Goal: Task Accomplishment & Management: Complete application form

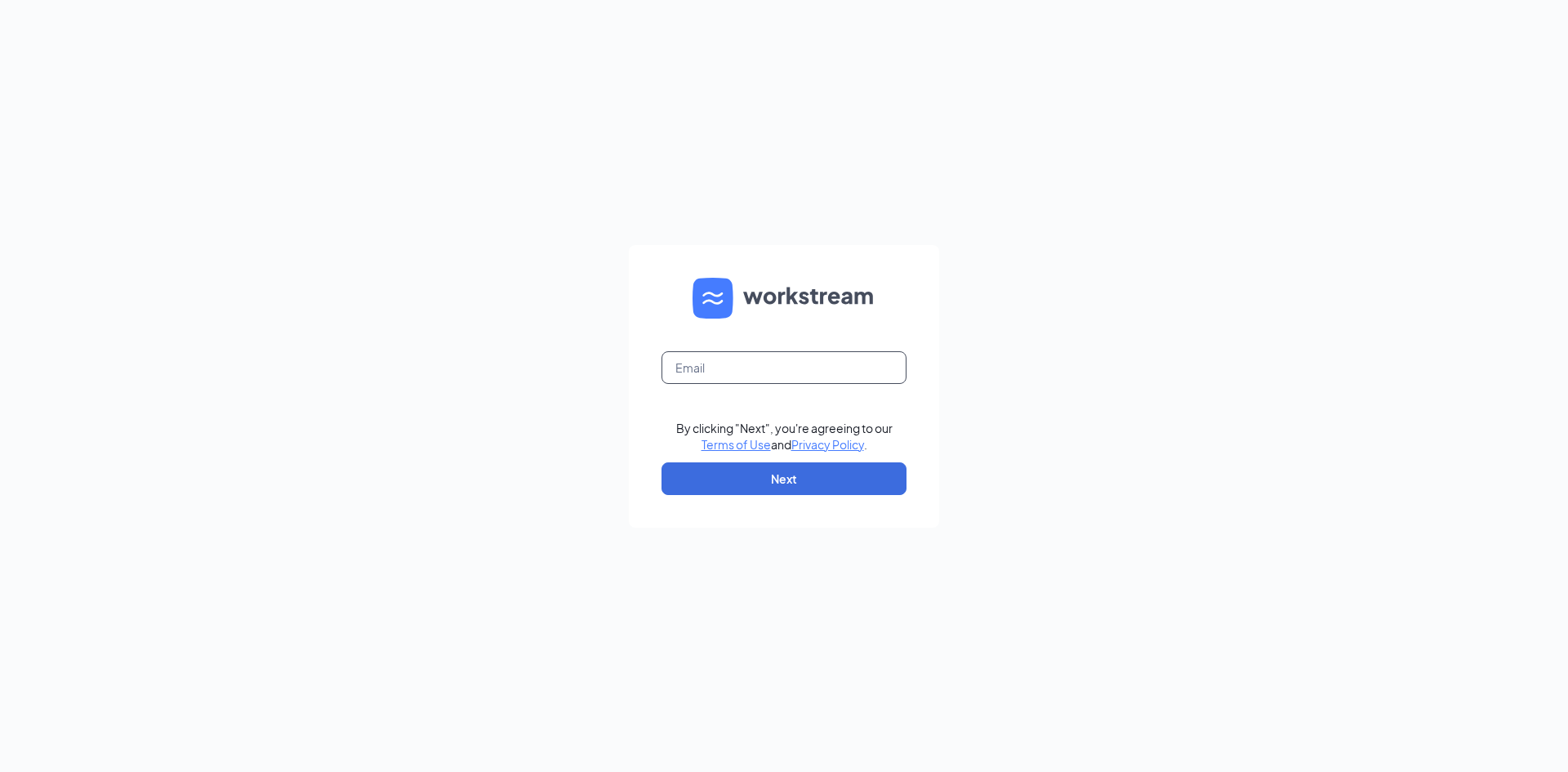
click at [717, 365] on input "text" at bounding box center [784, 368] width 245 height 32
type input "[EMAIL_ADDRESS][DOMAIN_NAME]"
click at [767, 478] on button "Next" at bounding box center [784, 478] width 245 height 32
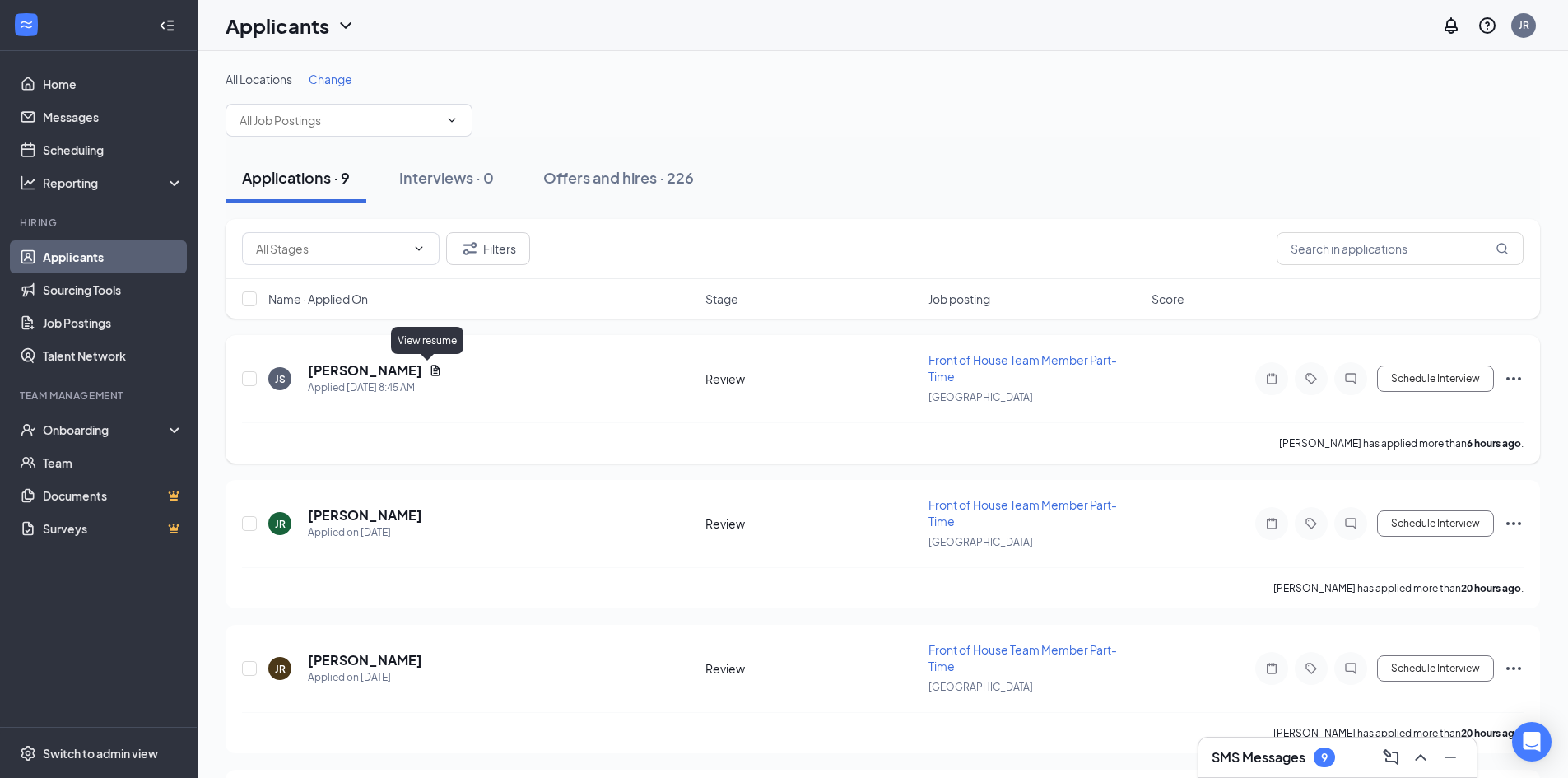
click at [433, 372] on icon "Document" at bounding box center [435, 370] width 13 height 13
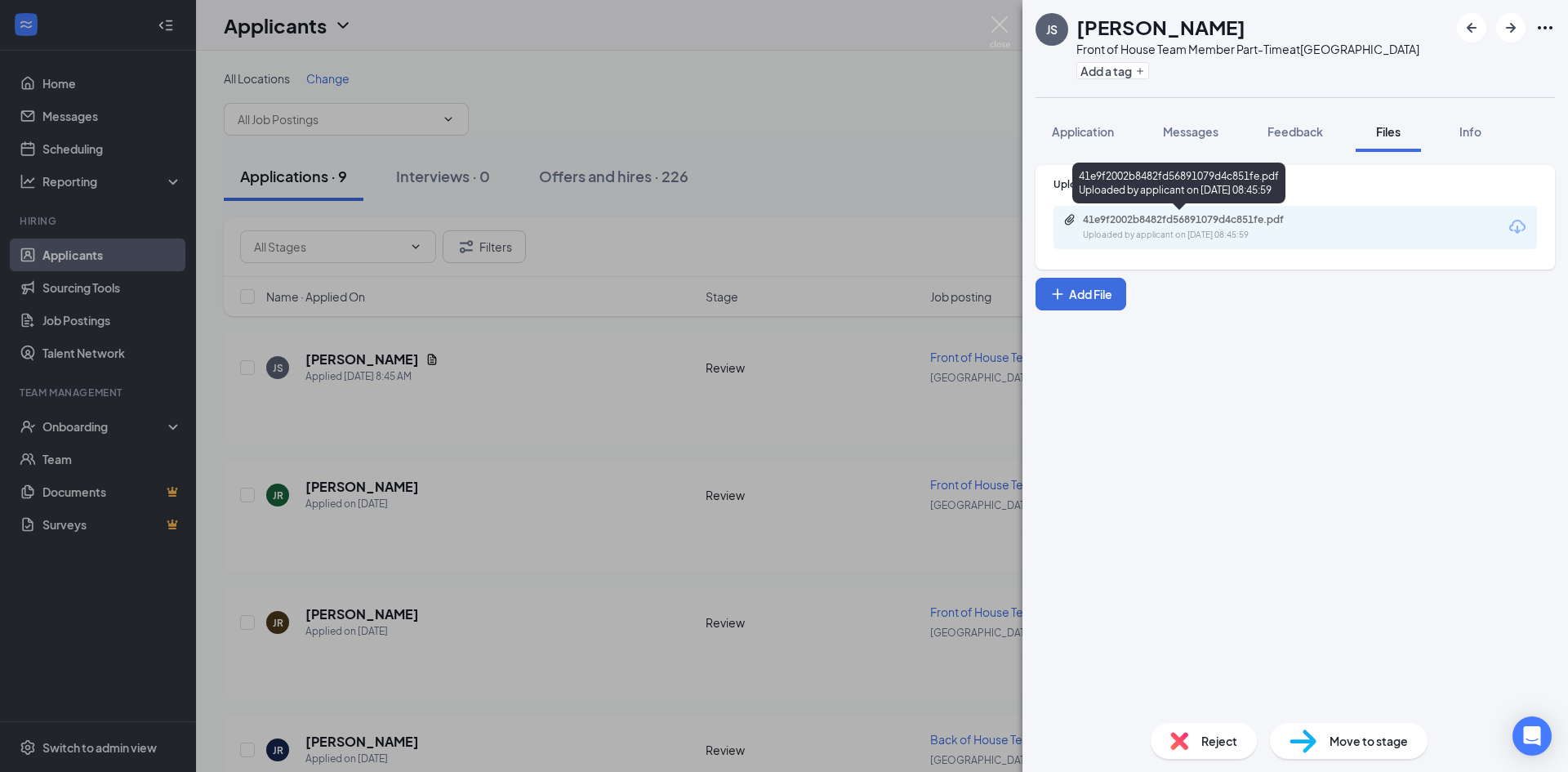
click at [1125, 219] on div "41e9f2002b8482fd56891079d4c851fe.pdf" at bounding box center [1197, 220] width 228 height 13
click at [1083, 128] on span "Application" at bounding box center [1083, 132] width 62 height 15
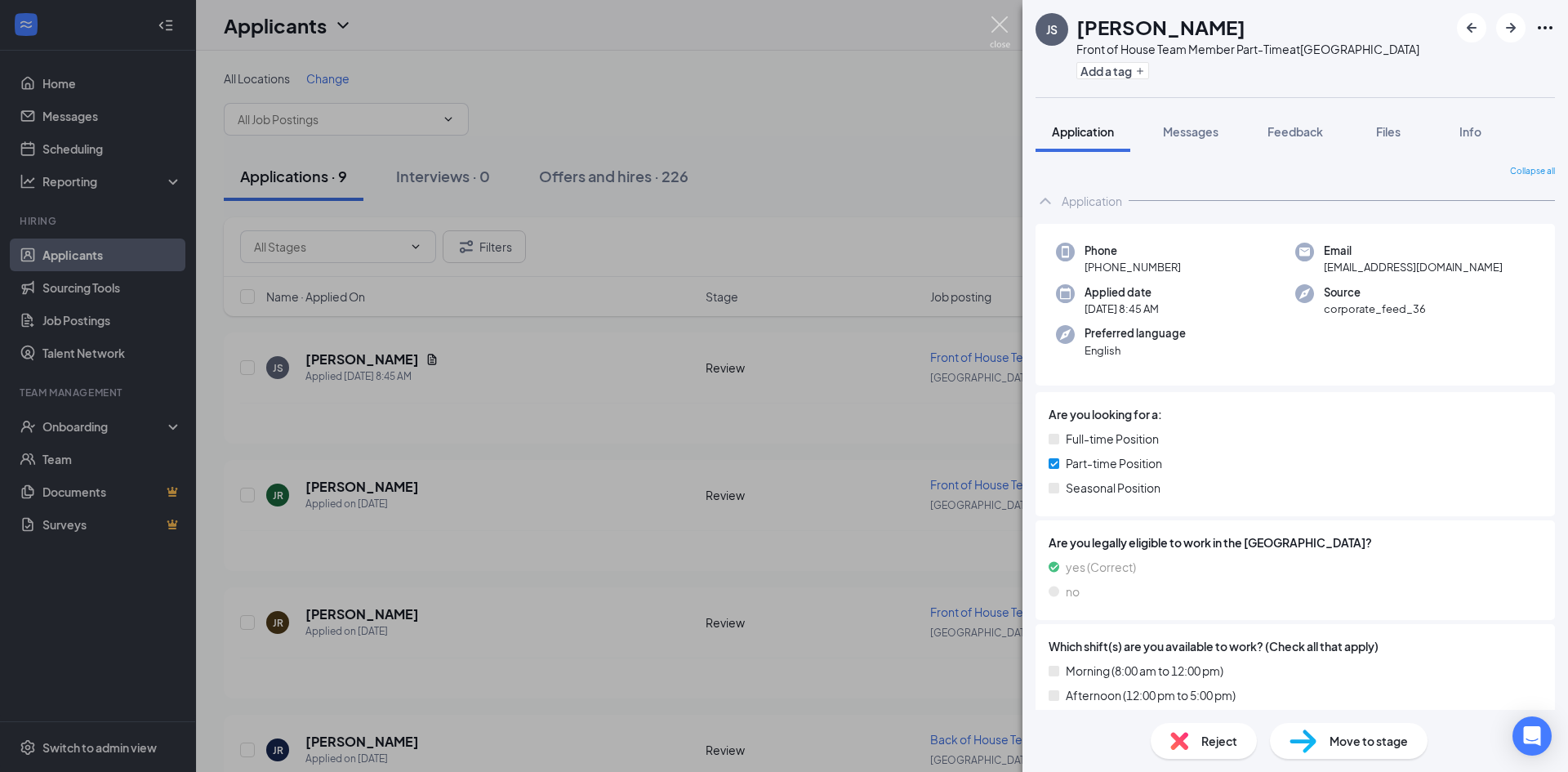
click at [992, 22] on img at bounding box center [1000, 32] width 21 height 32
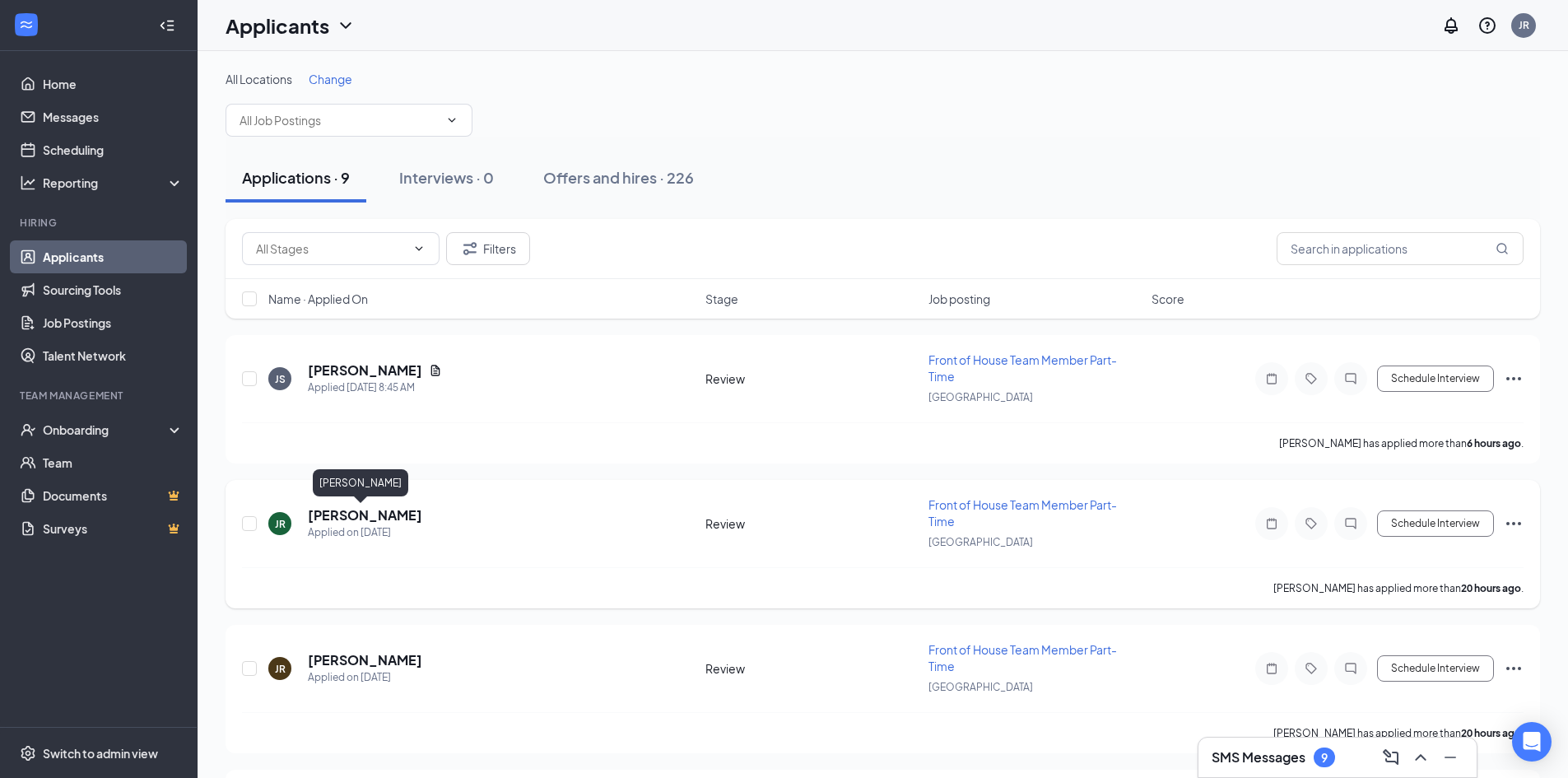
click at [355, 514] on h5 "[PERSON_NAME]" at bounding box center [366, 515] width 115 height 18
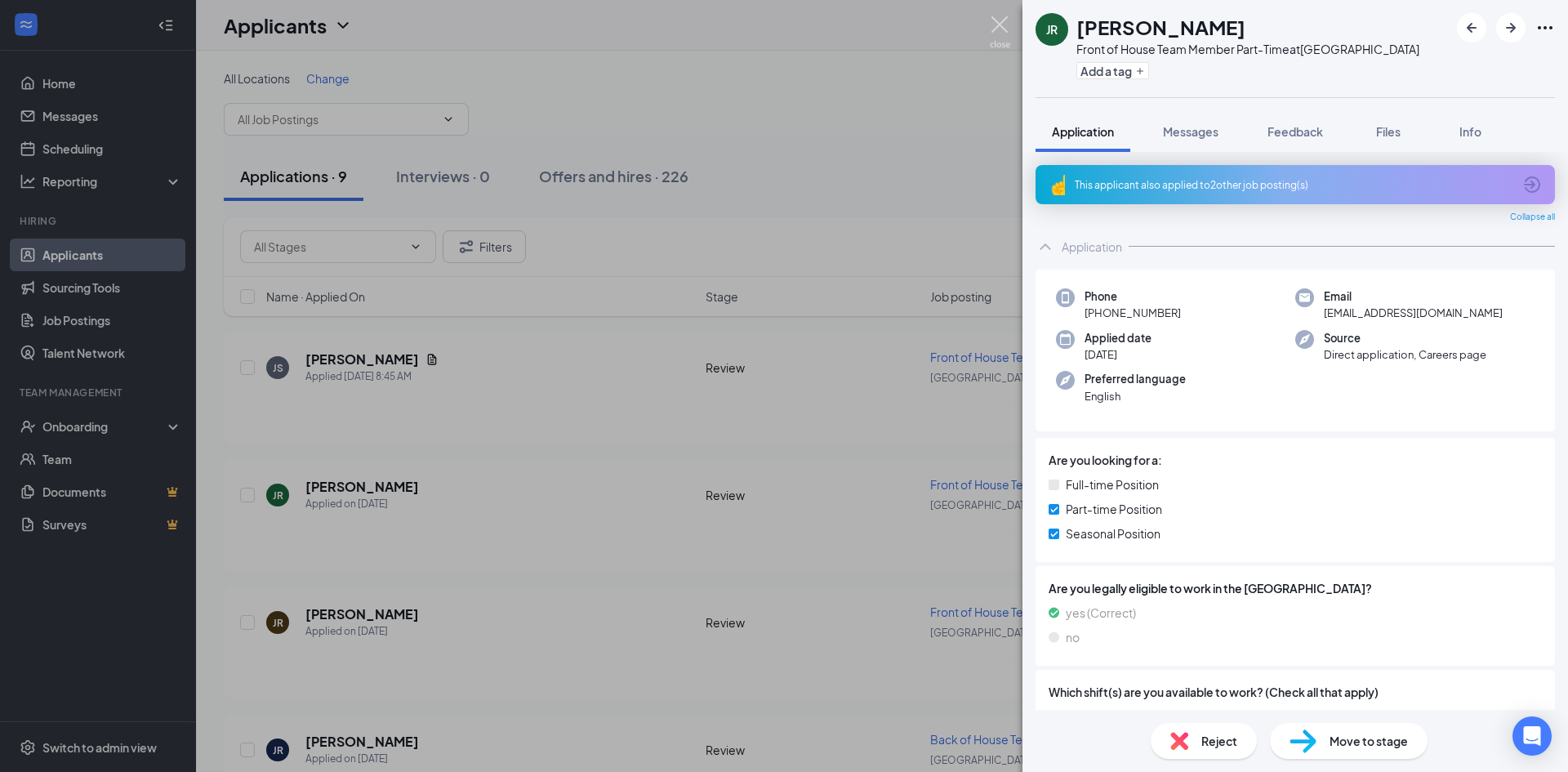
click at [1006, 19] on img at bounding box center [1000, 32] width 21 height 32
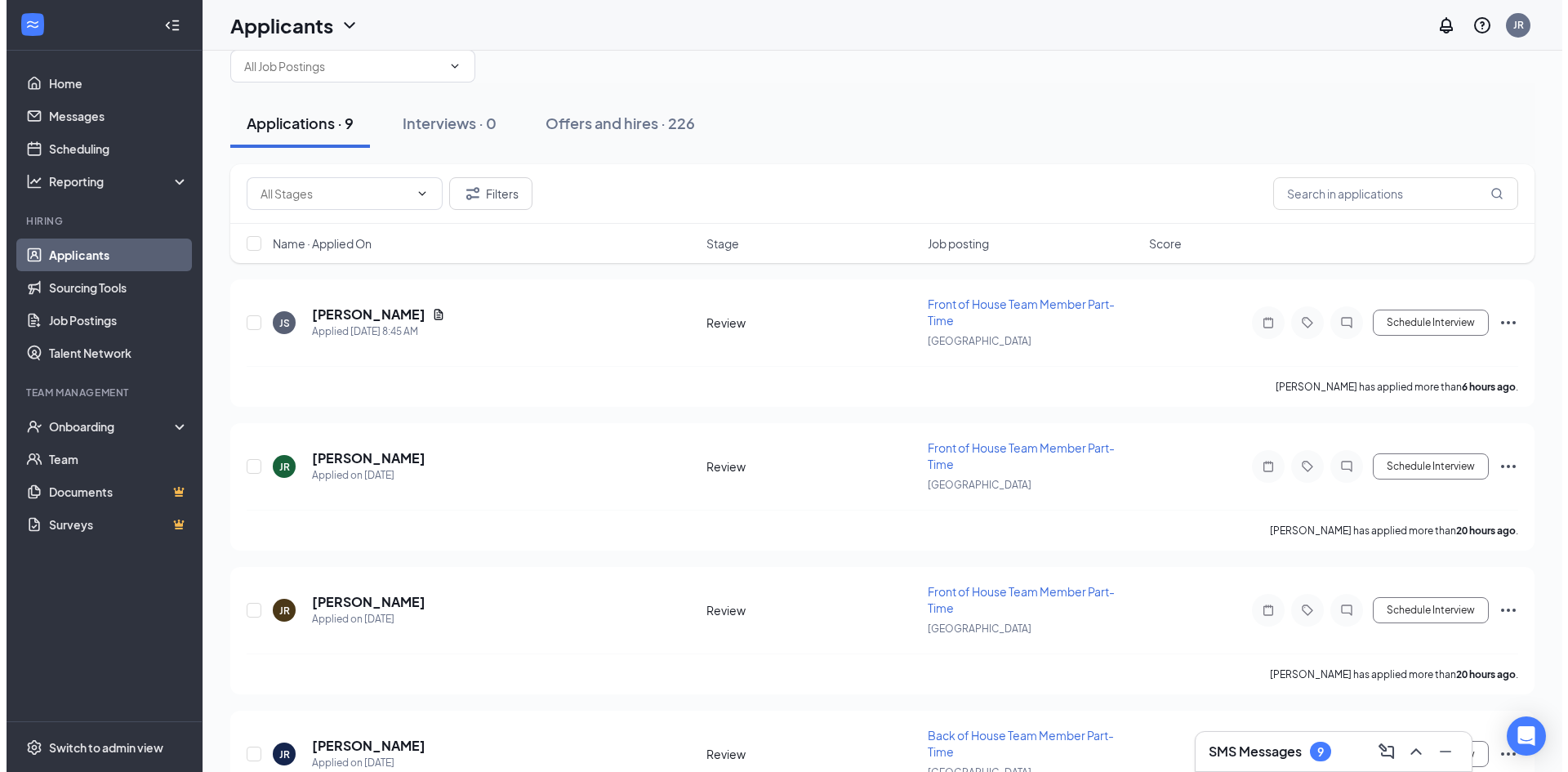
scroll to position [81, 0]
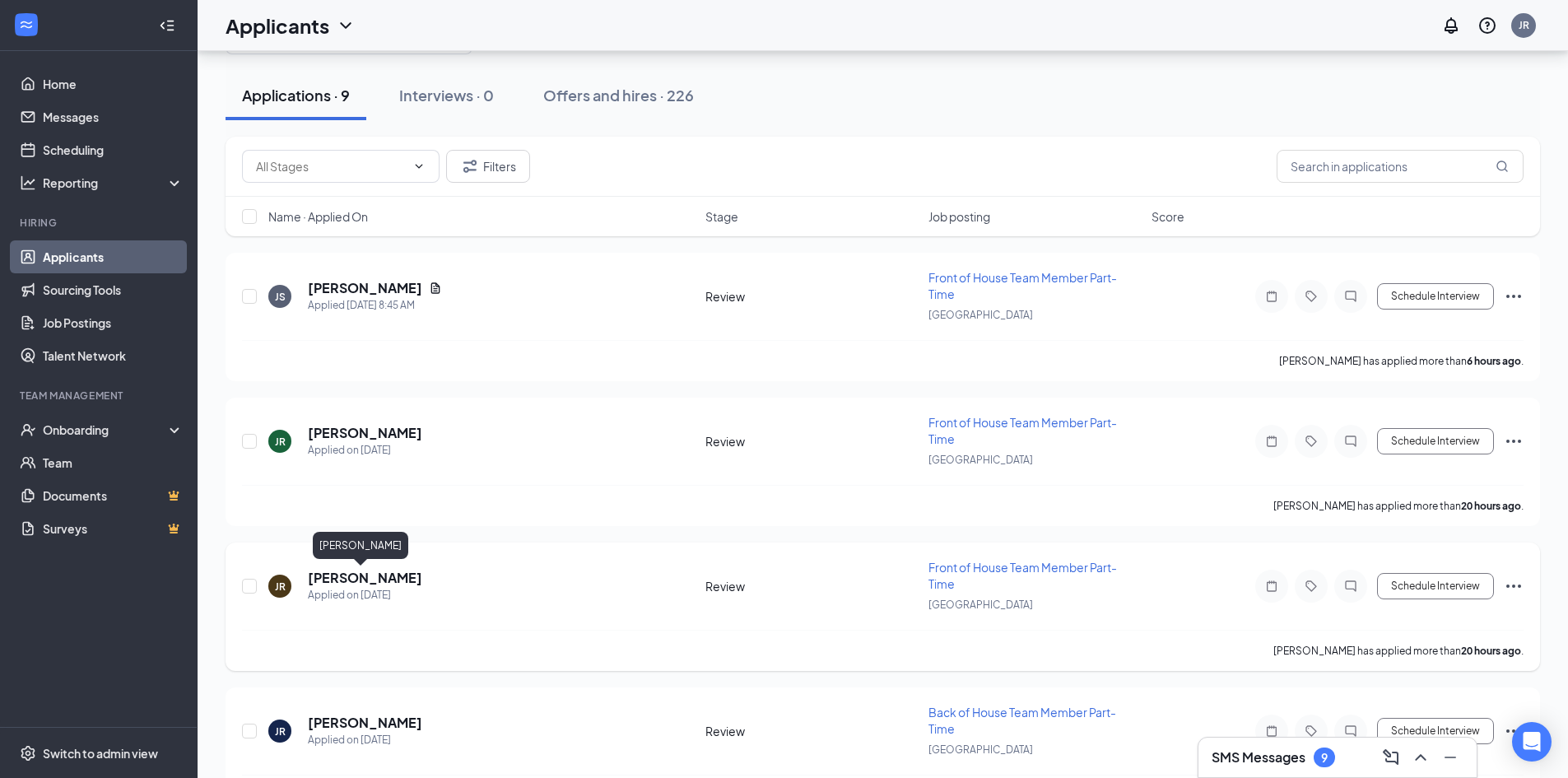
click at [348, 574] on h5 "[PERSON_NAME]" at bounding box center [366, 578] width 115 height 18
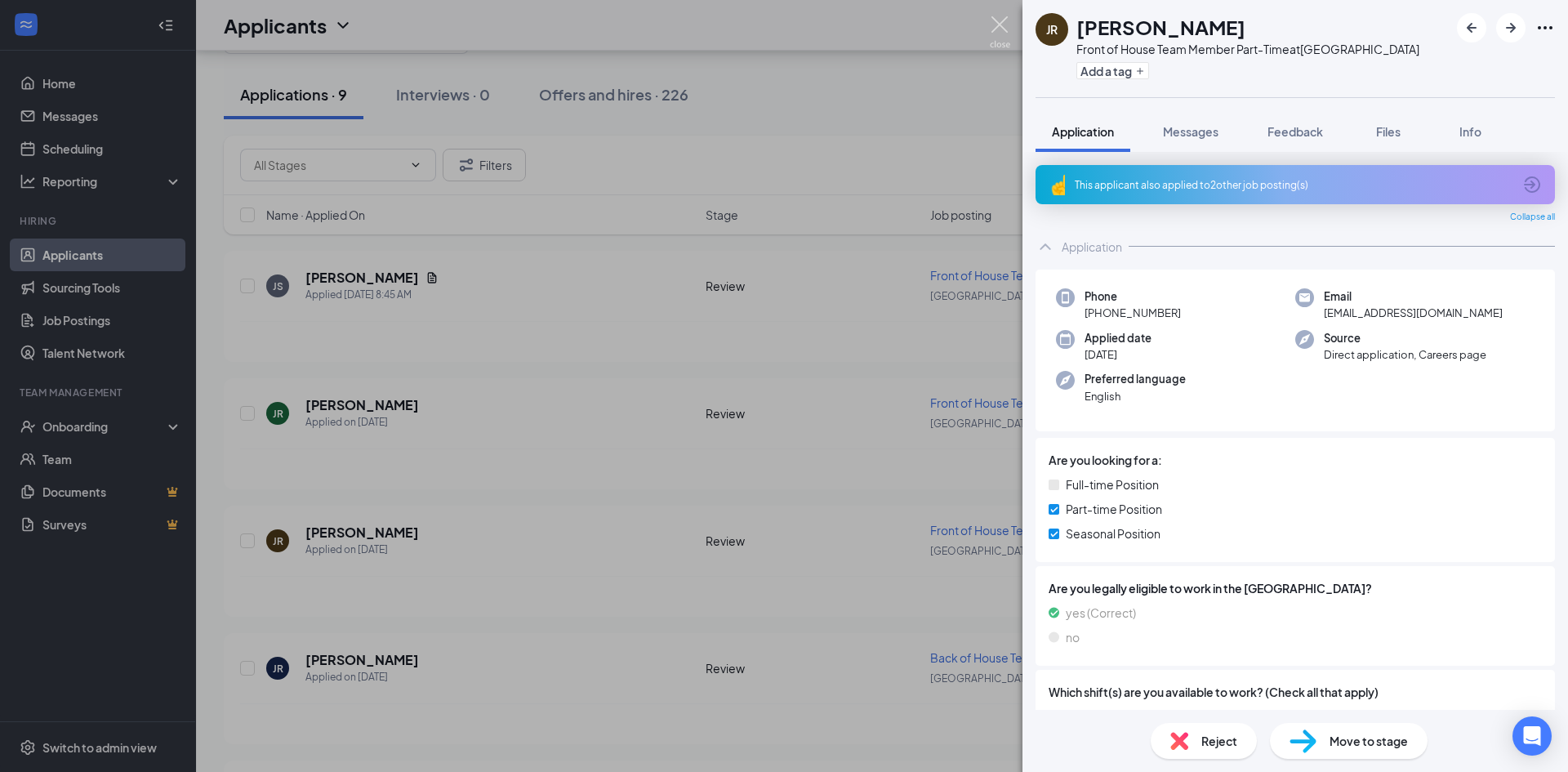
click at [1006, 25] on img at bounding box center [1000, 32] width 21 height 32
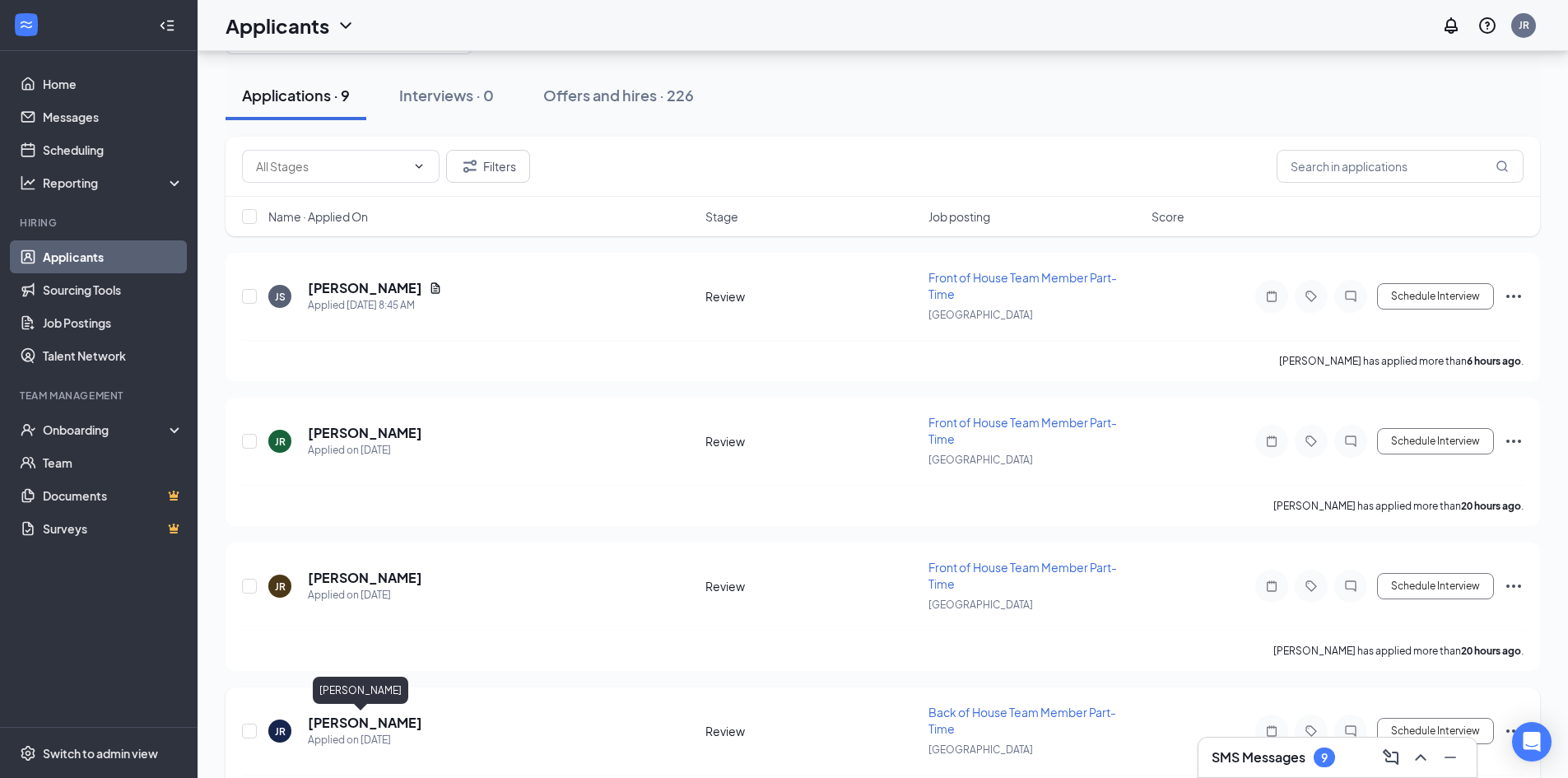
click at [350, 721] on h5 "[PERSON_NAME]" at bounding box center [366, 723] width 115 height 18
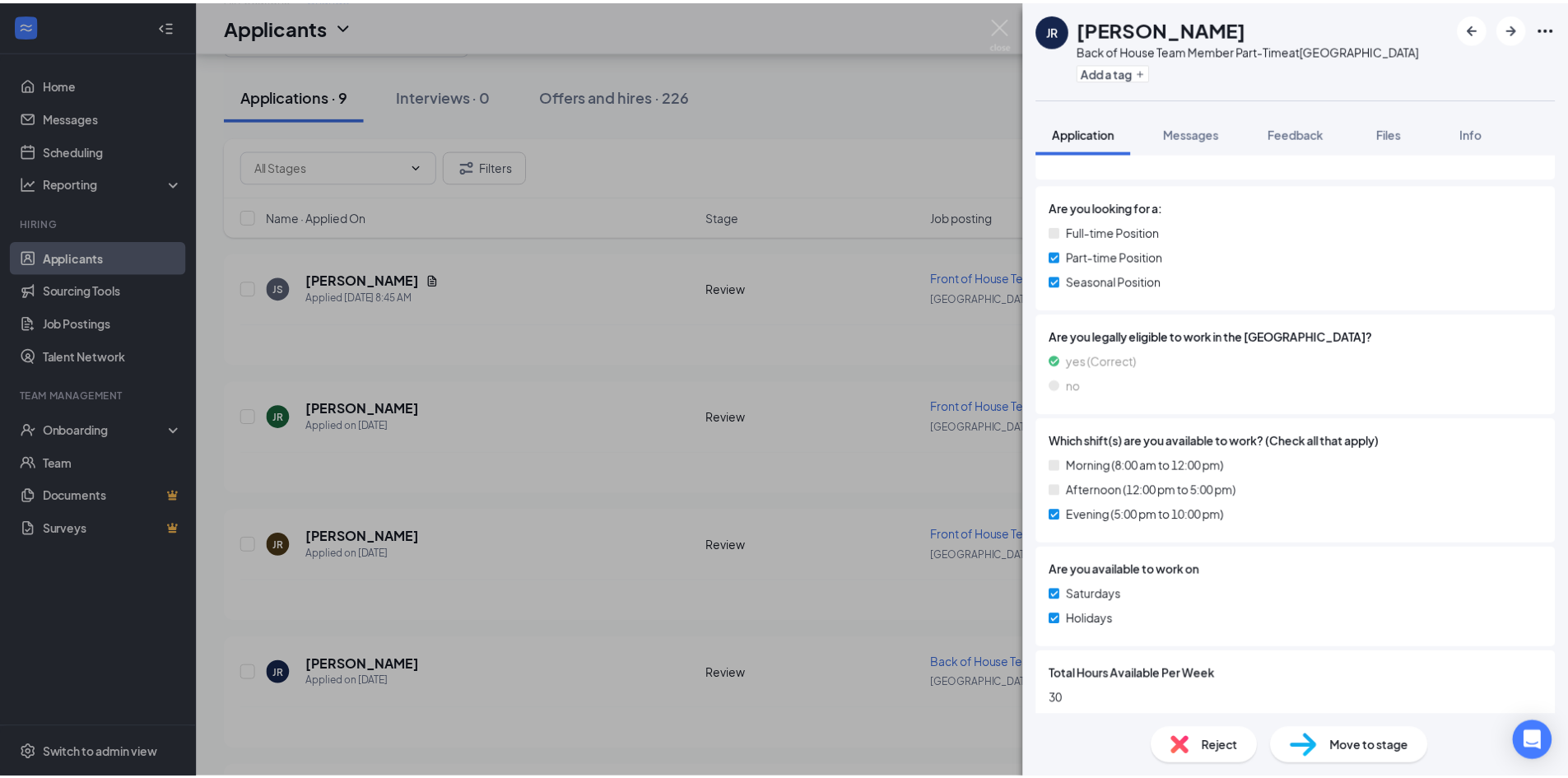
scroll to position [263, 0]
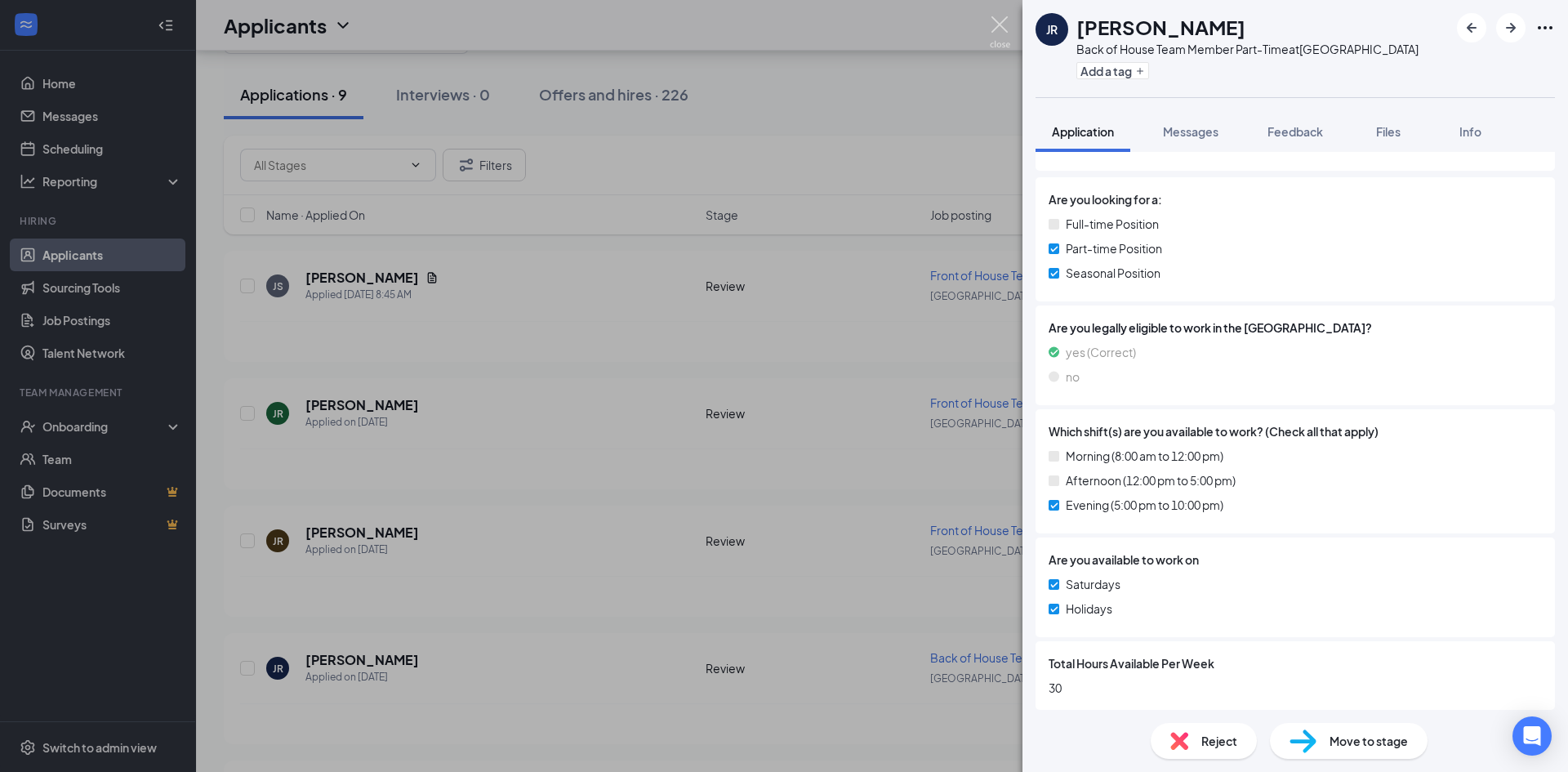
drag, startPoint x: 995, startPoint y: 22, endPoint x: 973, endPoint y: 42, distance: 29.7
click at [995, 23] on img at bounding box center [1000, 32] width 21 height 32
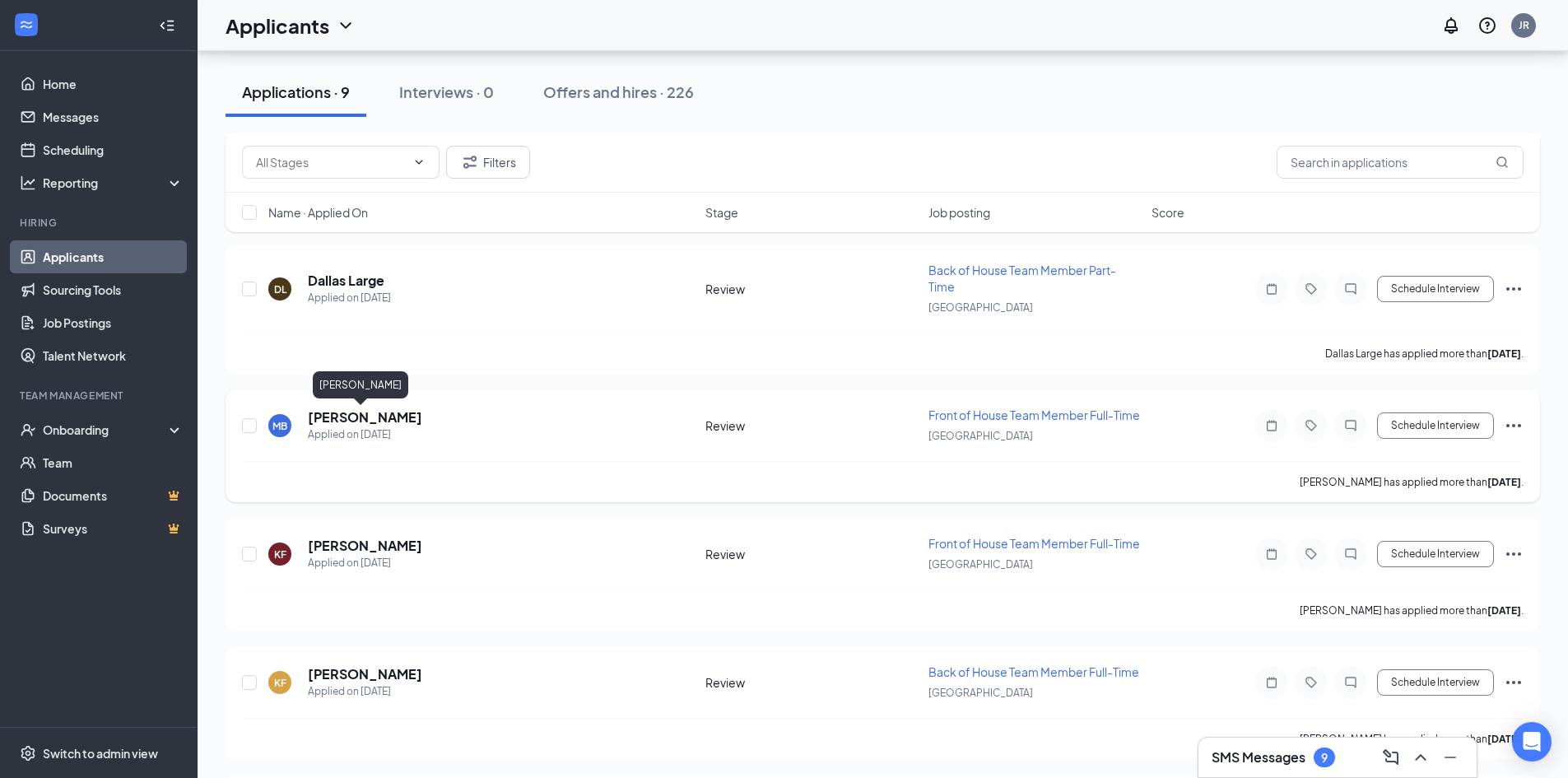
scroll to position [799, 0]
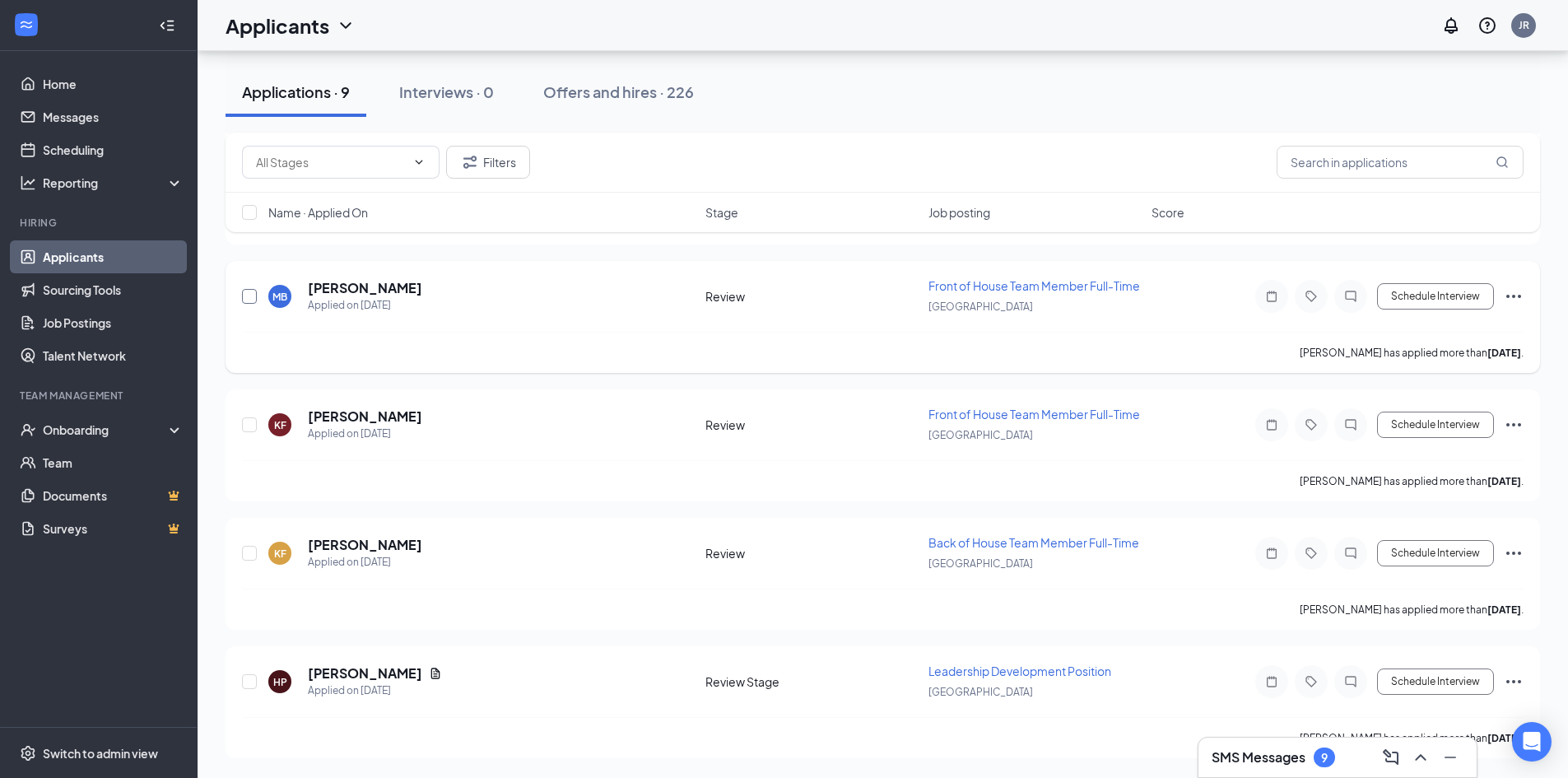
click at [250, 293] on input "checkbox" at bounding box center [250, 297] width 15 height 15
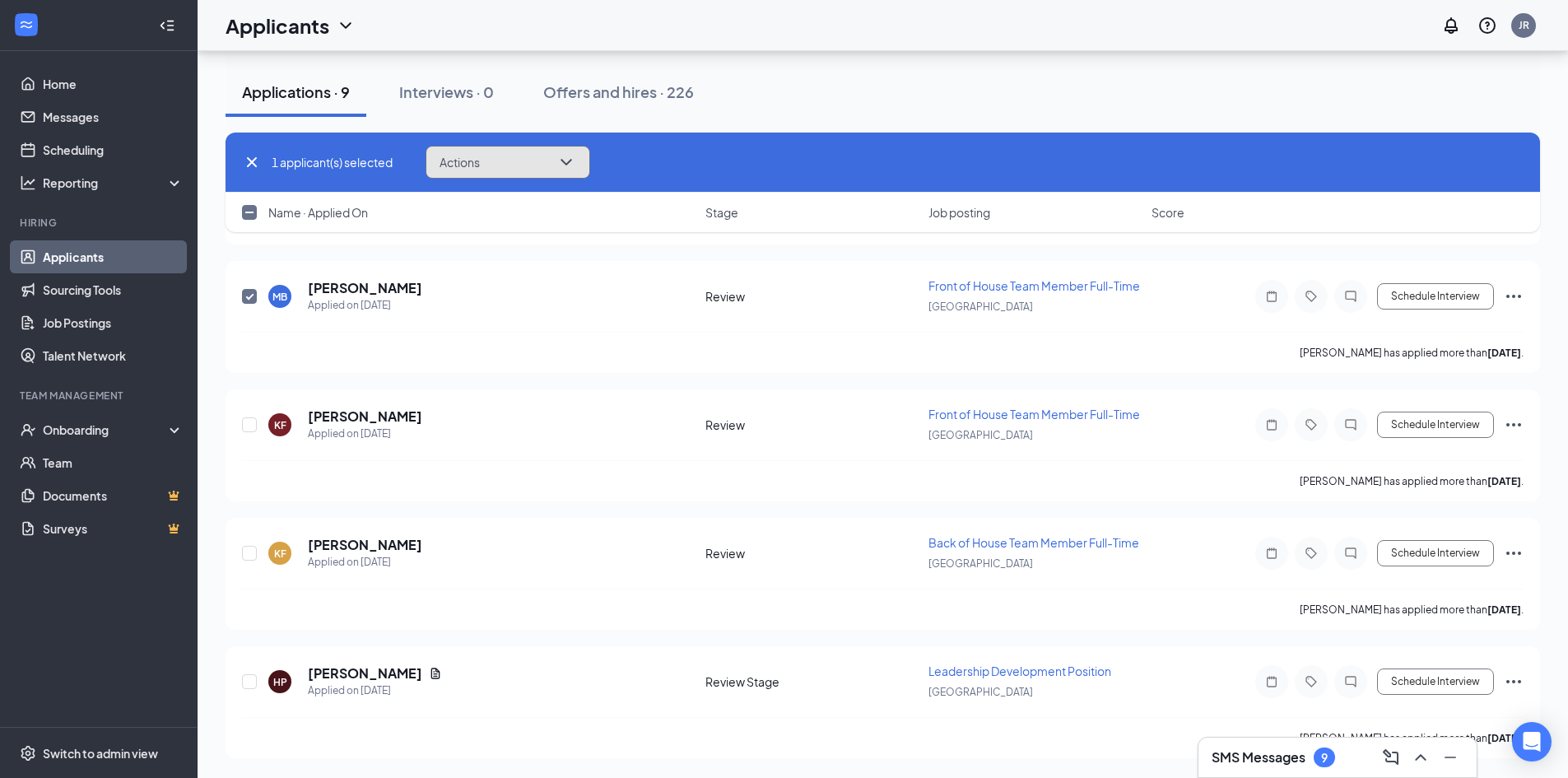
click at [567, 155] on icon "ChevronDown" at bounding box center [566, 162] width 20 height 20
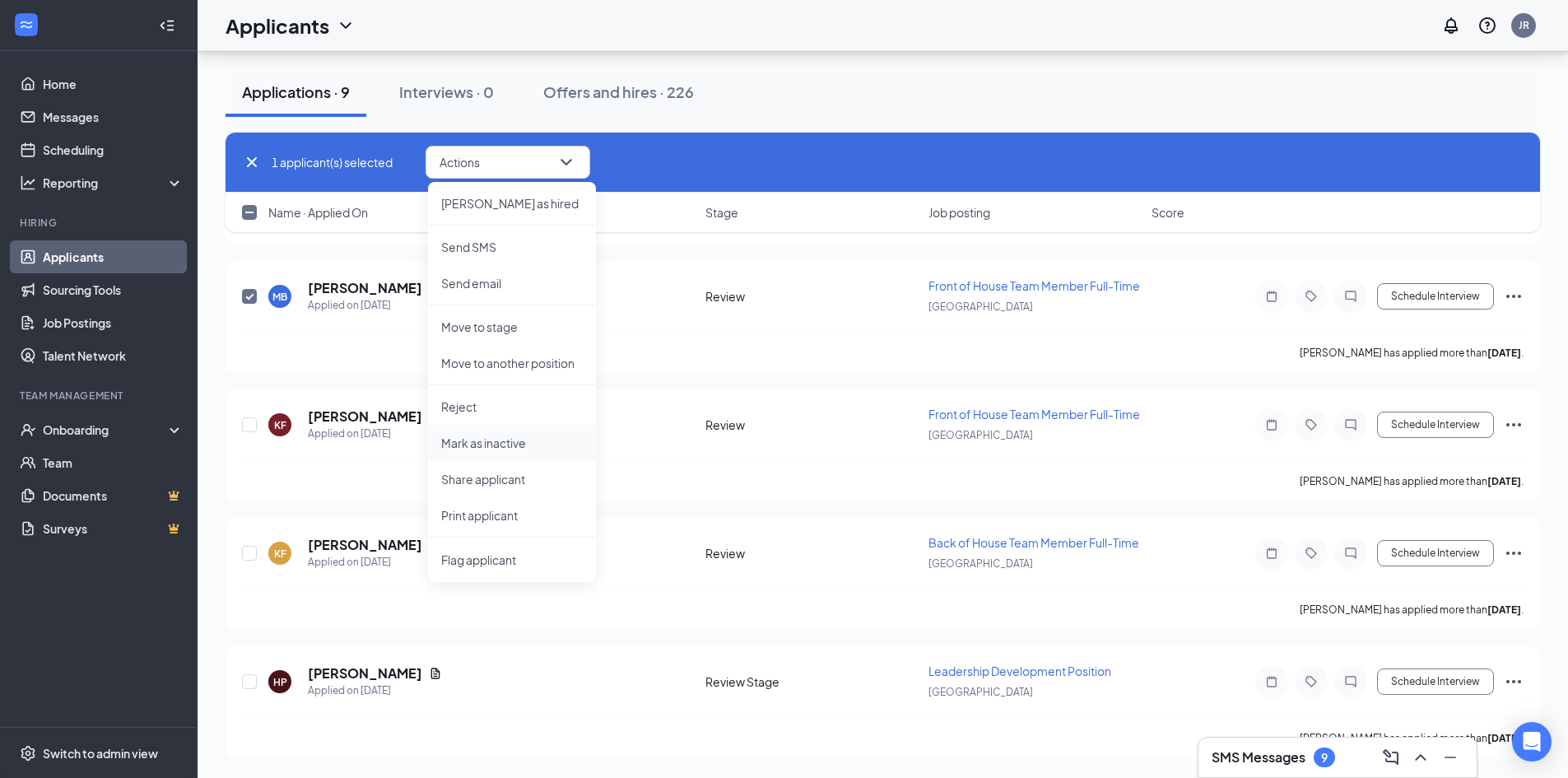
click at [503, 452] on li "Mark as inactive" at bounding box center [512, 443] width 168 height 36
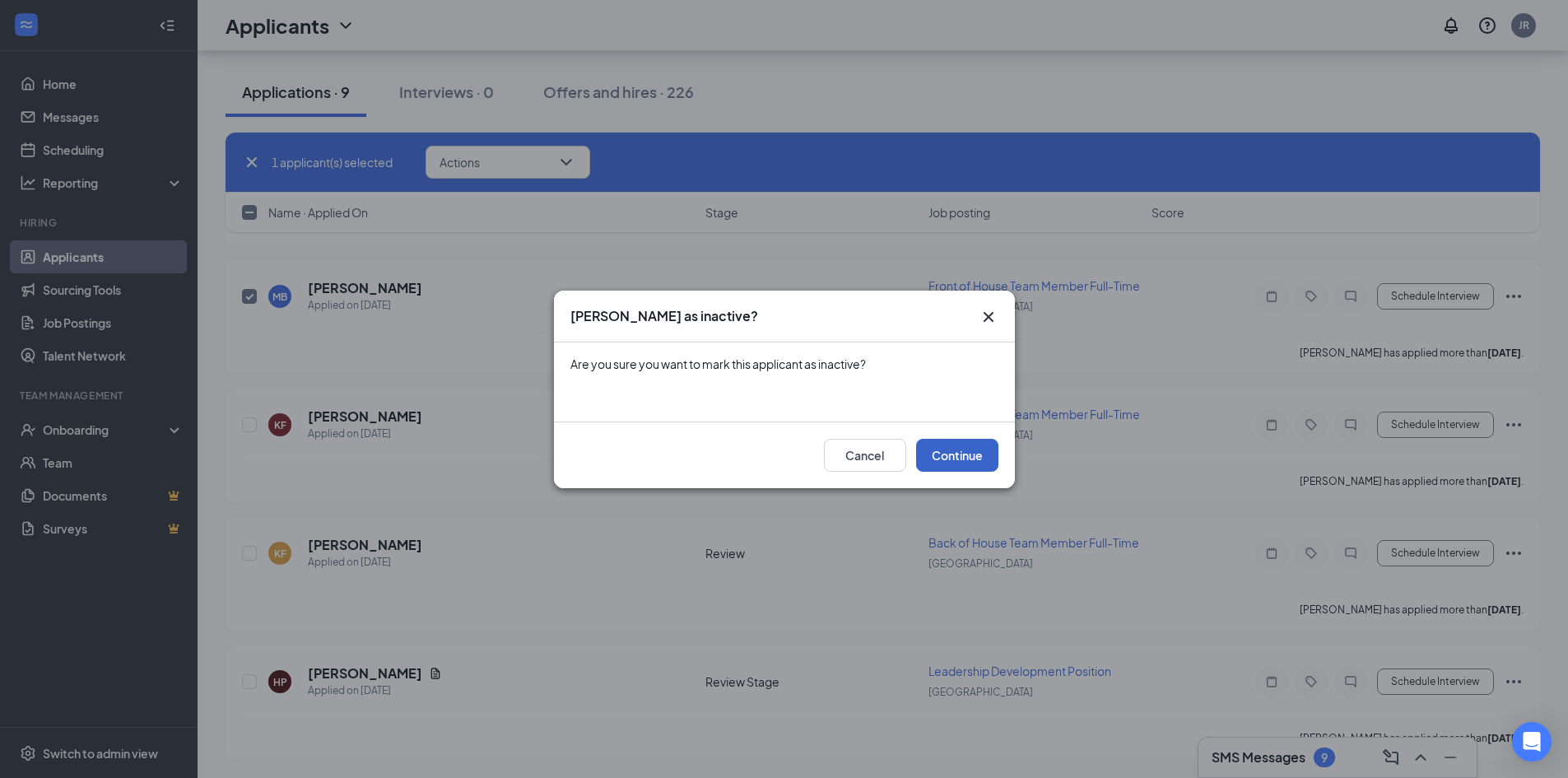
click at [977, 451] on button "Continue" at bounding box center [957, 455] width 82 height 32
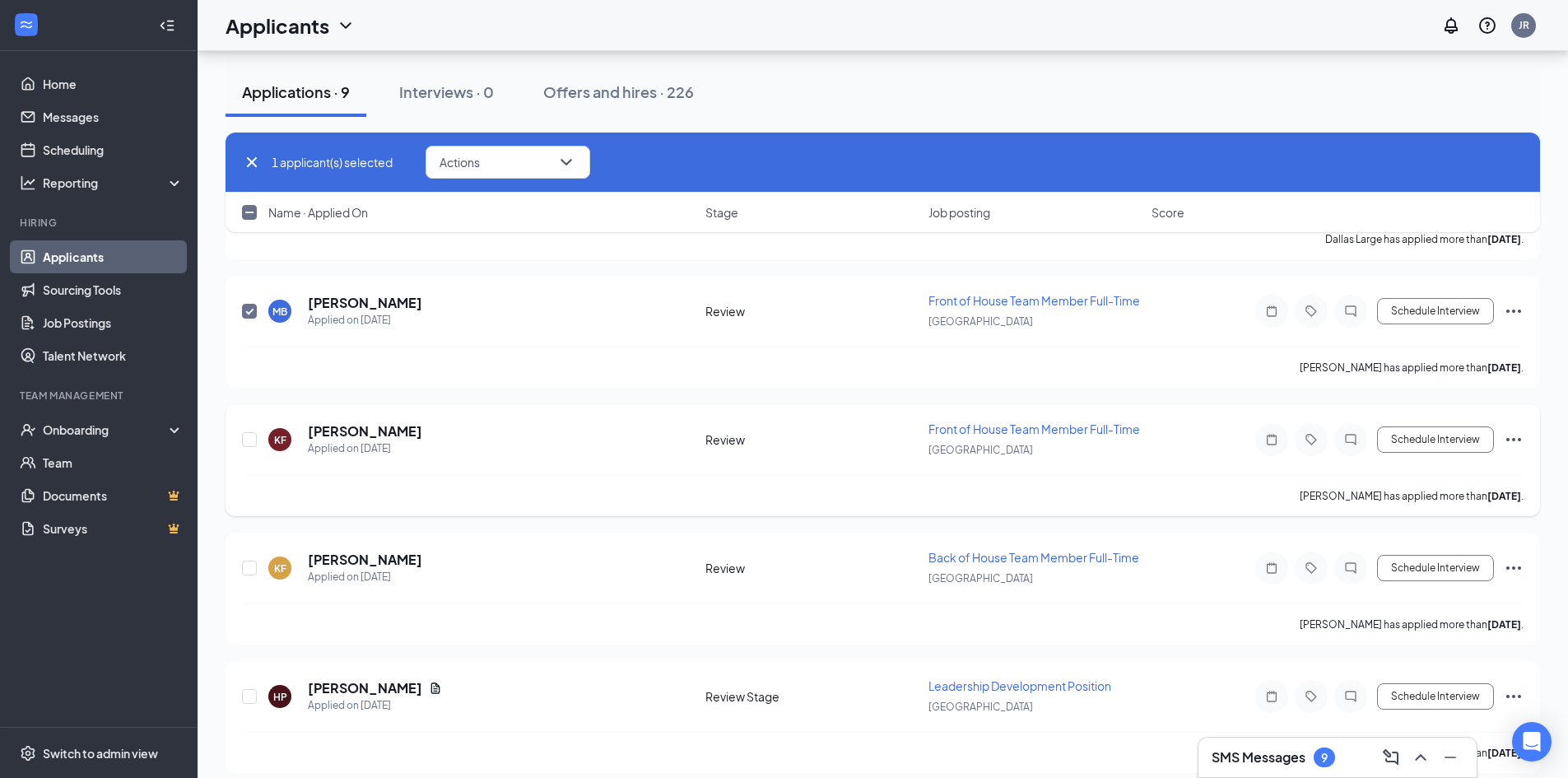
scroll to position [670, 0]
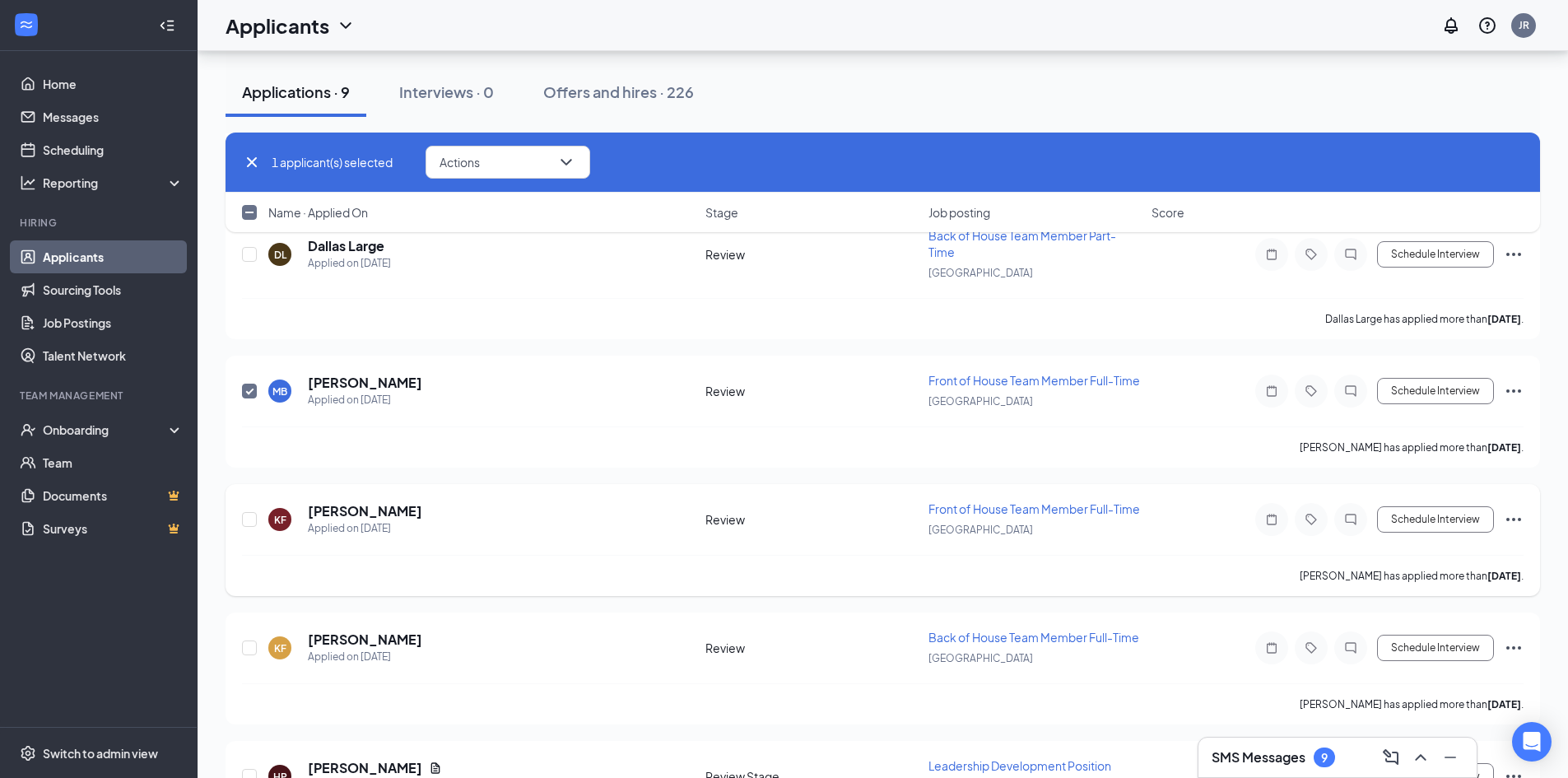
checkbox input "false"
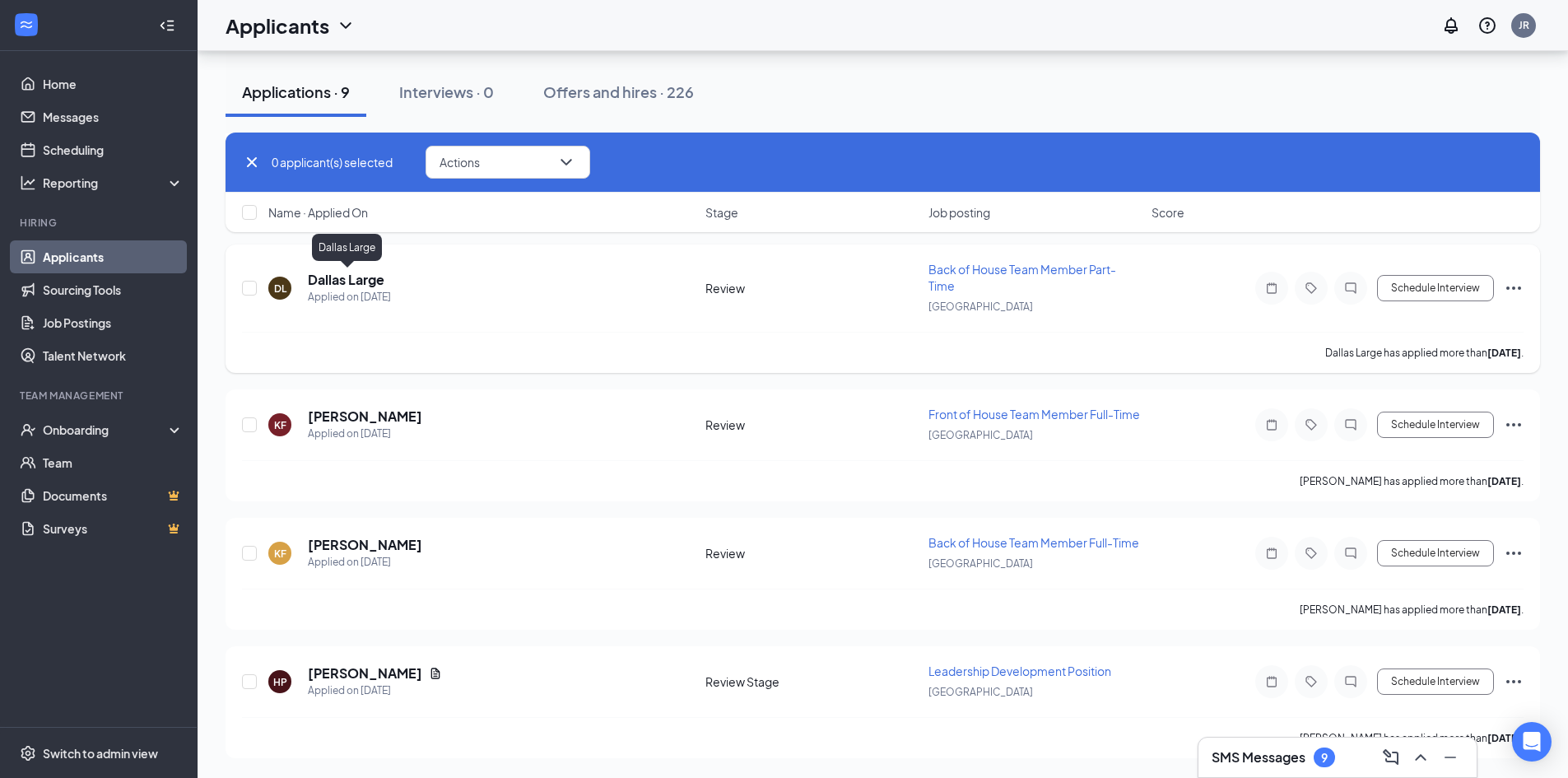
click at [331, 287] on h5 "Dallas Large" at bounding box center [346, 280] width 76 height 18
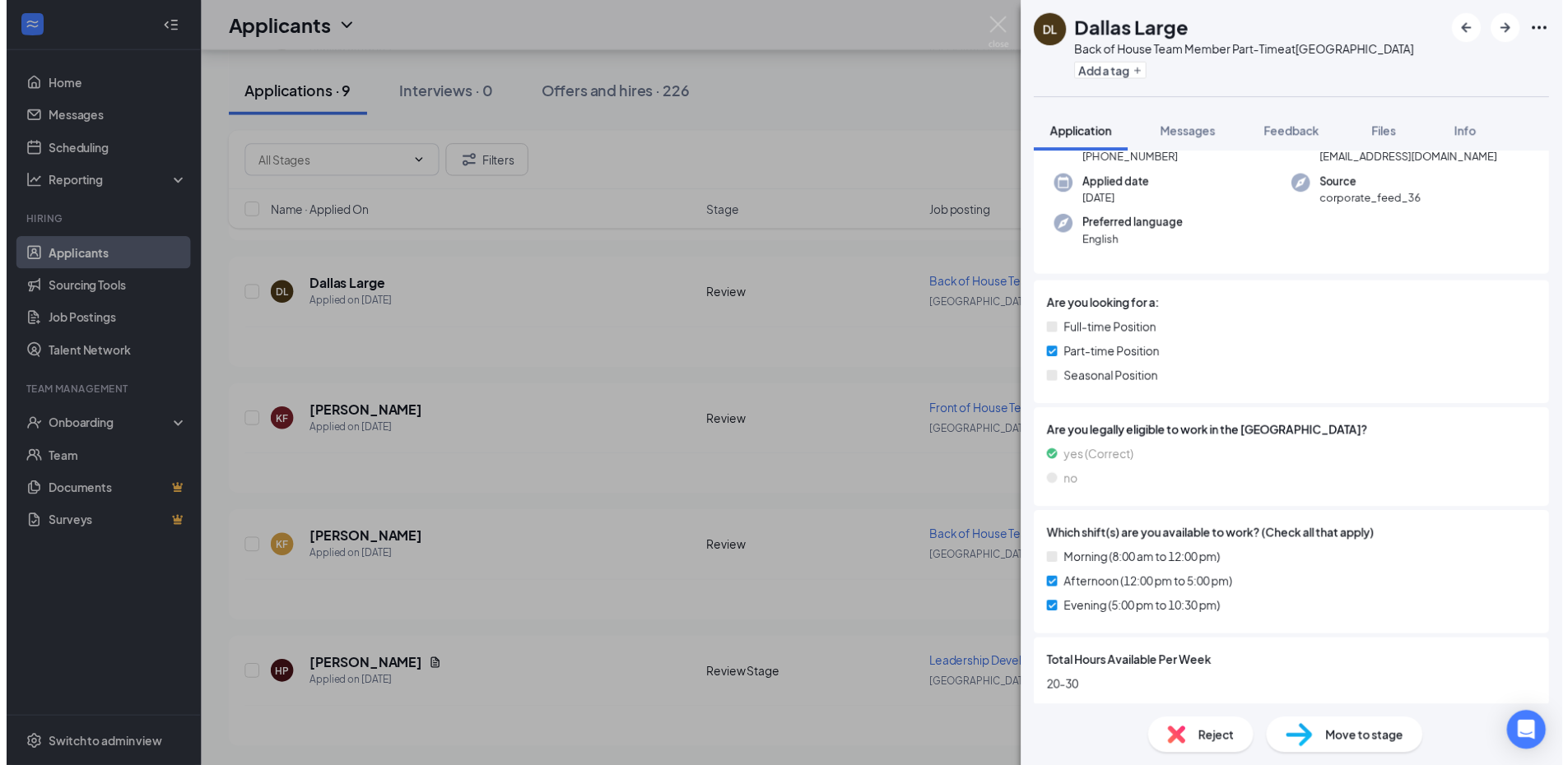
scroll to position [112, 0]
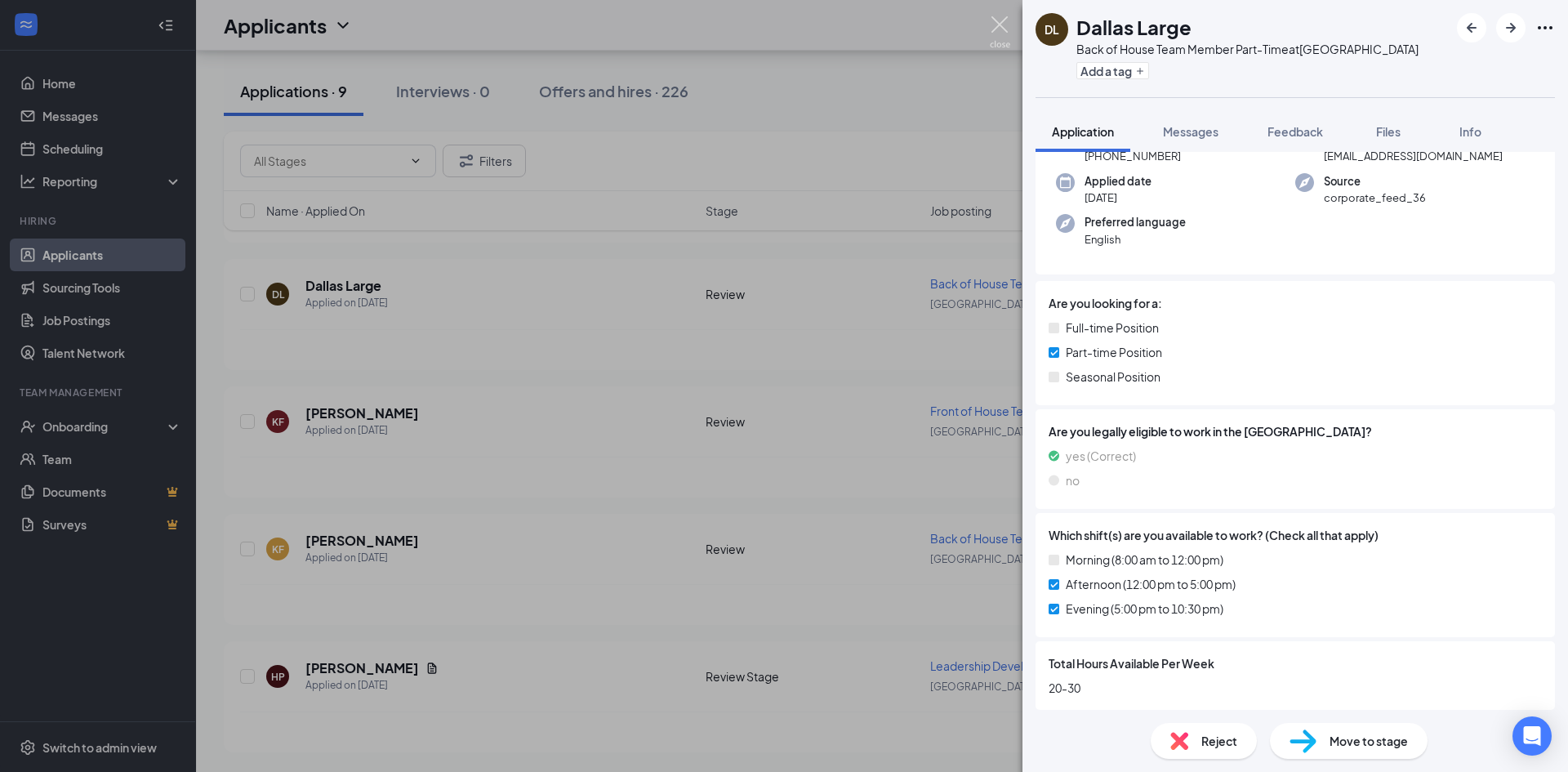
click at [999, 23] on img at bounding box center [1000, 32] width 21 height 32
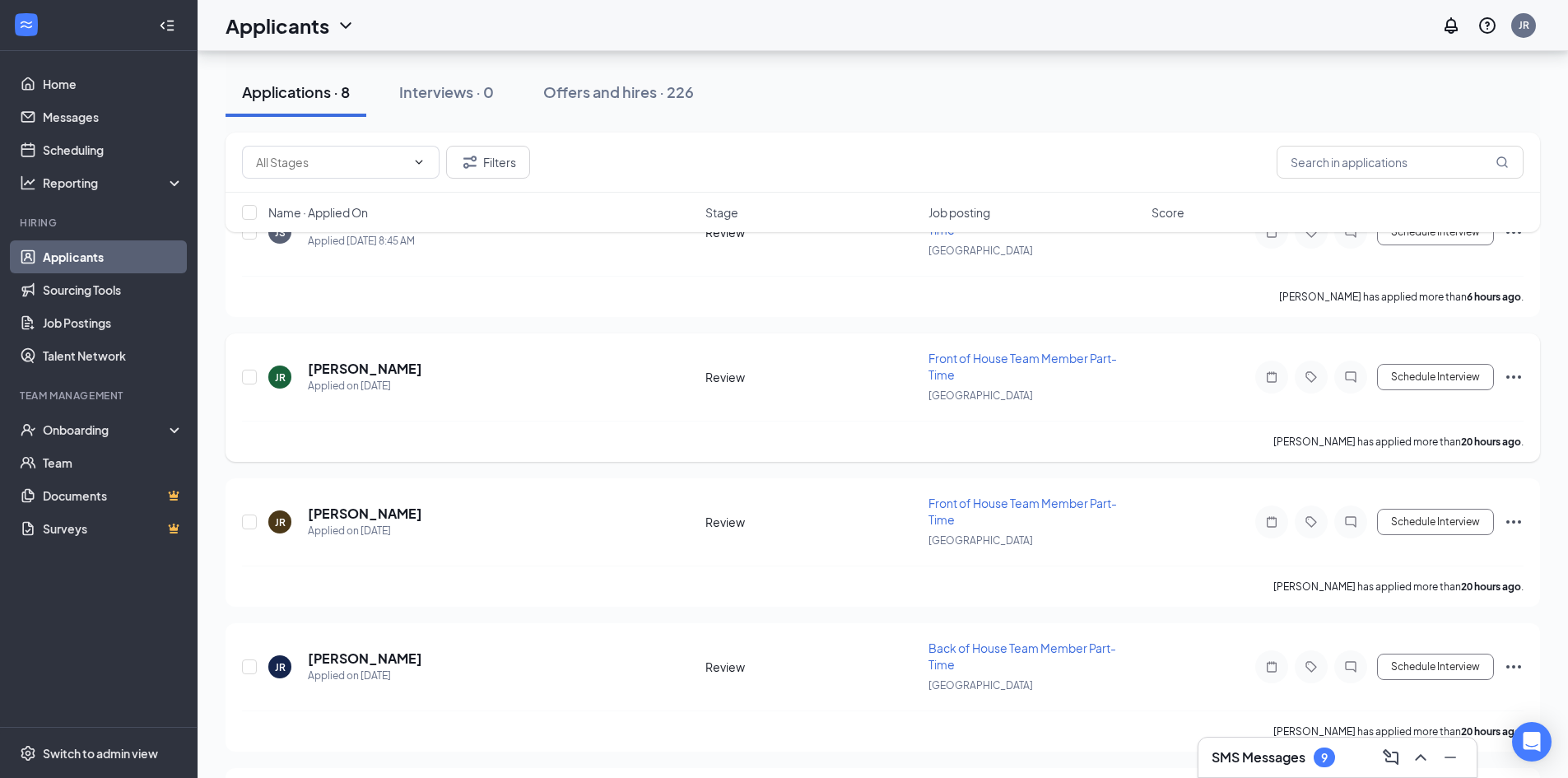
scroll to position [329, 0]
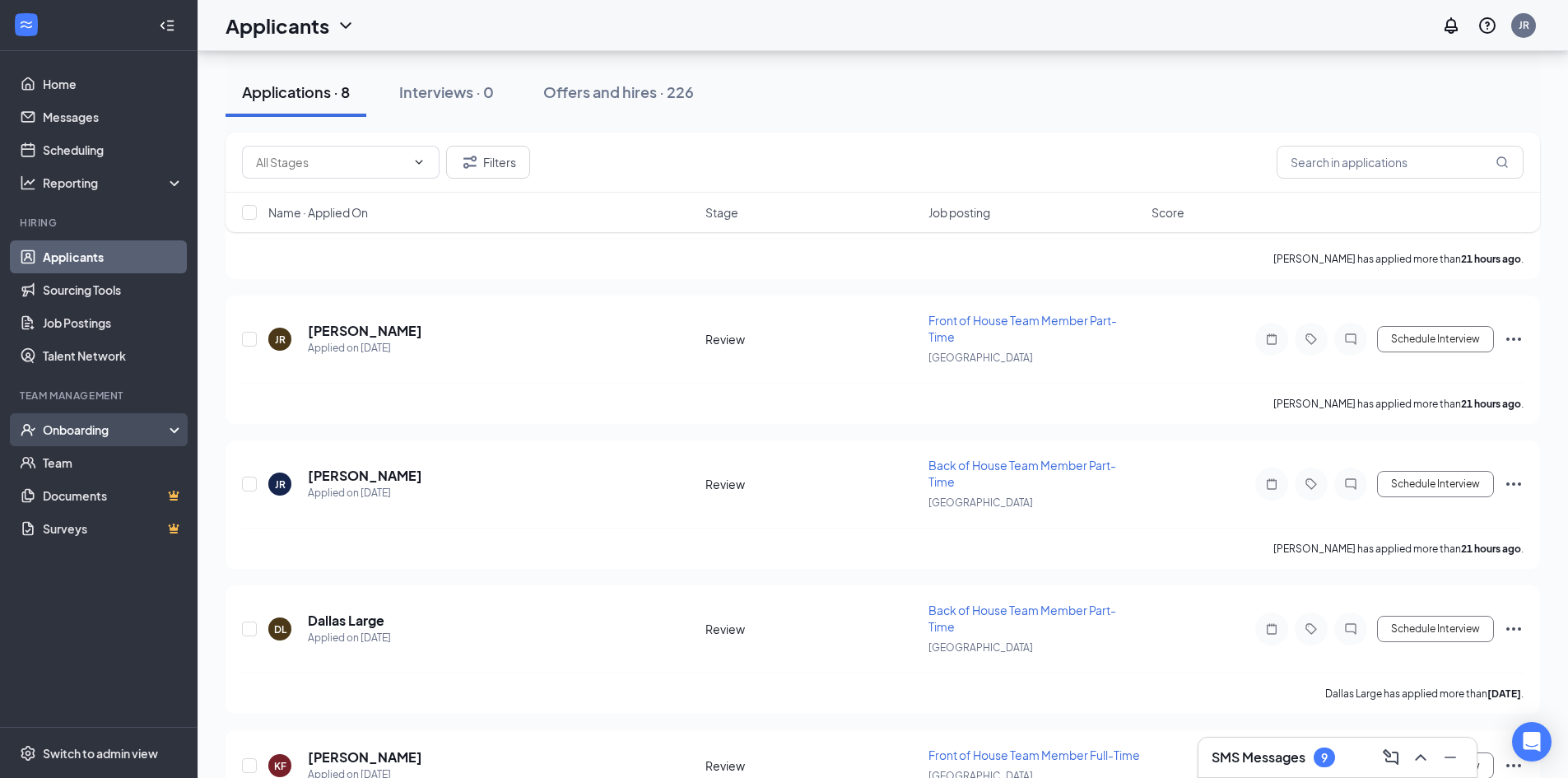
click at [86, 431] on div "Onboarding" at bounding box center [106, 430] width 127 height 16
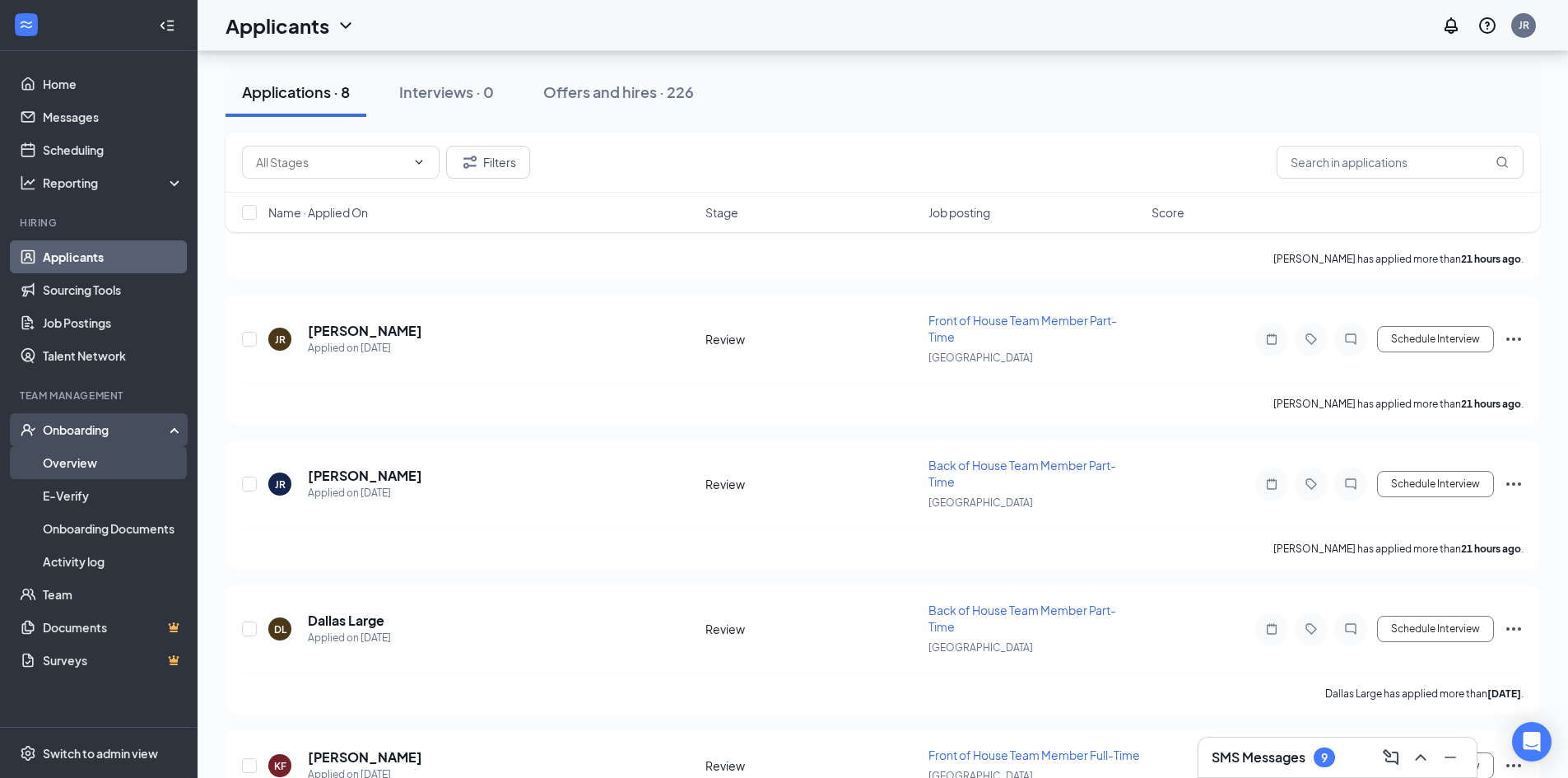
click at [85, 458] on link "Overview" at bounding box center [113, 462] width 140 height 32
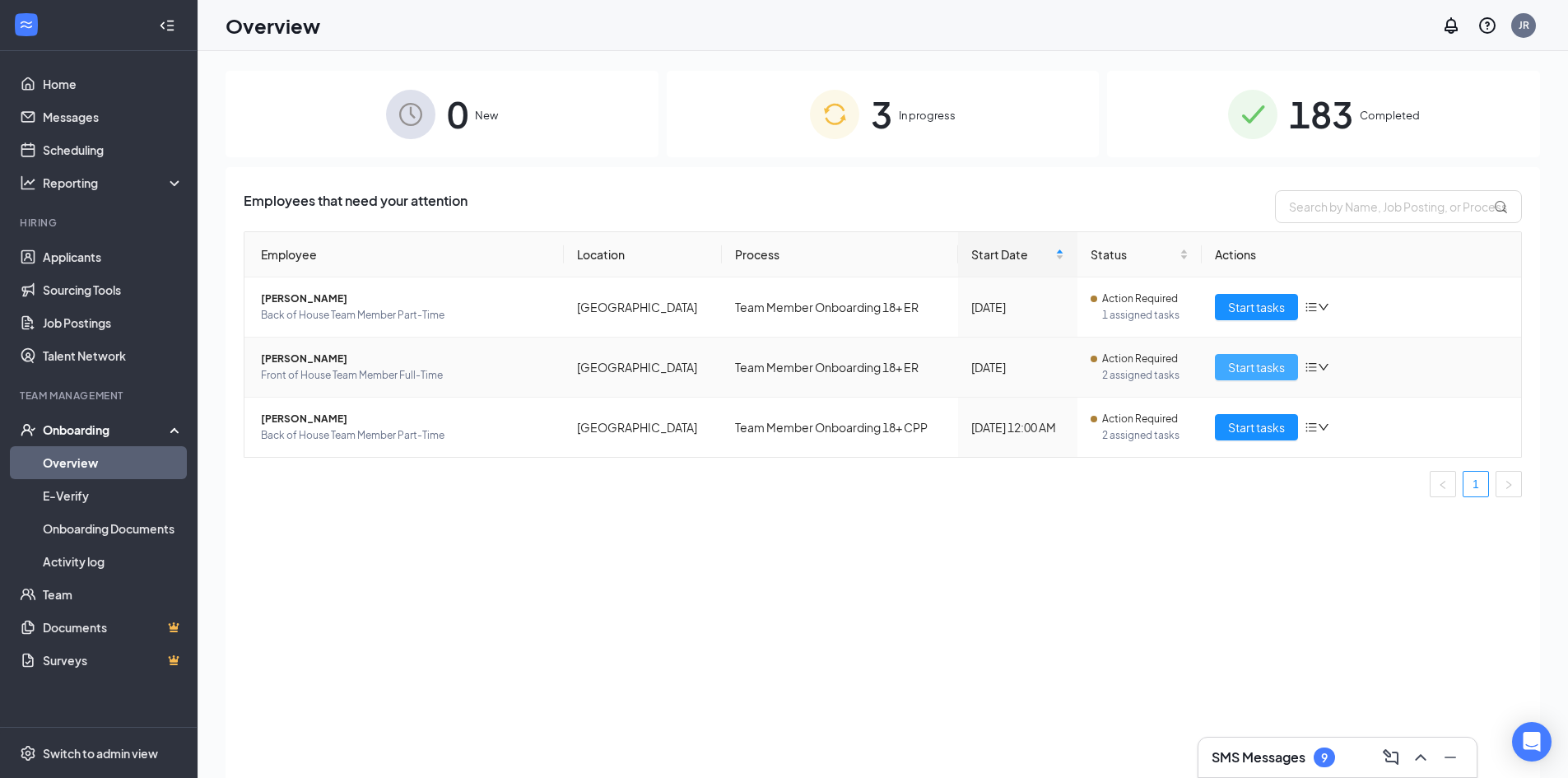
click at [1283, 361] on span "Start tasks" at bounding box center [1257, 367] width 57 height 18
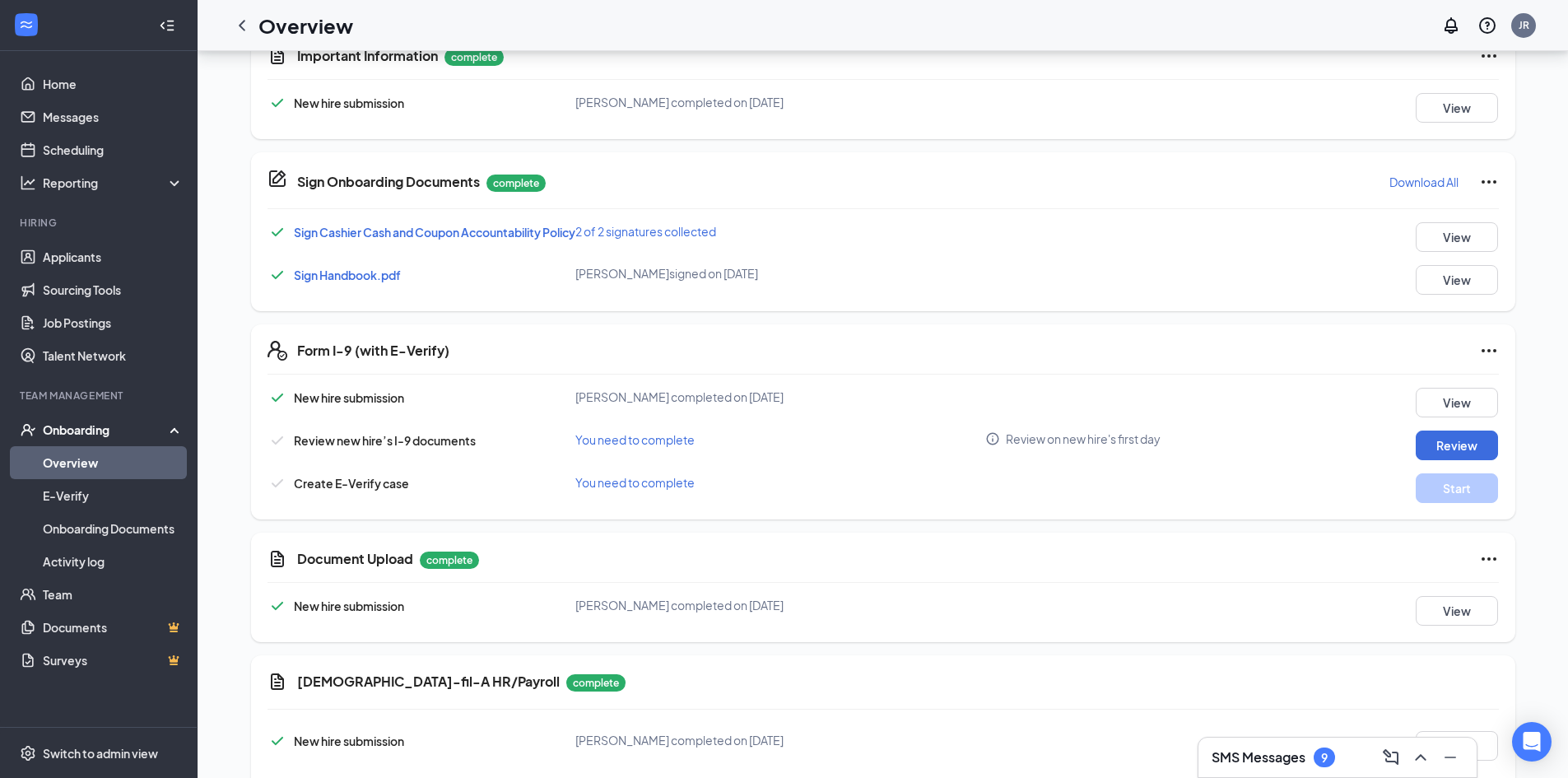
scroll to position [812, 0]
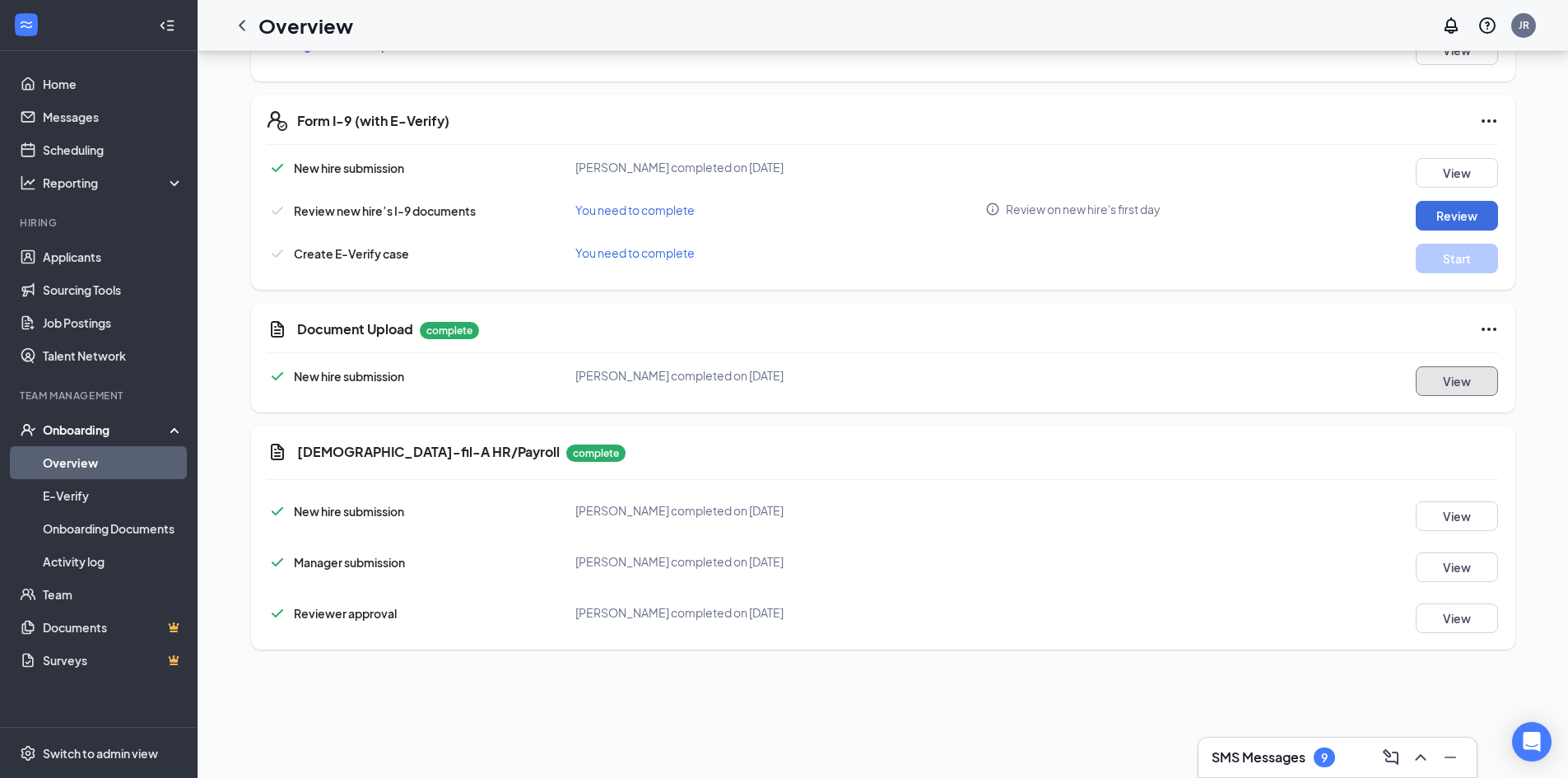
click at [1469, 390] on button "View" at bounding box center [1456, 381] width 82 height 30
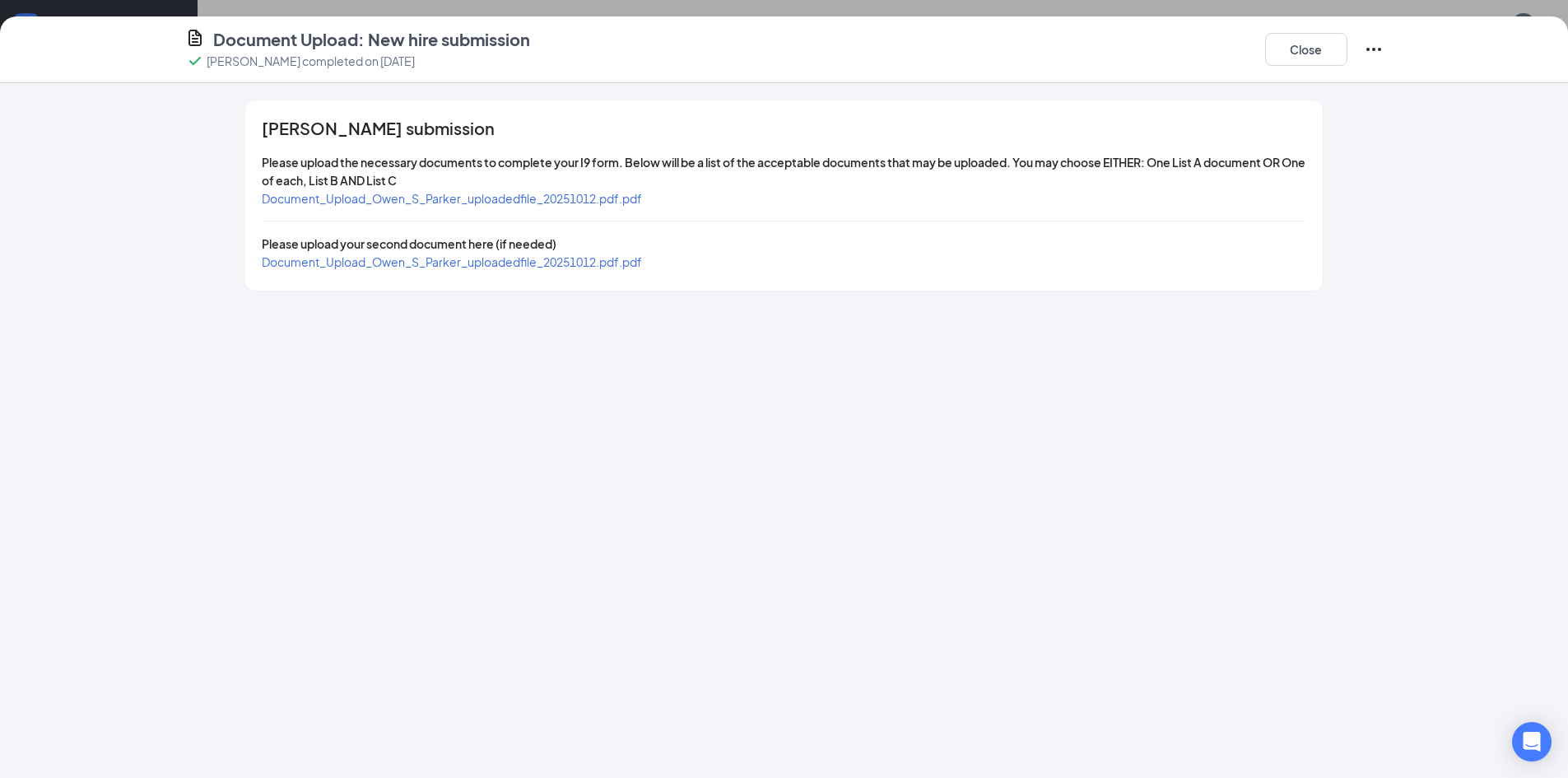
click at [421, 200] on span "Document_Upload_Owen_S_Parker_uploadedfile_20251012.pdf.pdf" at bounding box center [451, 199] width 380 height 15
click at [433, 261] on span "Document_Upload_Owen_S_Parker_uploadedfile_20251012.pdf.pdf" at bounding box center [451, 262] width 380 height 15
click at [1322, 57] on button "Close" at bounding box center [1307, 49] width 82 height 32
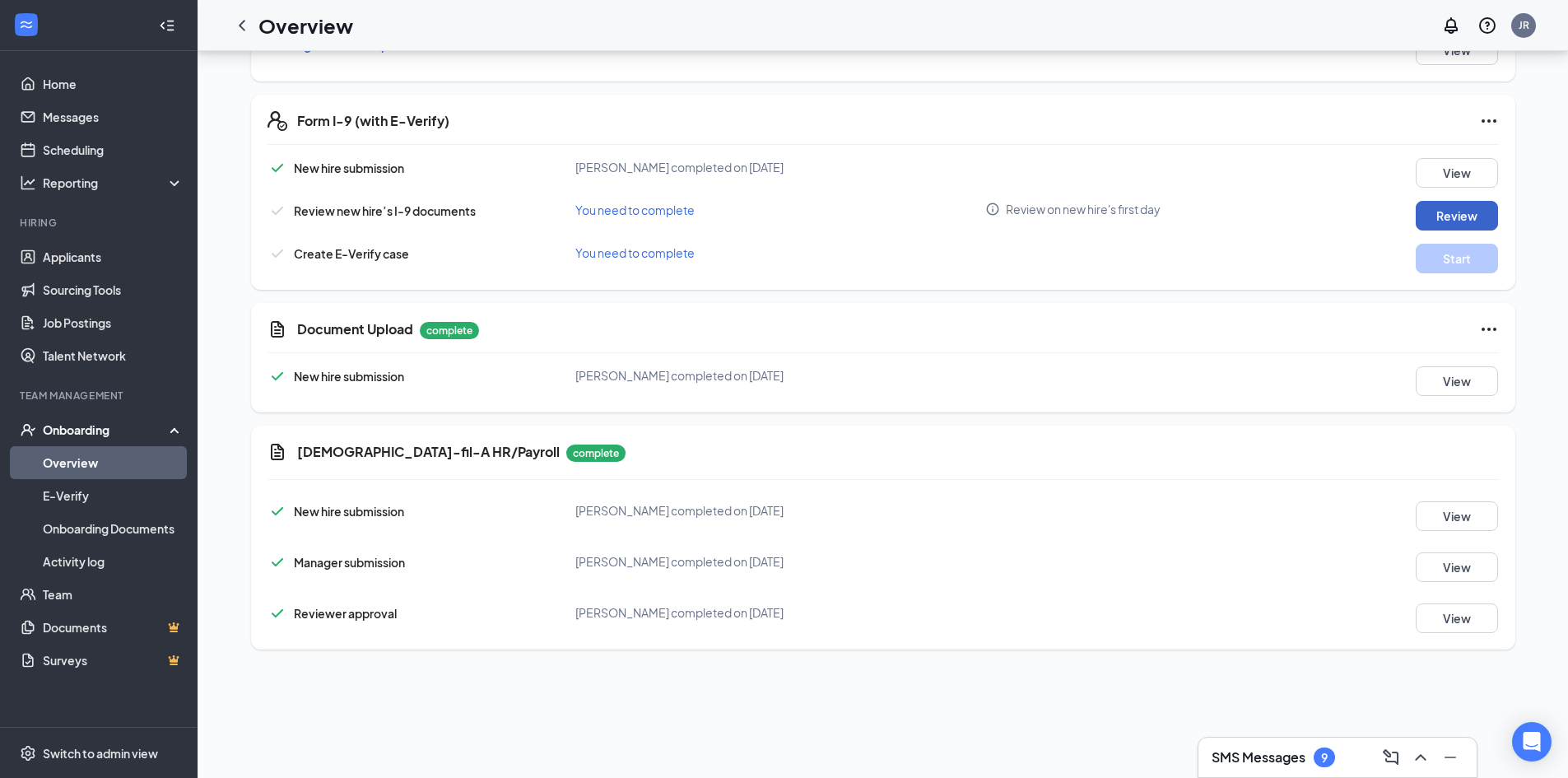
click at [1445, 211] on button "Review" at bounding box center [1456, 215] width 82 height 30
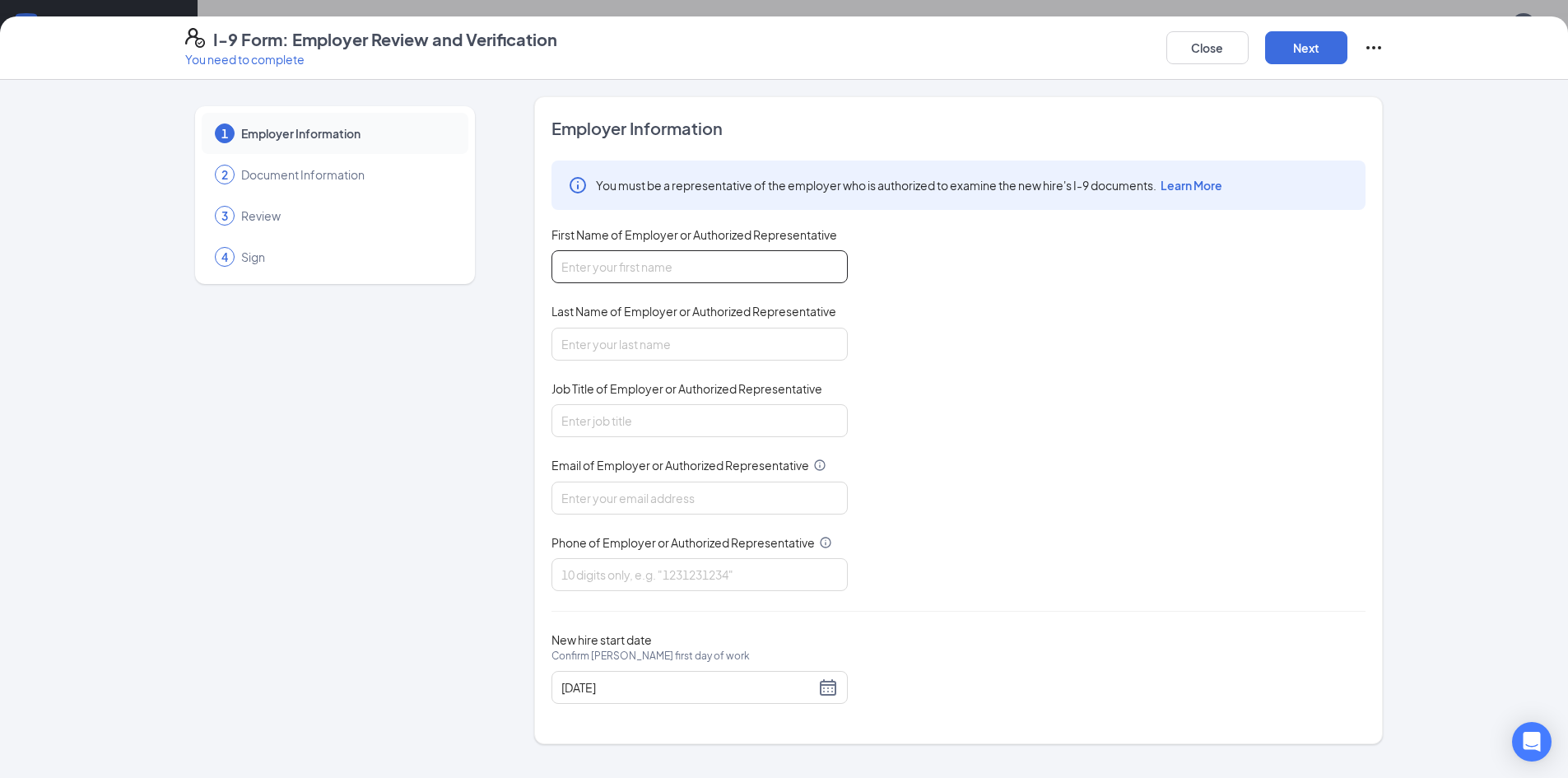
click at [638, 262] on input "First Name of Employer or Authorized Representative" at bounding box center [700, 266] width 296 height 32
type input "[PERSON_NAME]"
type input "Talent Director"
type input "[EMAIL_ADDRESS][DOMAIN_NAME]"
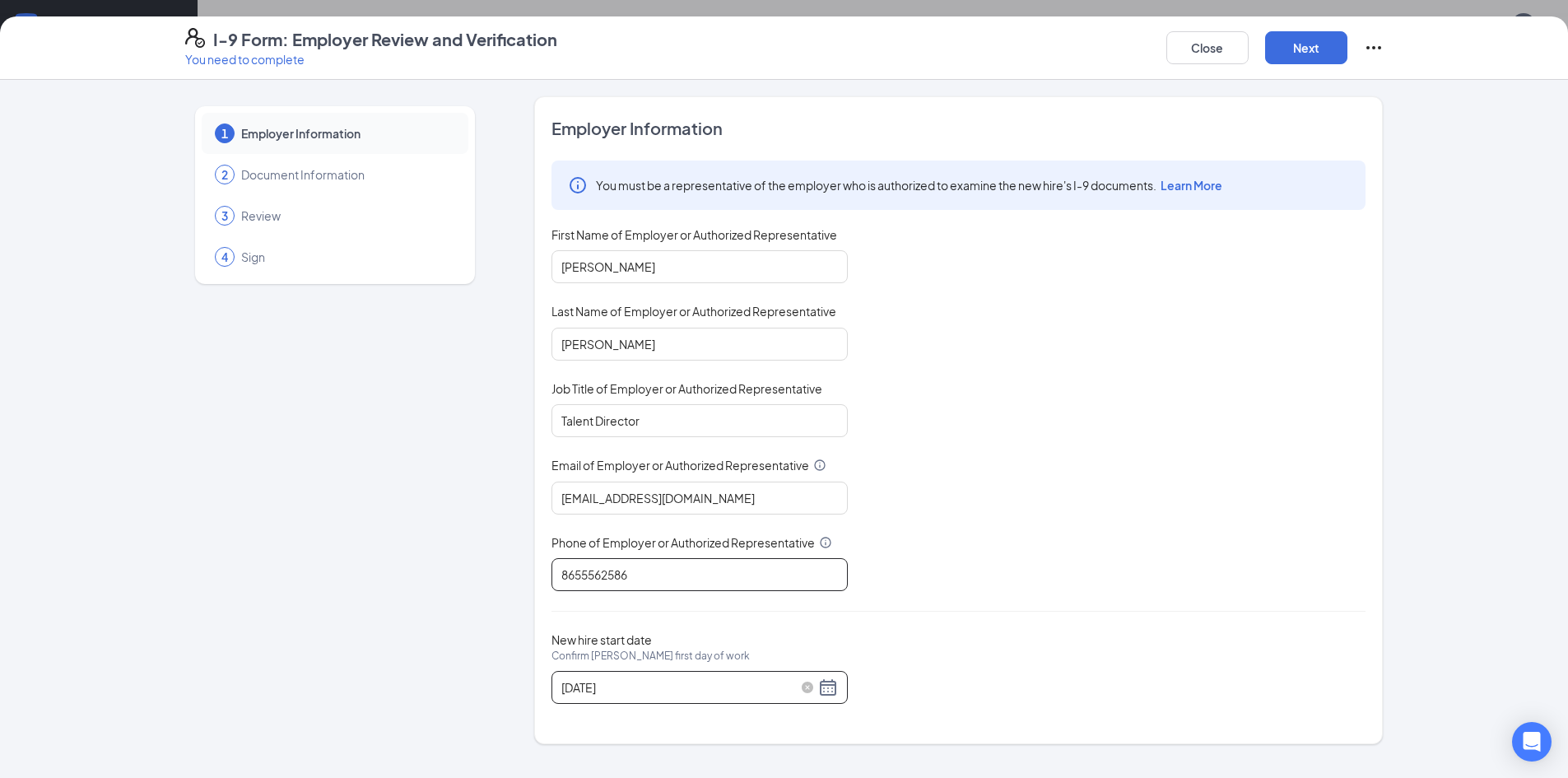
type input "8655562586"
click at [825, 691] on div "[DATE]" at bounding box center [700, 687] width 277 height 20
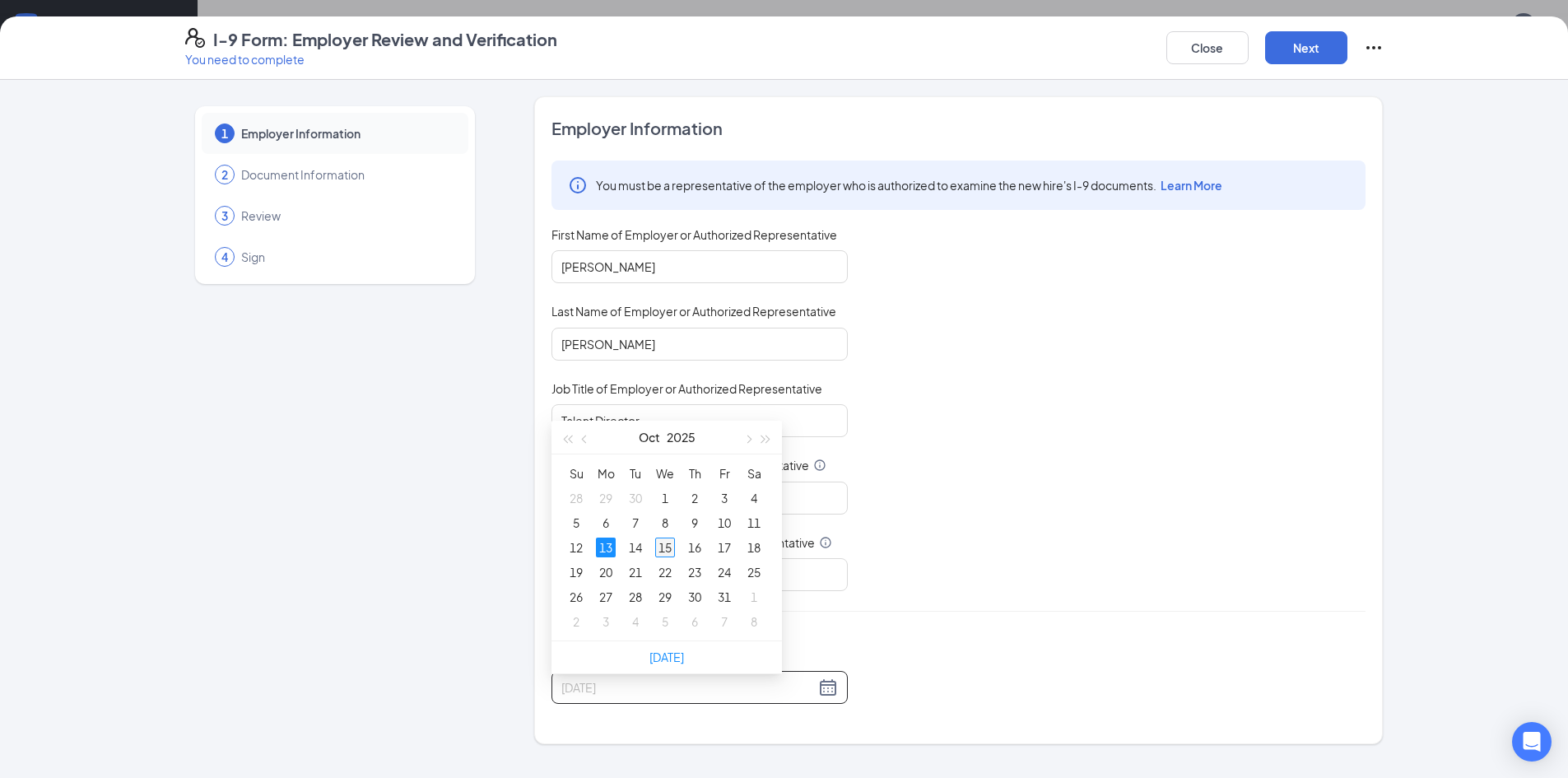
type input "[DATE]"
click at [664, 543] on div "15" at bounding box center [664, 547] width 20 height 20
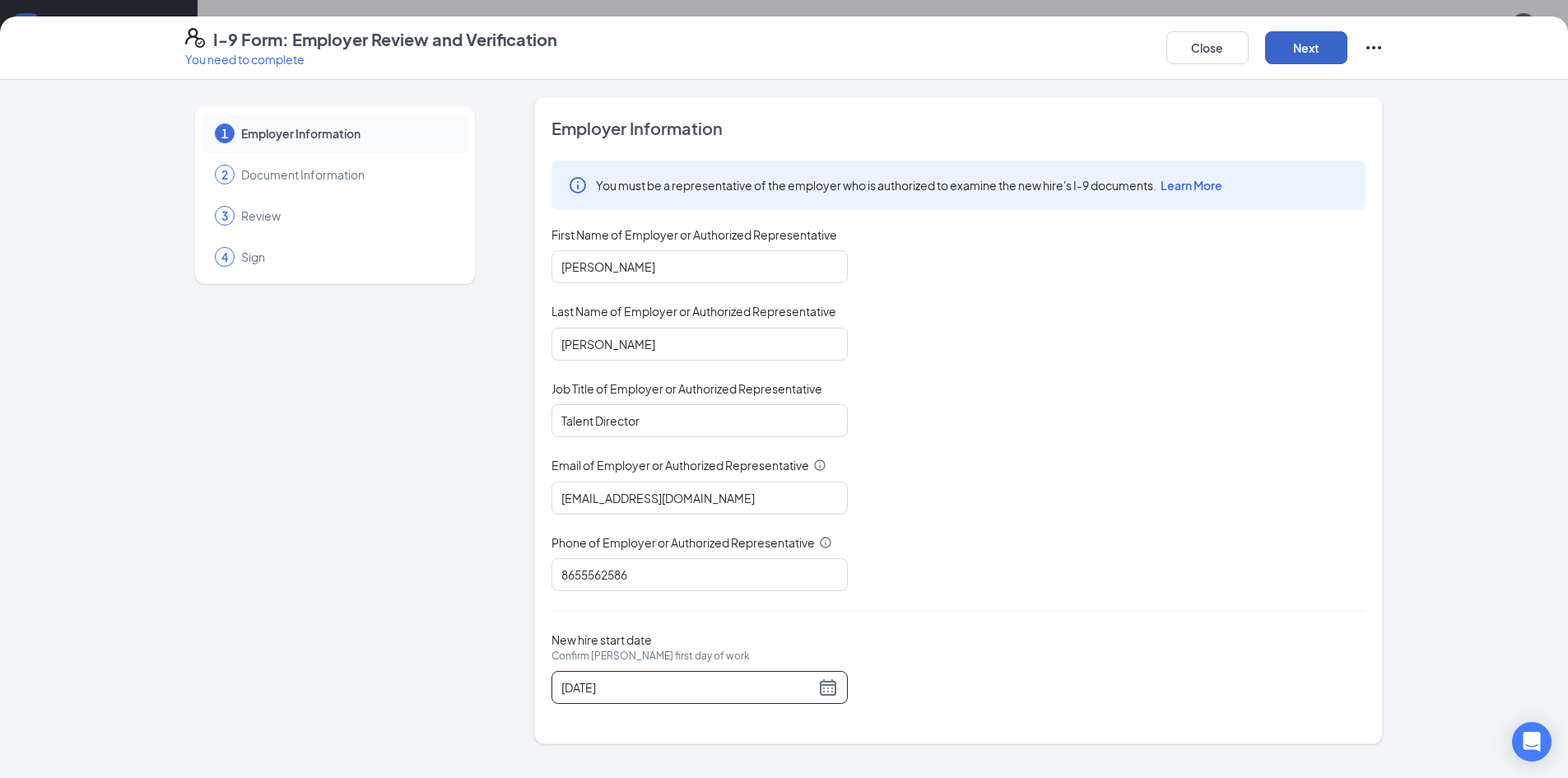
click at [1315, 63] on button "Next" at bounding box center [1307, 48] width 82 height 32
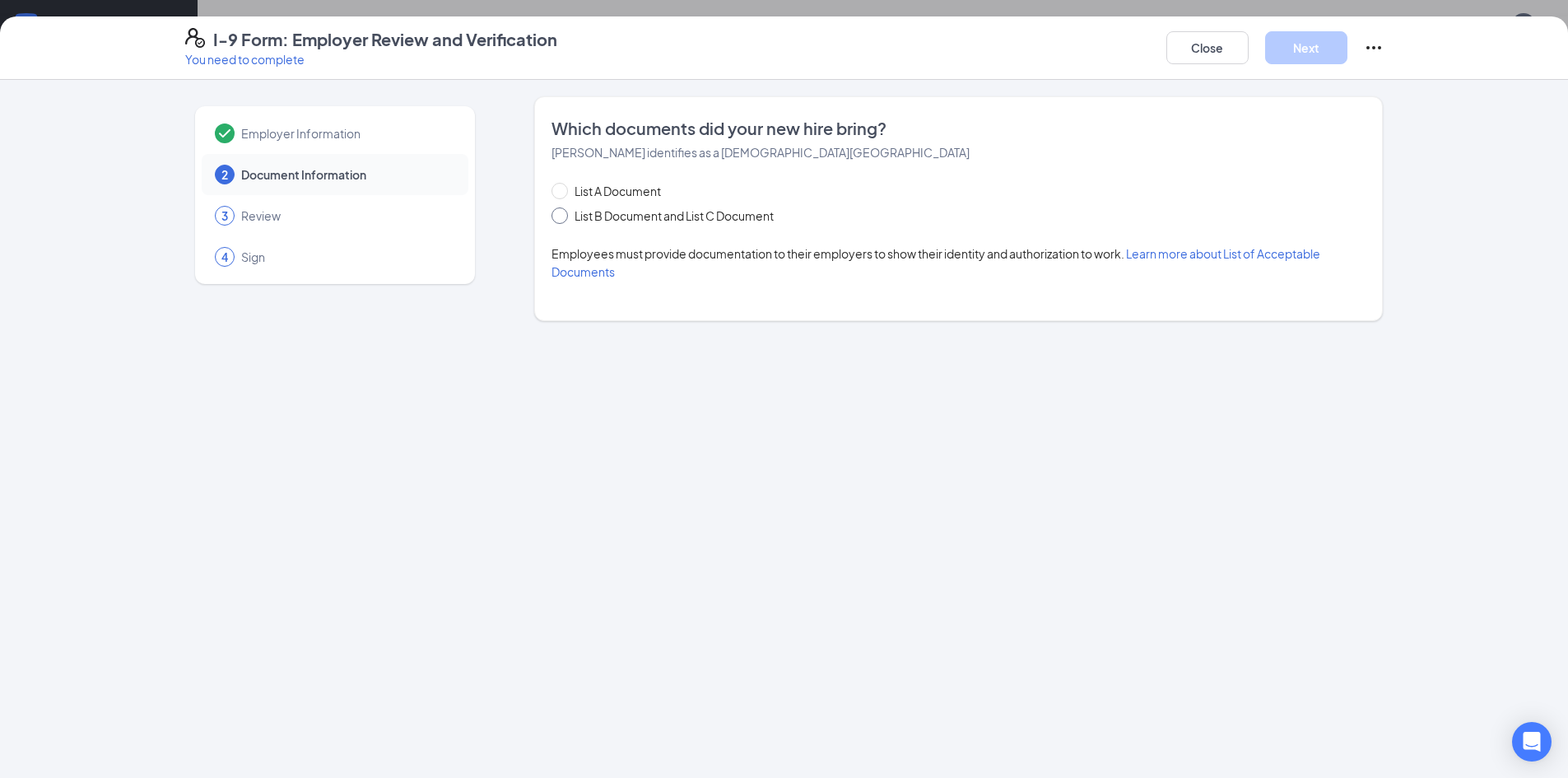
click at [564, 213] on span at bounding box center [559, 215] width 16 height 16
click at [563, 213] on input "List B Document and List C Document" at bounding box center [557, 213] width 11 height 11
radio input "true"
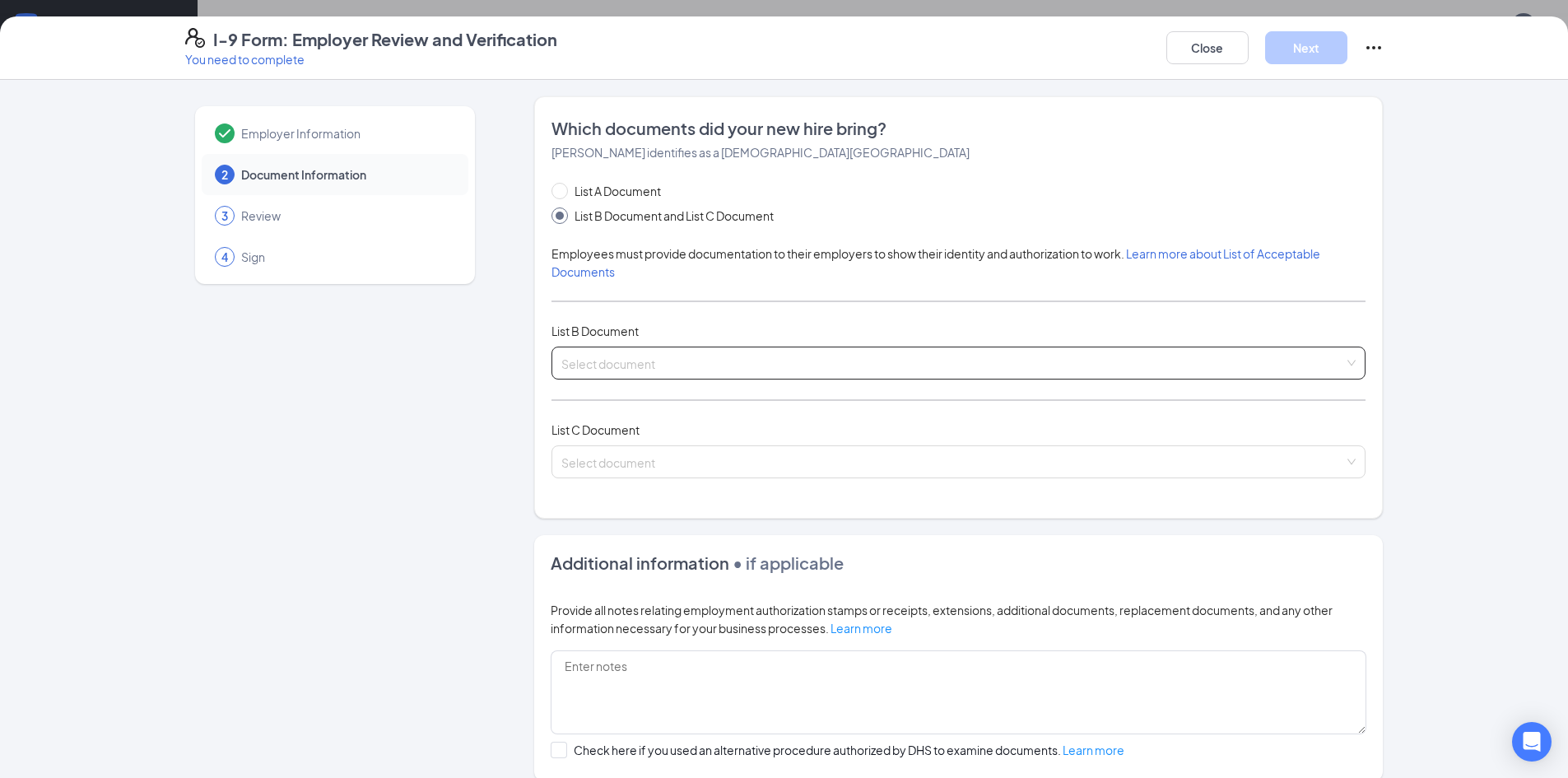
click at [664, 371] on input "search" at bounding box center [952, 360] width 783 height 25
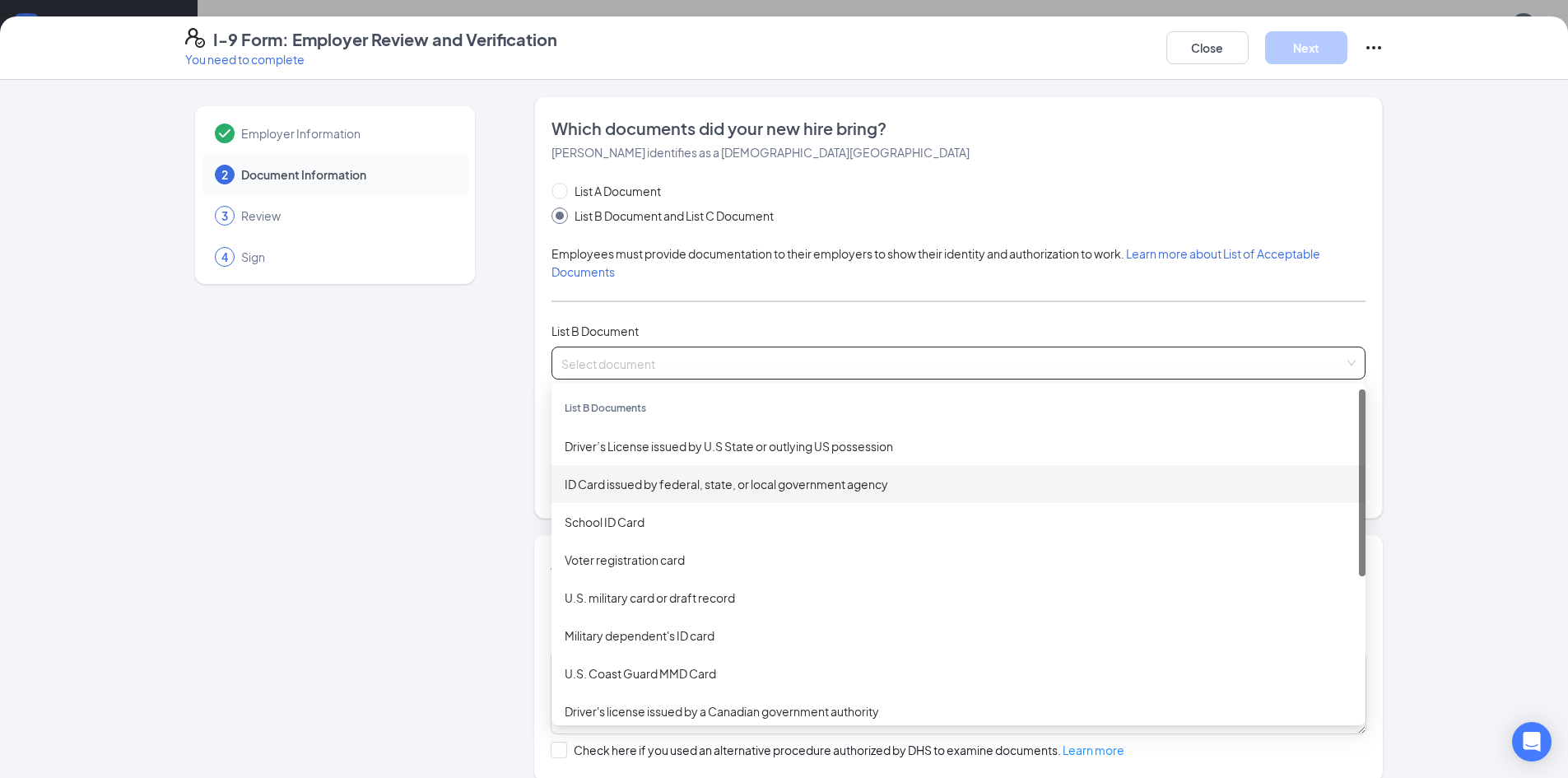
click at [702, 465] on div "ID Card issued by federal, state, or local government agency" at bounding box center [958, 484] width 814 height 38
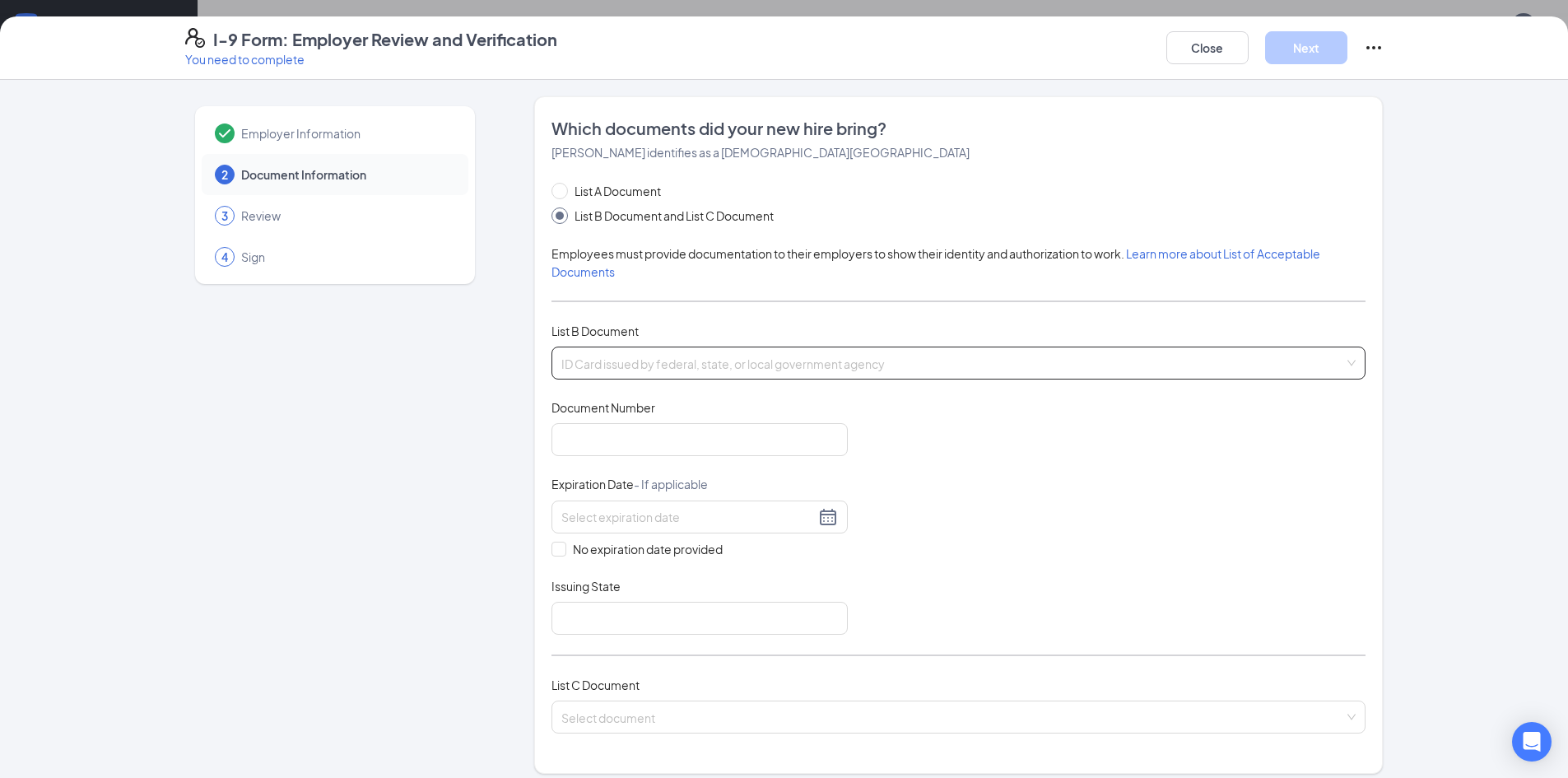
click at [694, 367] on span "ID Card issued by federal, state, or local government agency" at bounding box center [958, 363] width 794 height 32
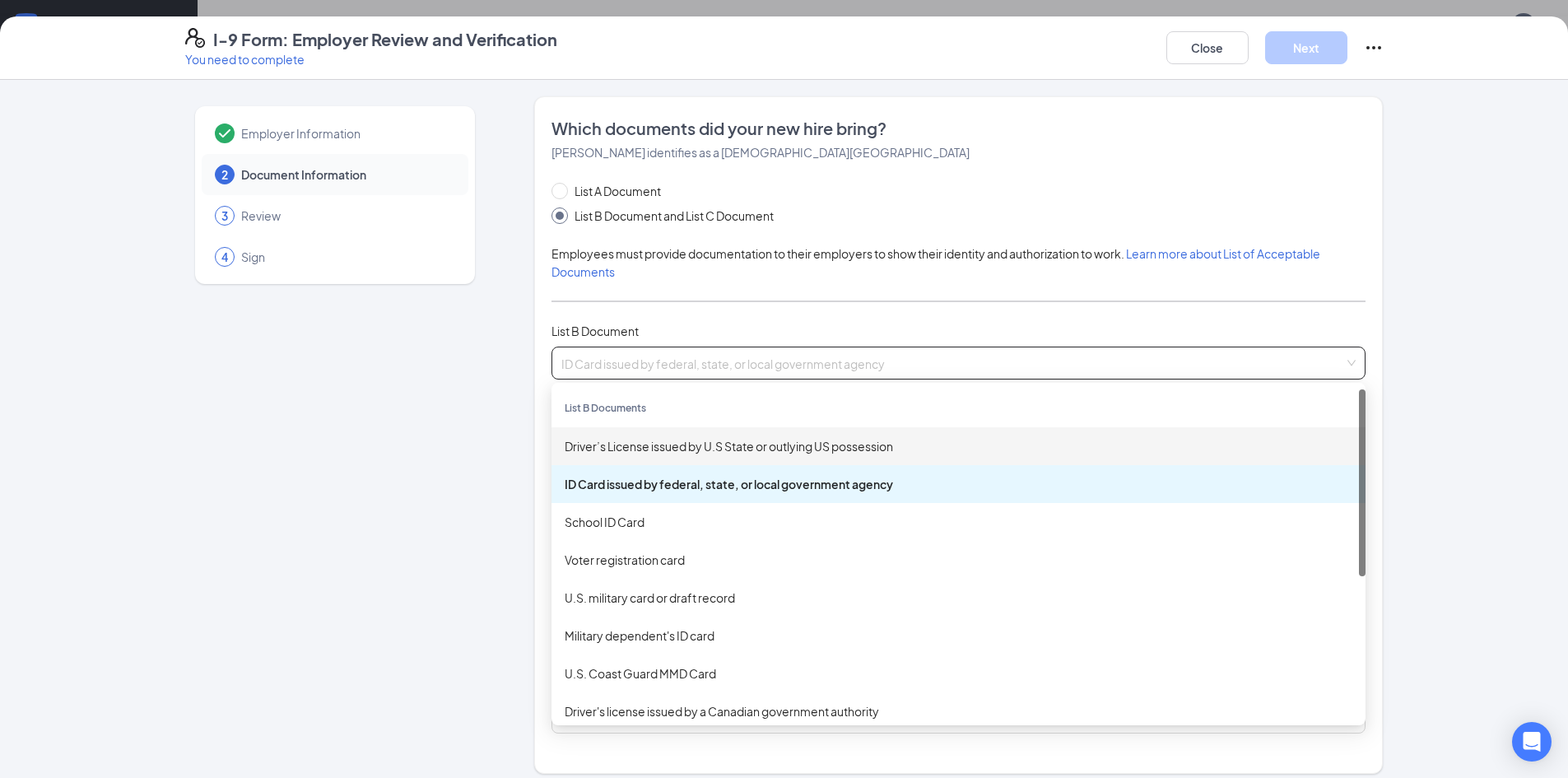
click at [673, 452] on div "Driver’s License issued by U.S State or outlying US possession" at bounding box center [958, 446] width 787 height 18
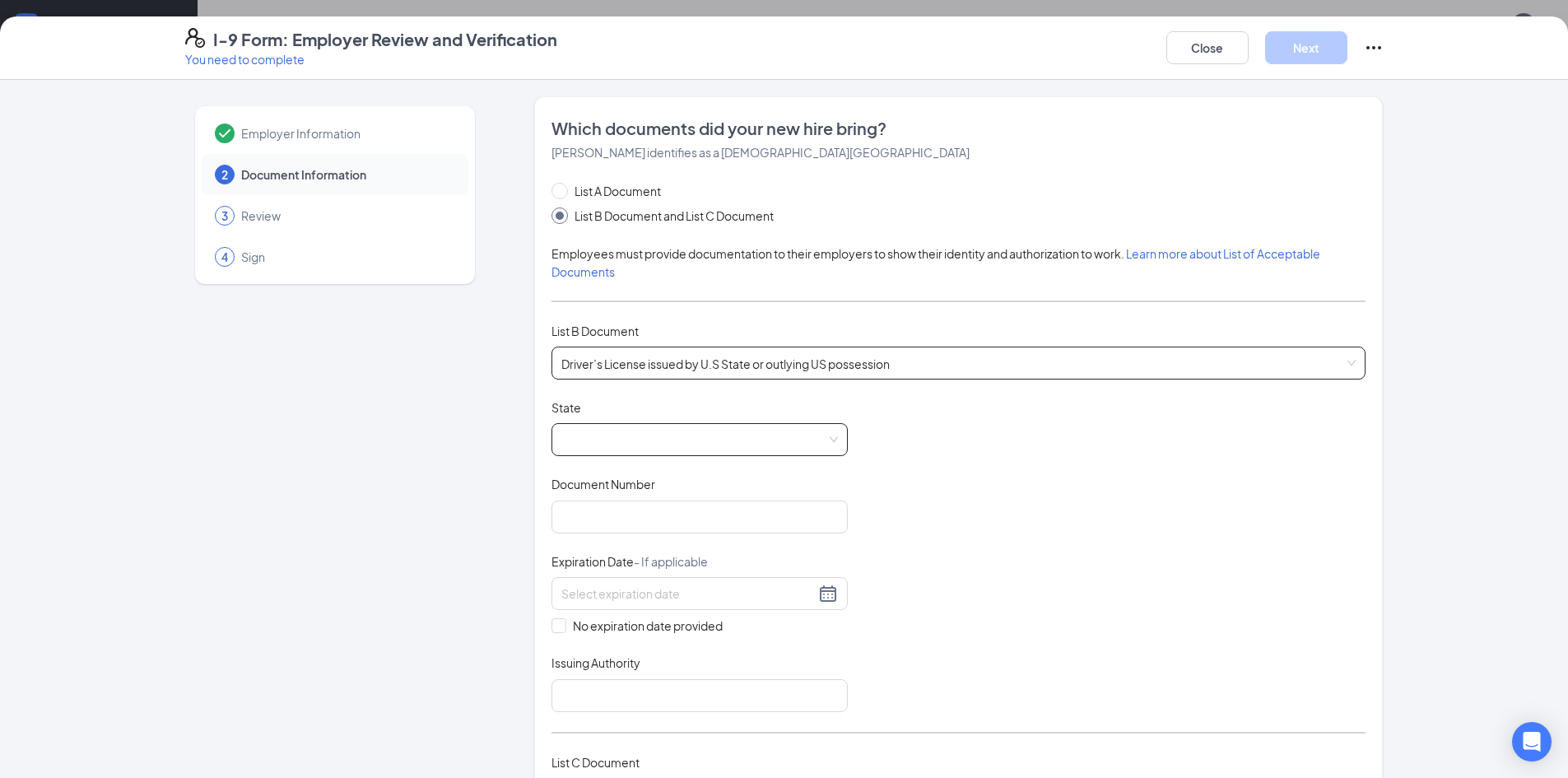
click at [645, 447] on span at bounding box center [700, 439] width 277 height 32
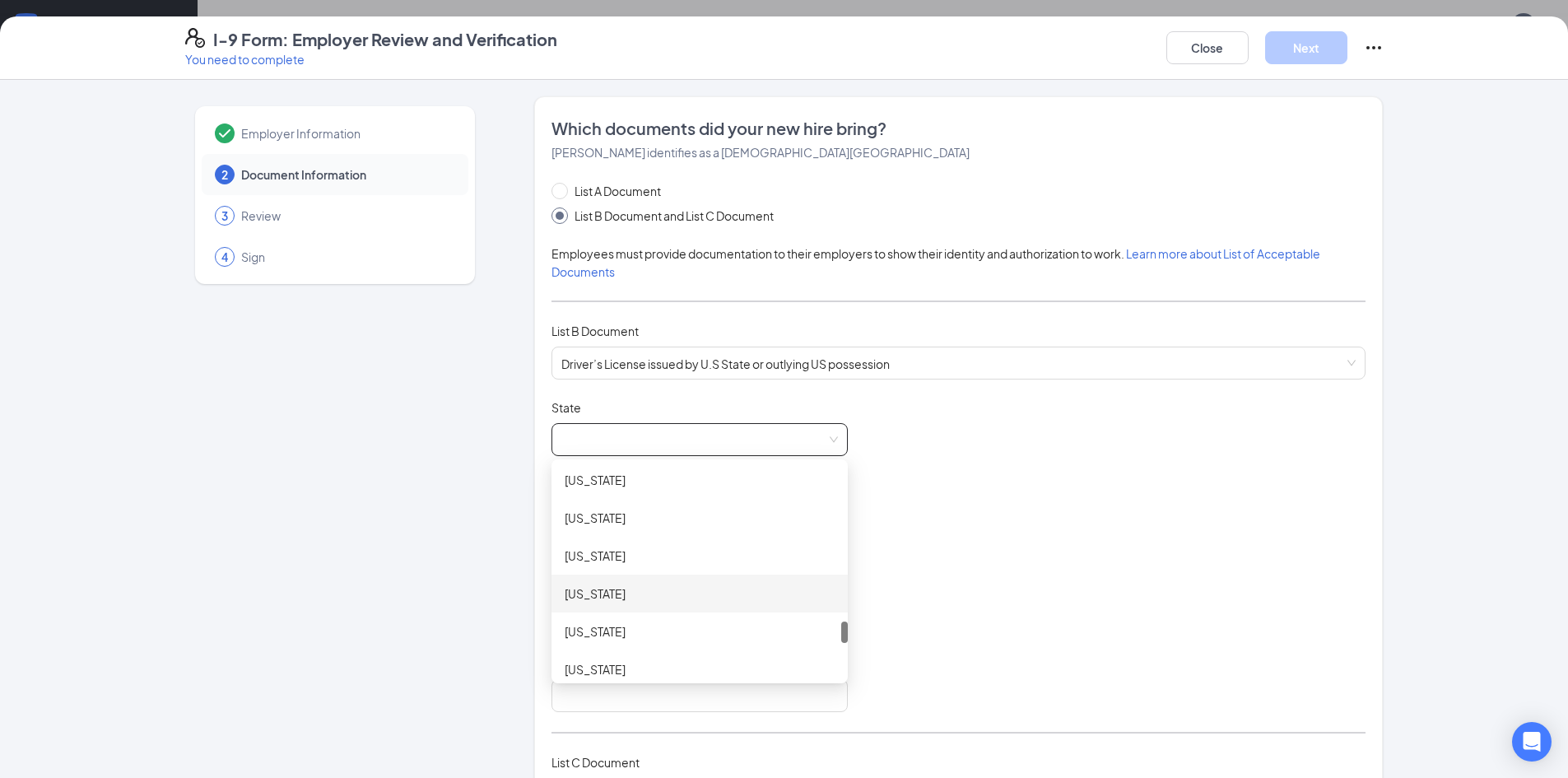
scroll to position [1647, 0]
click at [612, 586] on div "[US_STATE]" at bounding box center [700, 580] width 270 height 18
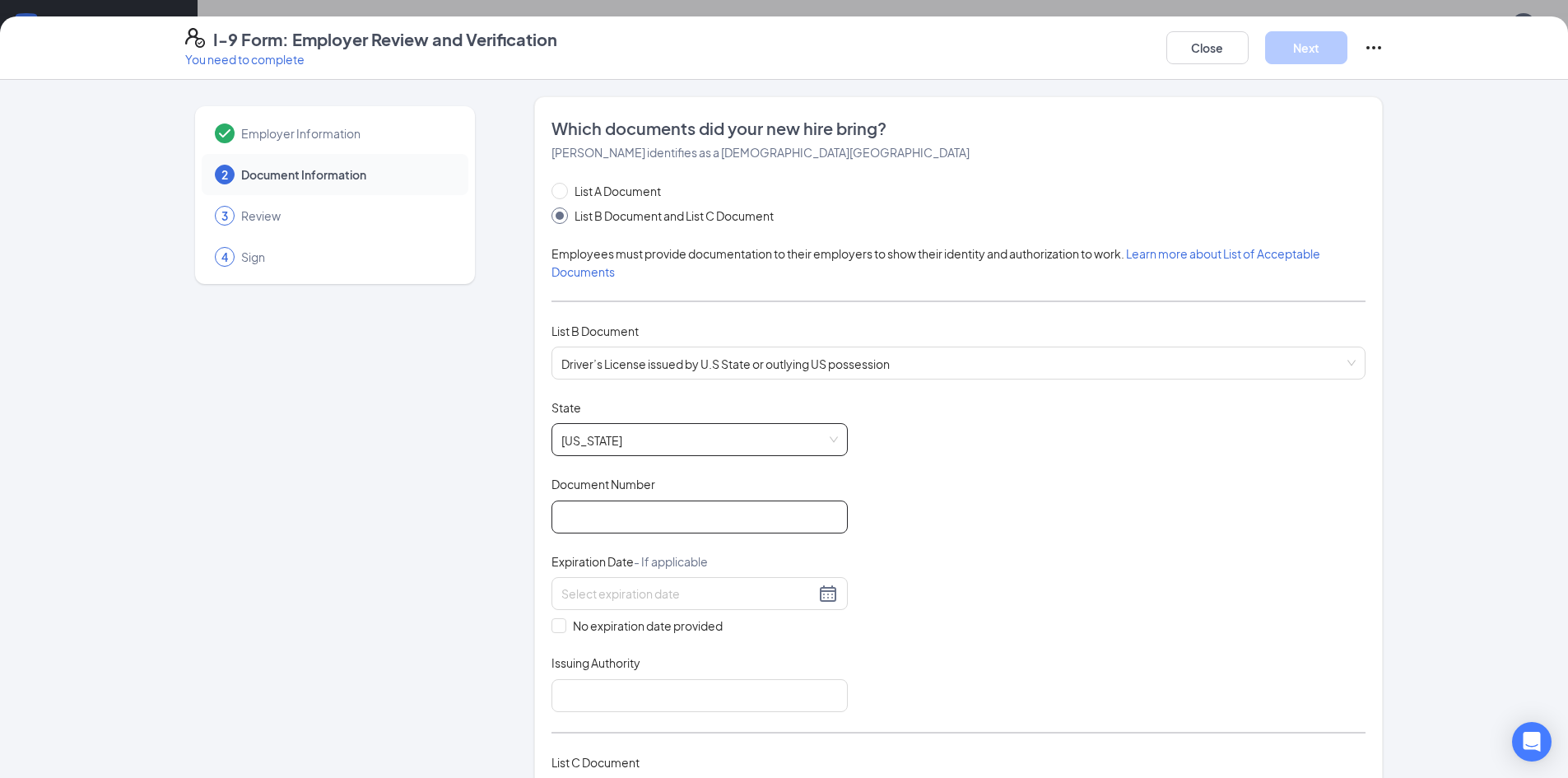
click at [629, 516] on input "Document Number" at bounding box center [700, 516] width 296 height 32
type input "147826656"
click at [651, 600] on input at bounding box center [688, 593] width 254 height 18
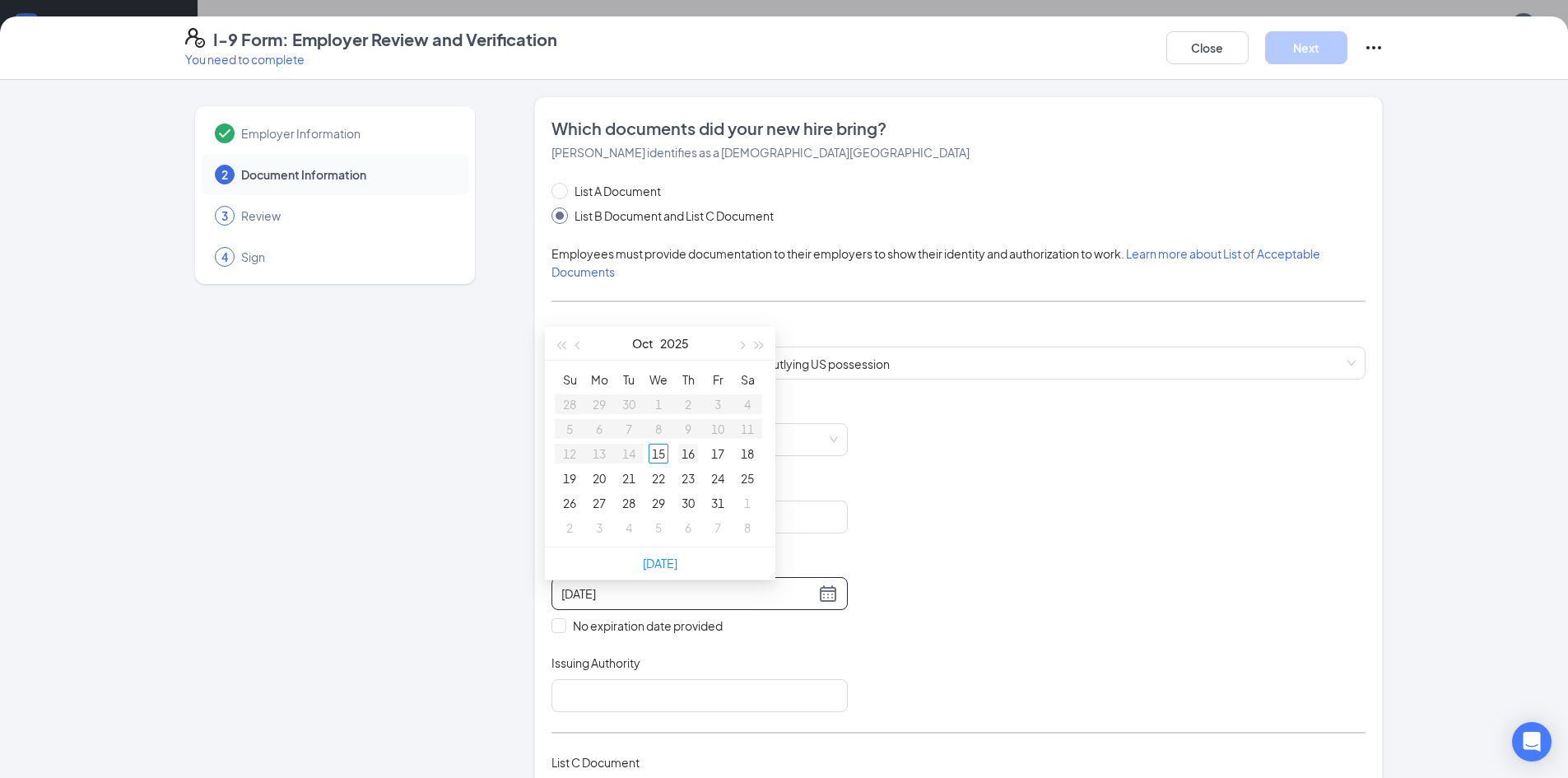
type input "[DATE]"
click at [745, 340] on button "button" at bounding box center [741, 343] width 18 height 32
click at [575, 337] on button "button" at bounding box center [578, 343] width 18 height 32
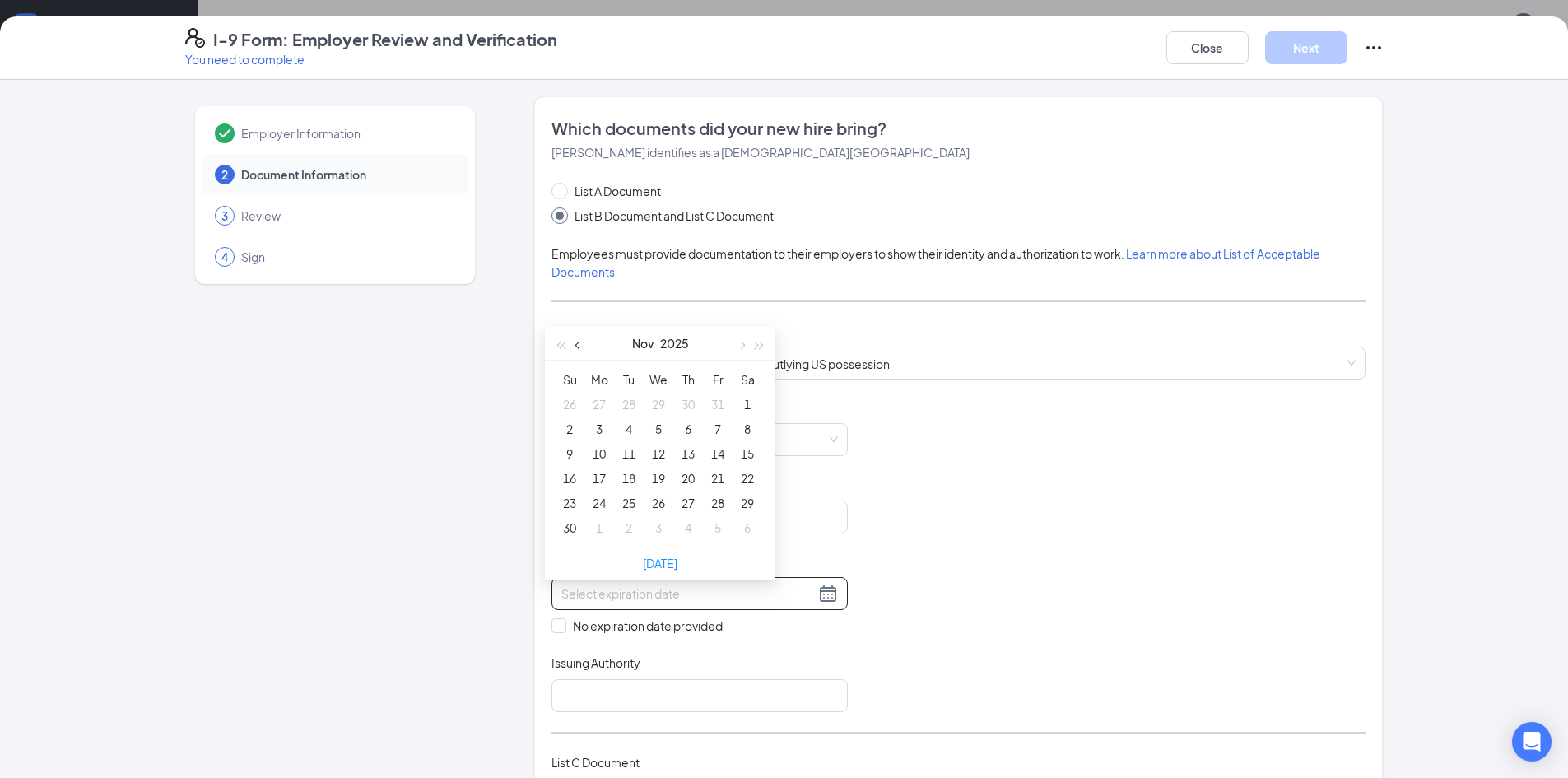
click at [575, 337] on button "button" at bounding box center [578, 343] width 18 height 32
click at [763, 340] on button "button" at bounding box center [760, 343] width 18 height 32
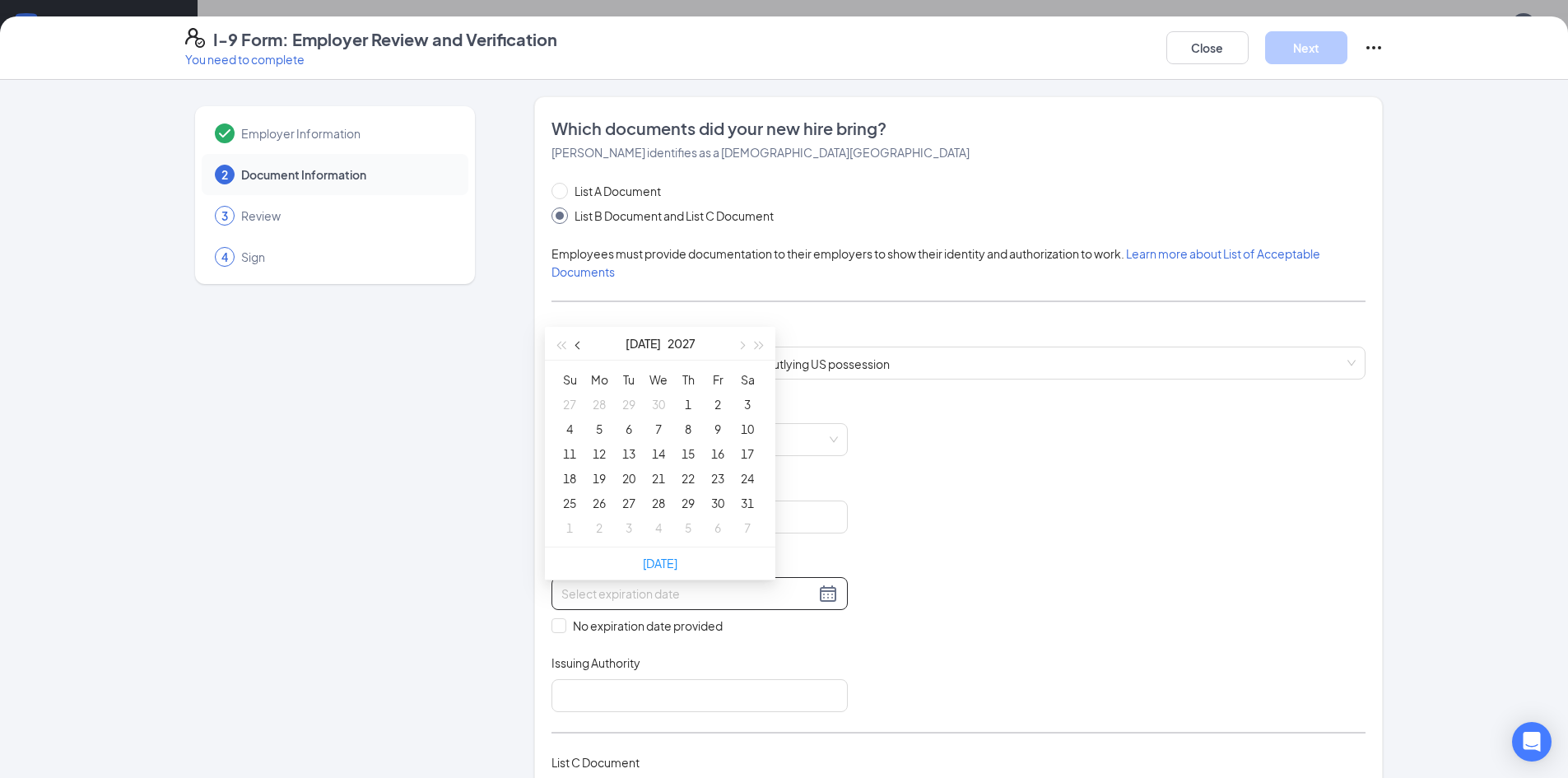
click at [583, 341] on button "button" at bounding box center [578, 343] width 18 height 32
type input "[DATE]"
click at [748, 447] on div "17" at bounding box center [747, 453] width 20 height 20
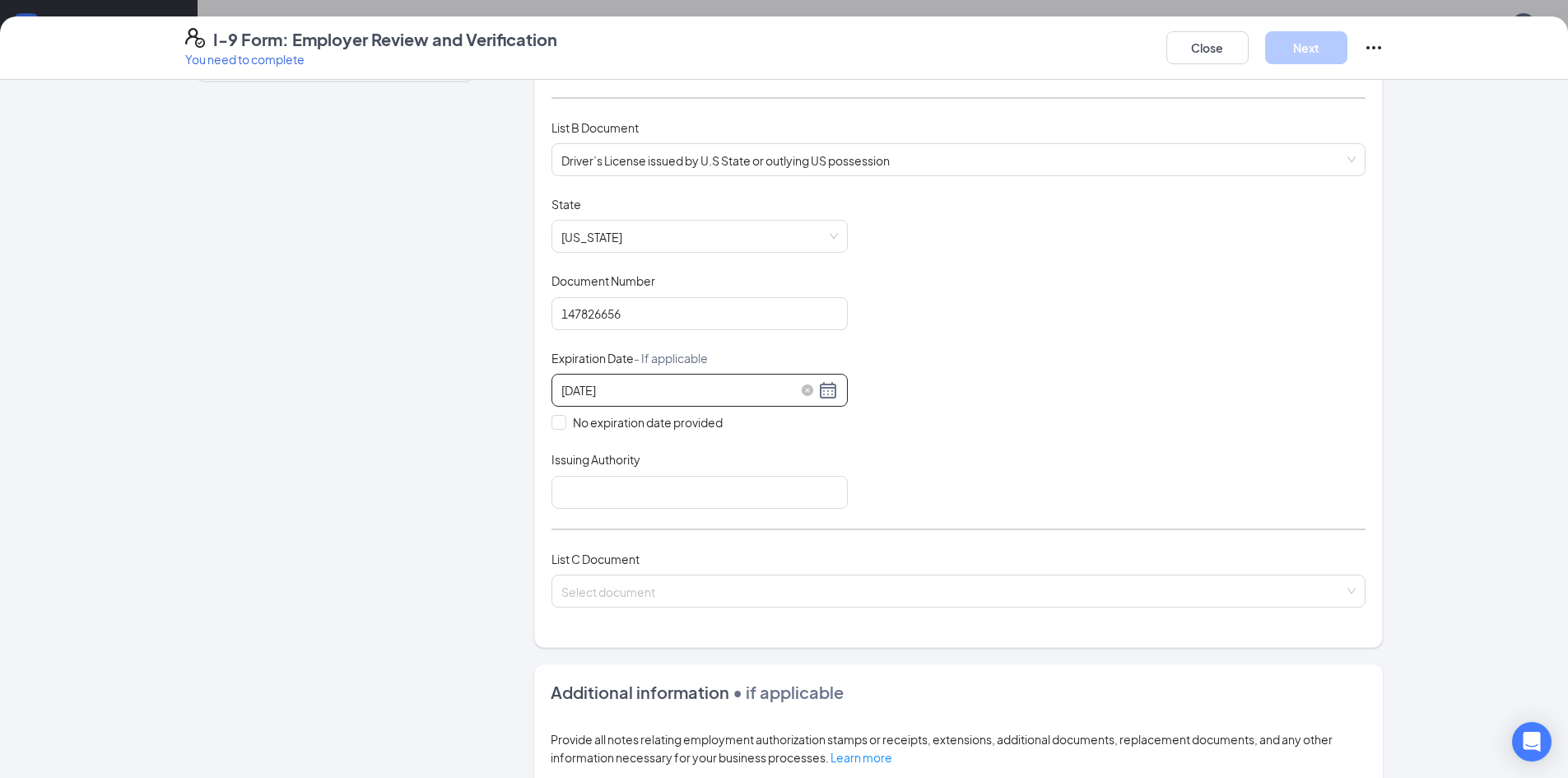
scroll to position [247, 0]
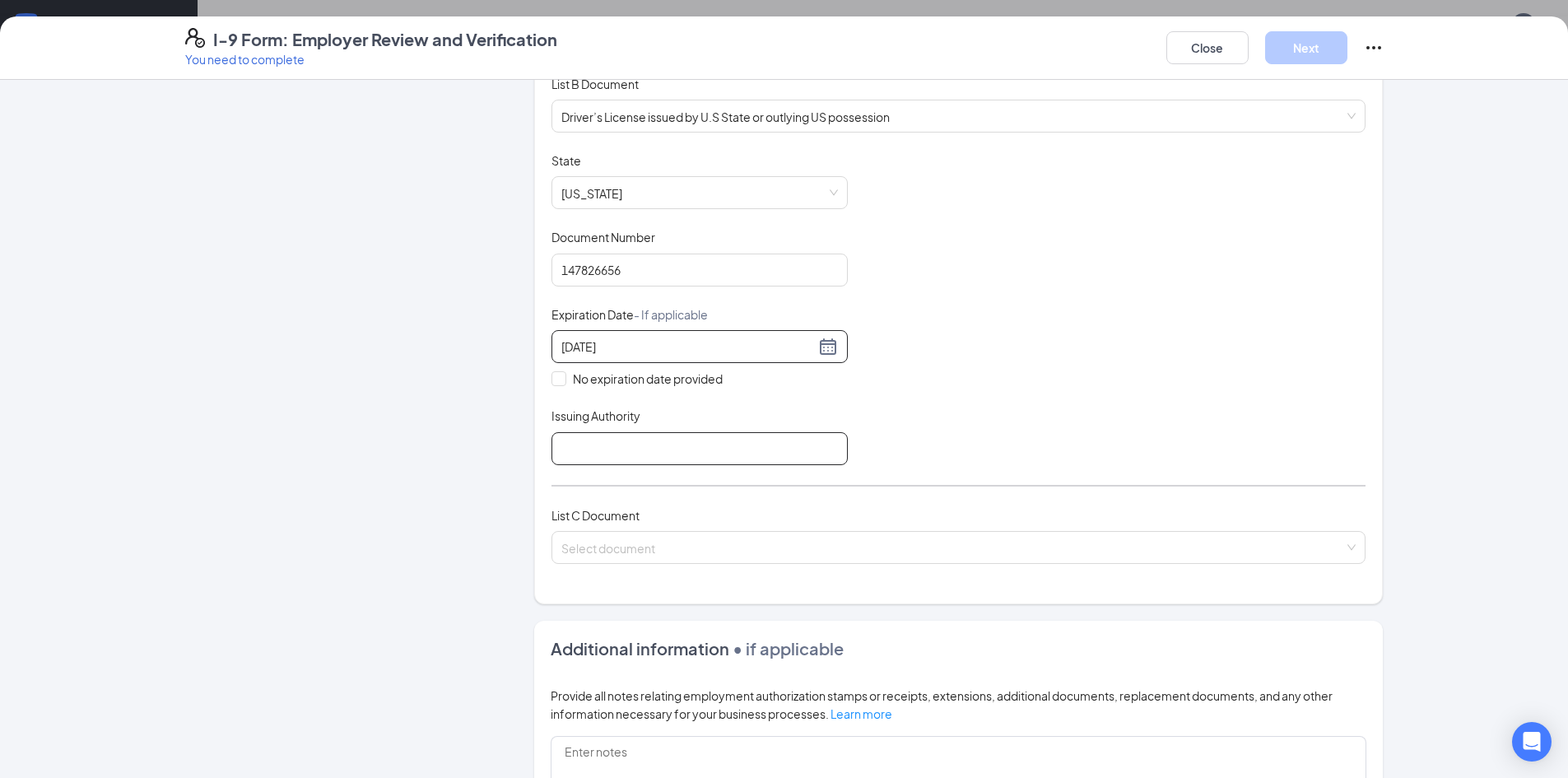
click at [608, 452] on input "Issuing Authority" at bounding box center [700, 449] width 296 height 32
type input "[US_STATE] Department of Safety and Homeland Security"
click at [627, 536] on input "search" at bounding box center [952, 544] width 783 height 25
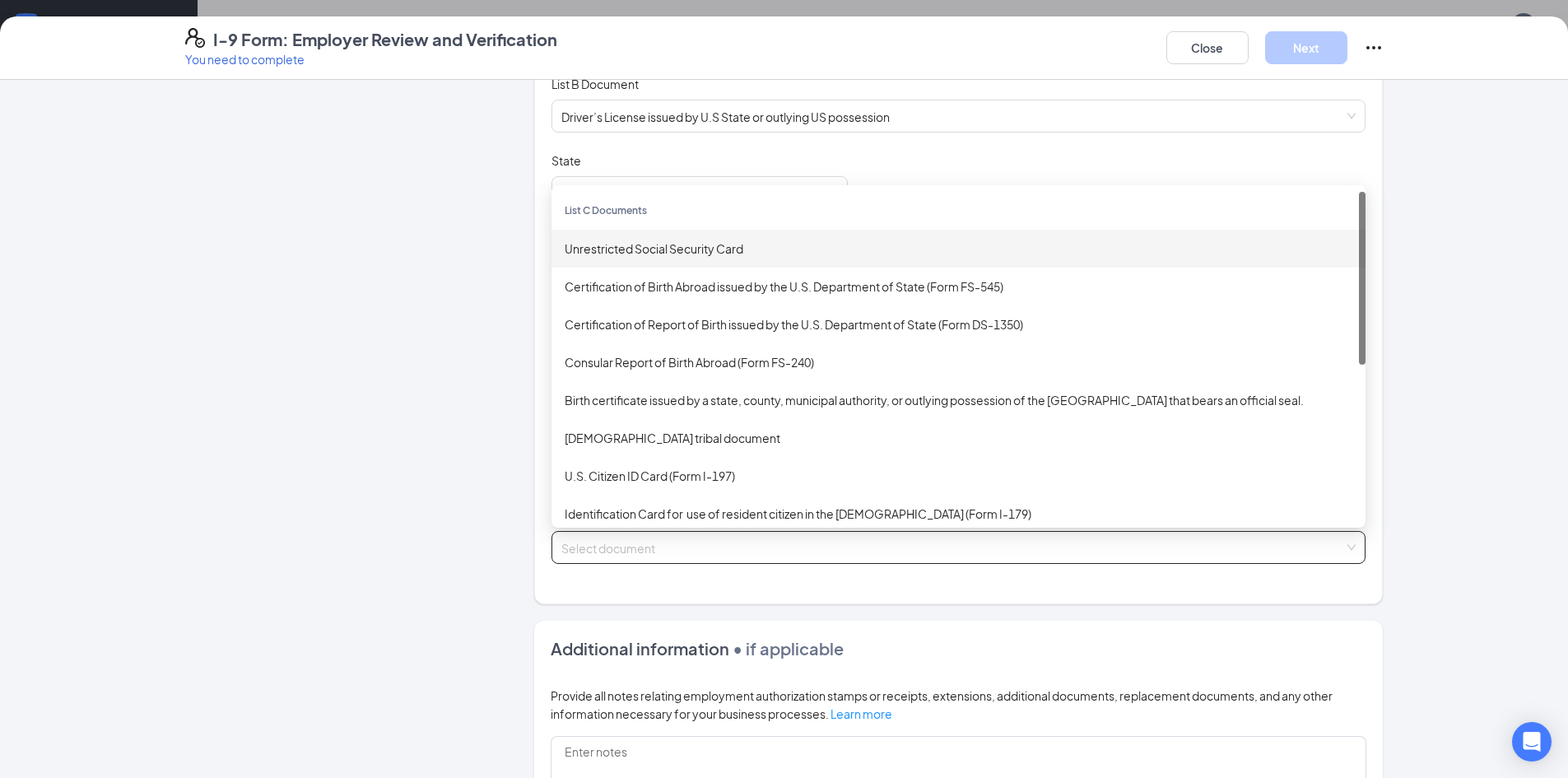
click at [696, 249] on div "Unrestricted Social Security Card" at bounding box center [958, 248] width 787 height 18
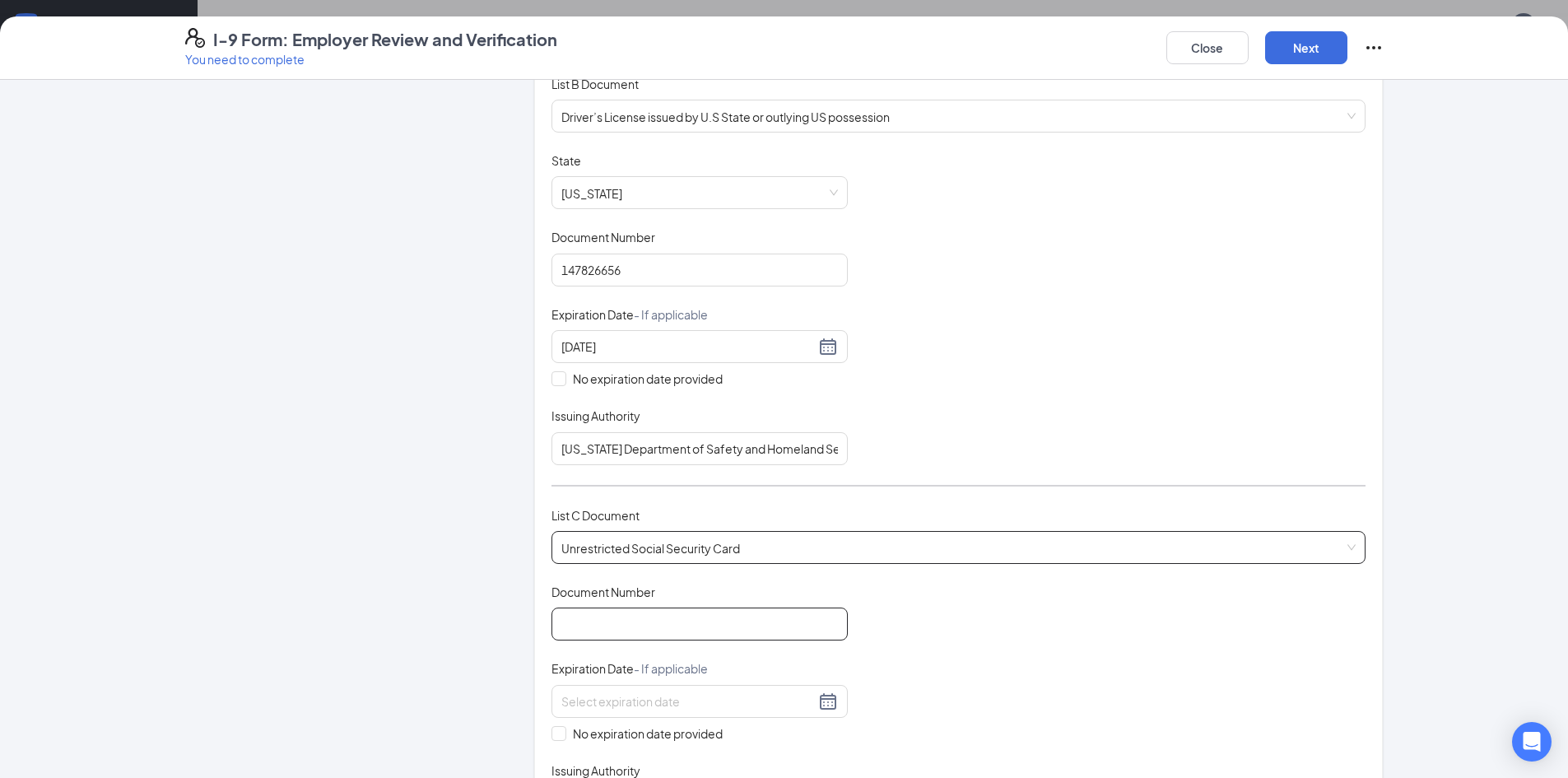
click at [625, 631] on input "Document Number" at bounding box center [700, 623] width 296 height 32
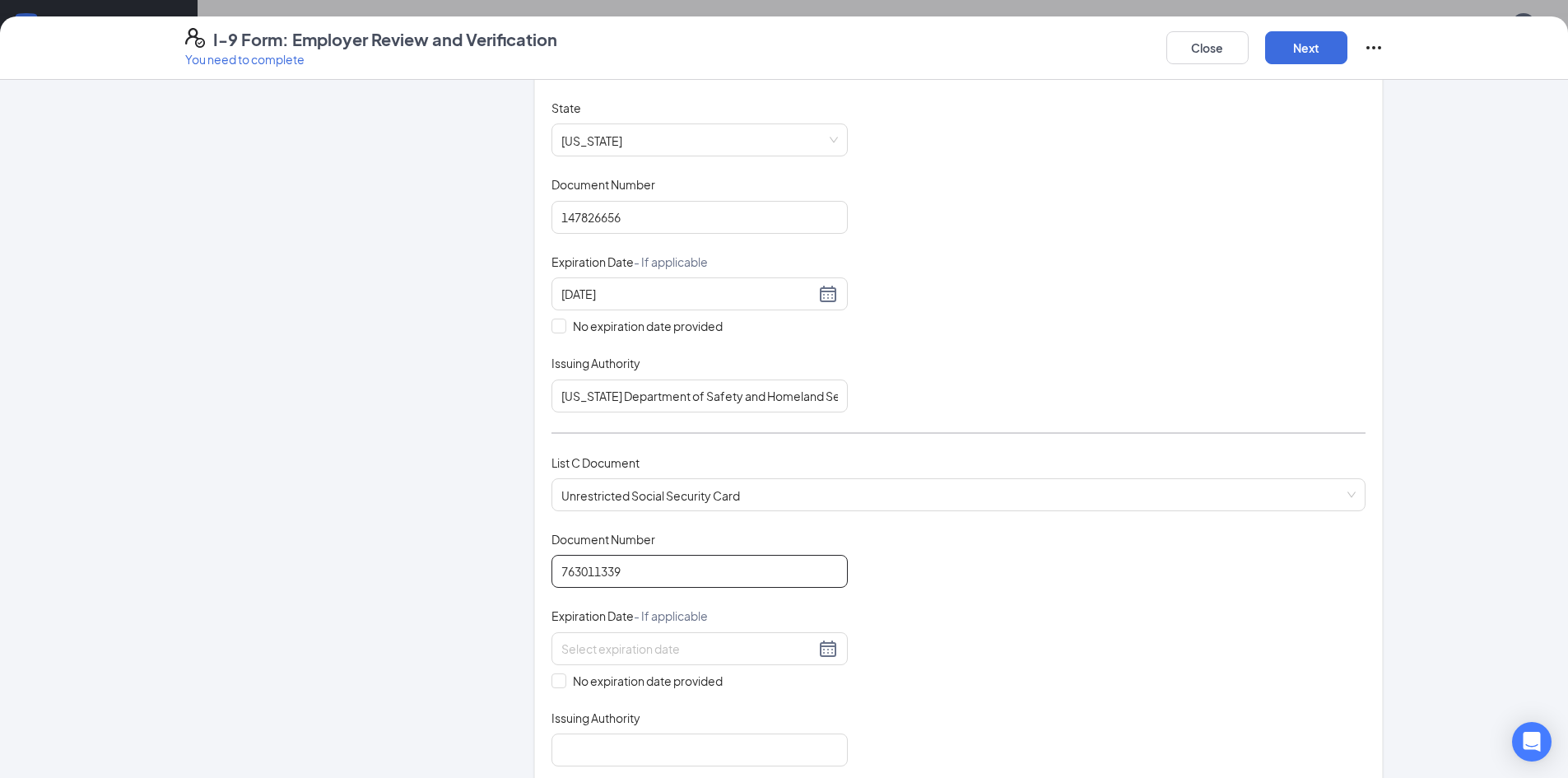
scroll to position [329, 0]
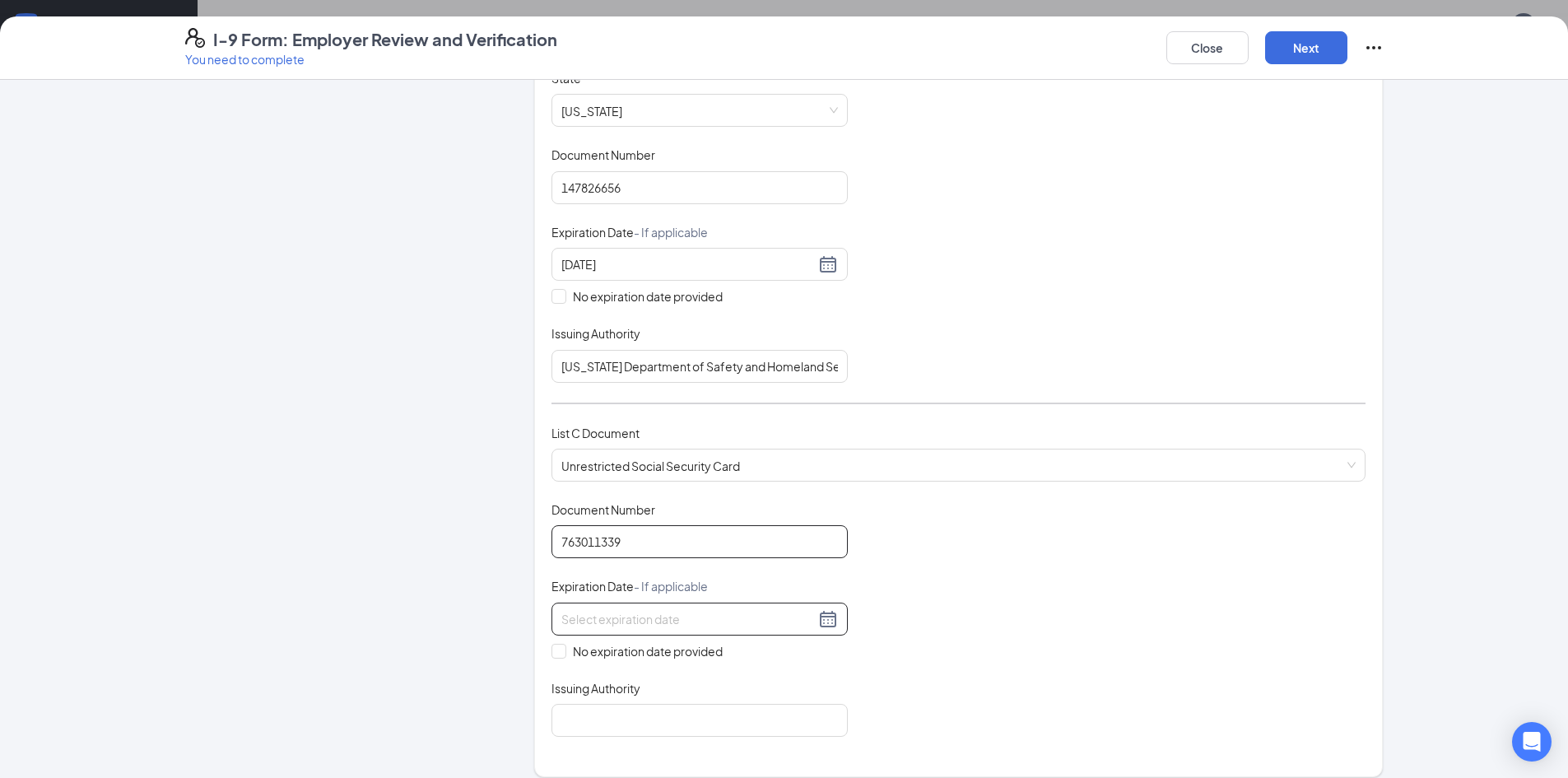
type input "763011339"
click at [691, 625] on input at bounding box center [688, 619] width 254 height 18
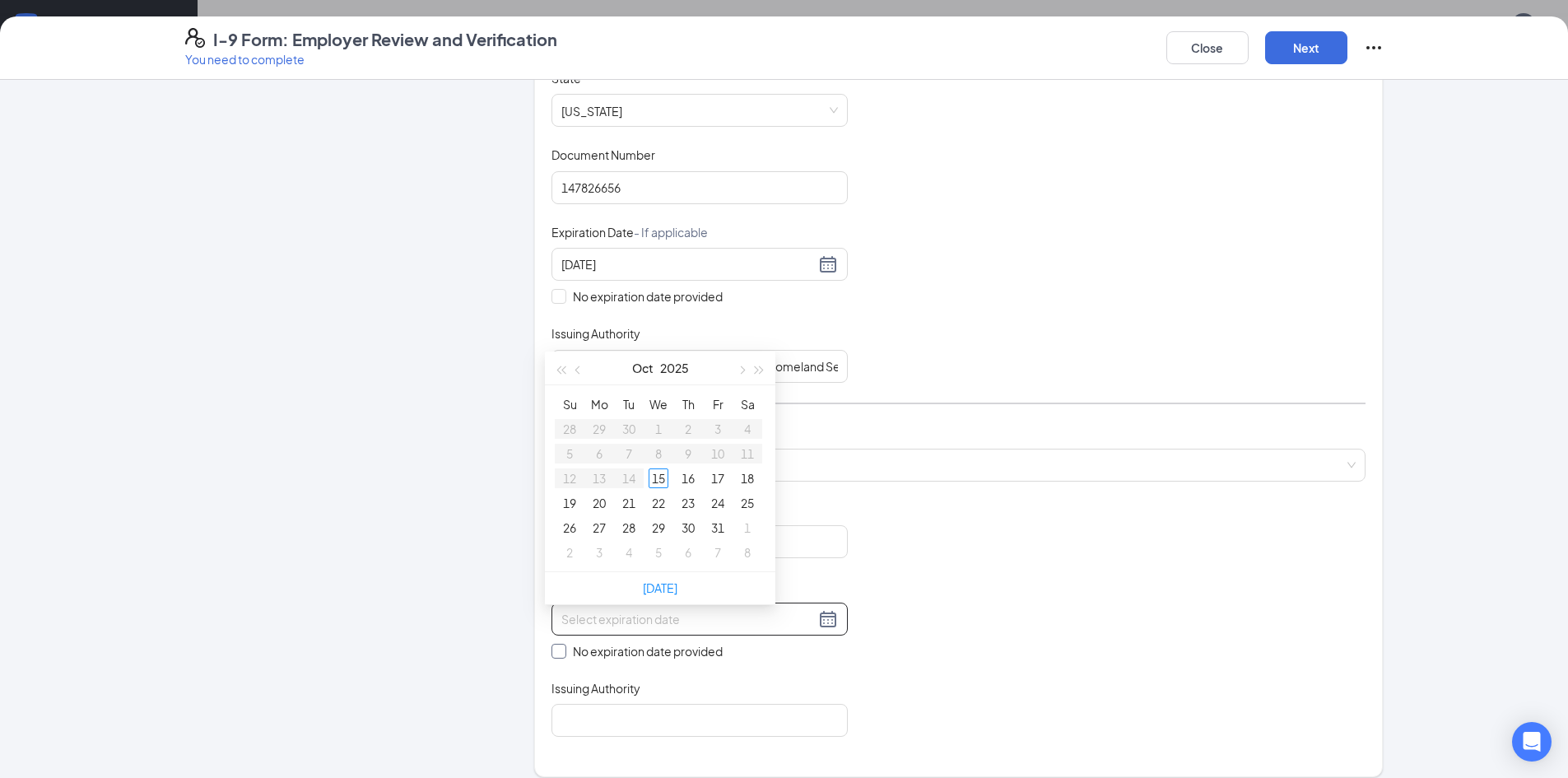
click at [552, 647] on input "No expiration date provided" at bounding box center [557, 649] width 11 height 11
checkbox input "true"
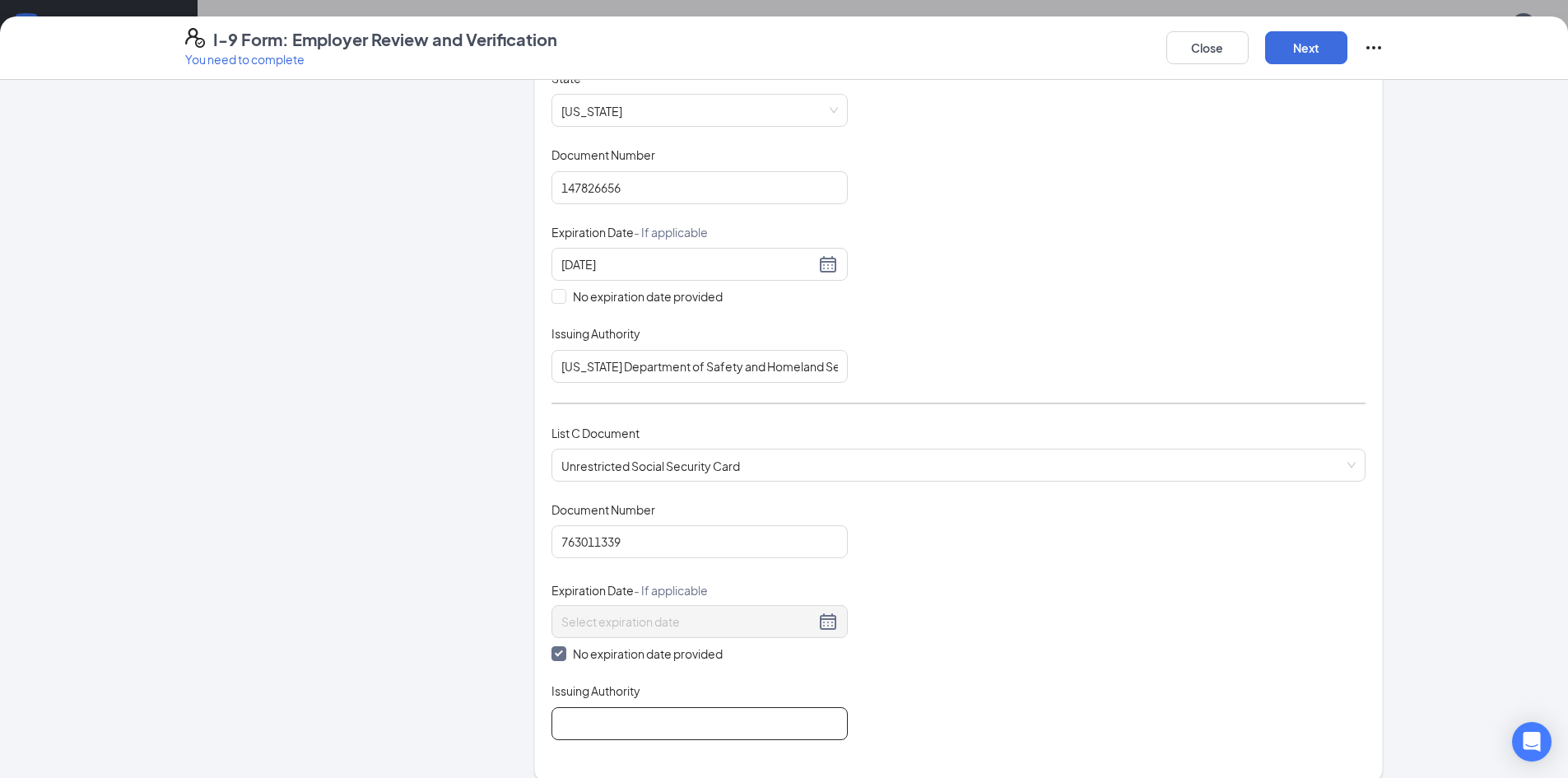
click at [603, 726] on input "Issuing Authority" at bounding box center [700, 724] width 296 height 32
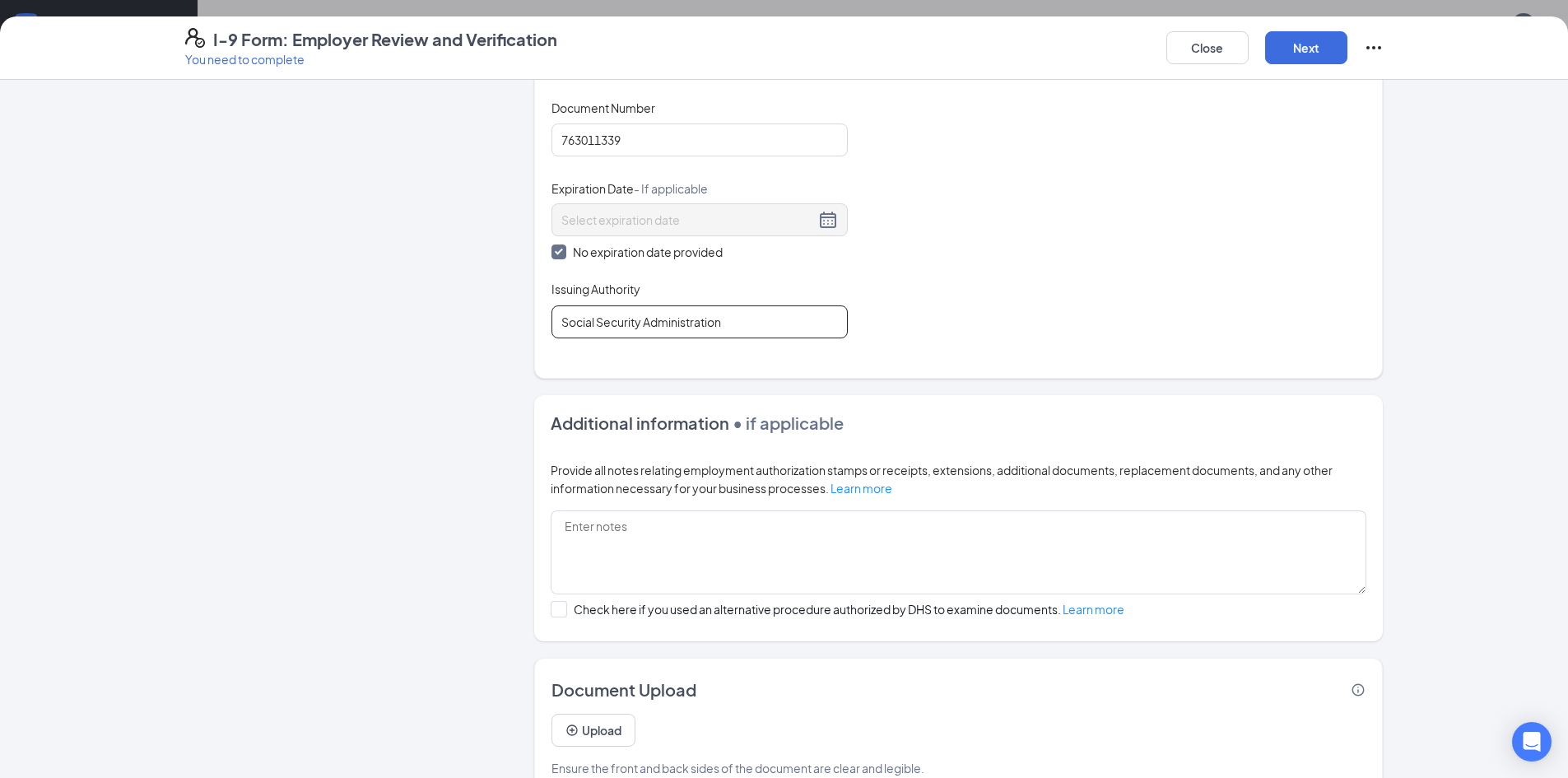
scroll to position [767, 0]
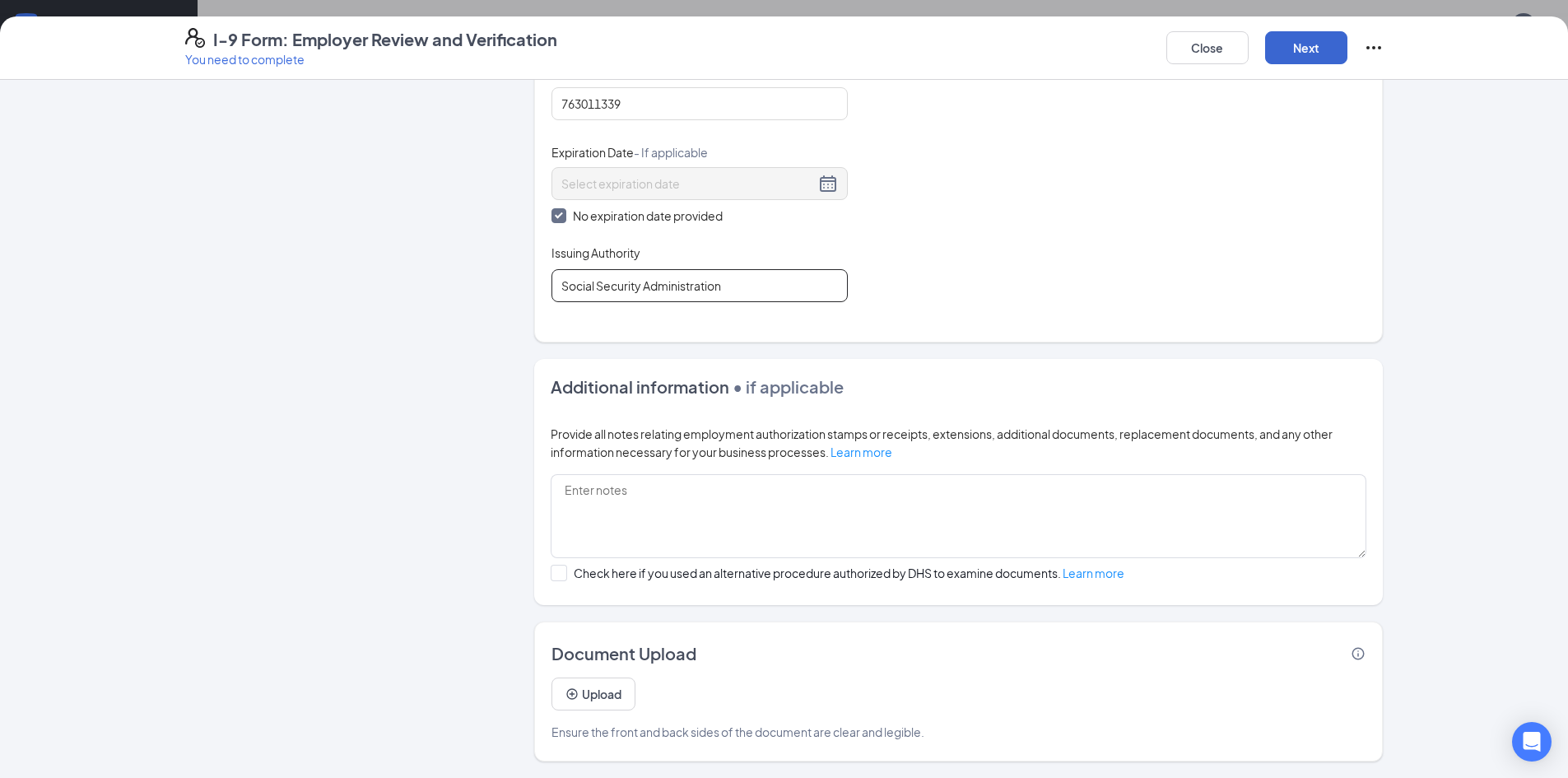
type input "Social Security Administration"
click at [1299, 47] on button "Next" at bounding box center [1307, 48] width 82 height 32
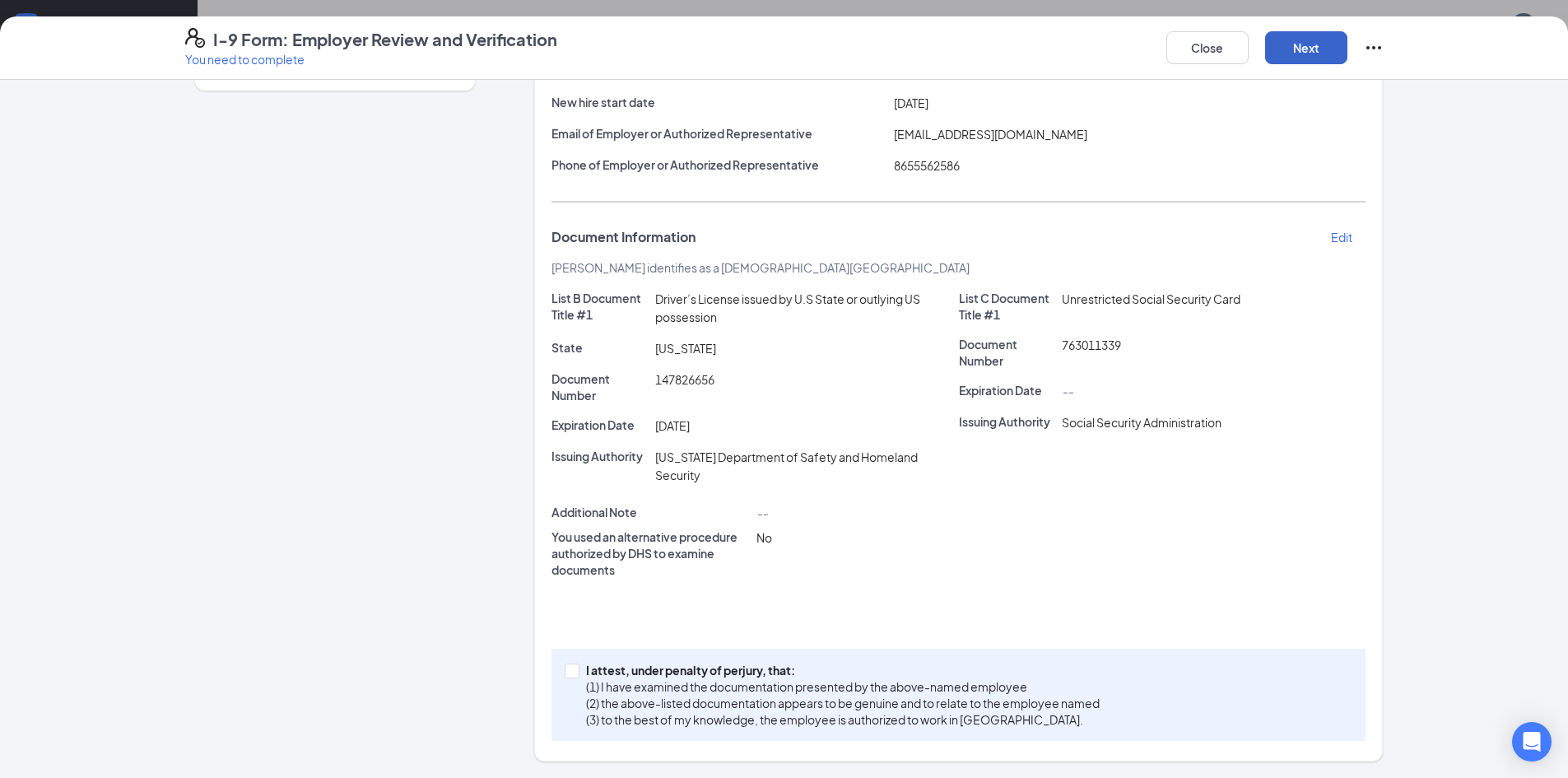
scroll to position [194, 0]
click at [557, 670] on div "I attest, under penalty of [PERSON_NAME], that: (1) I have examined the documen…" at bounding box center [958, 695] width 814 height 93
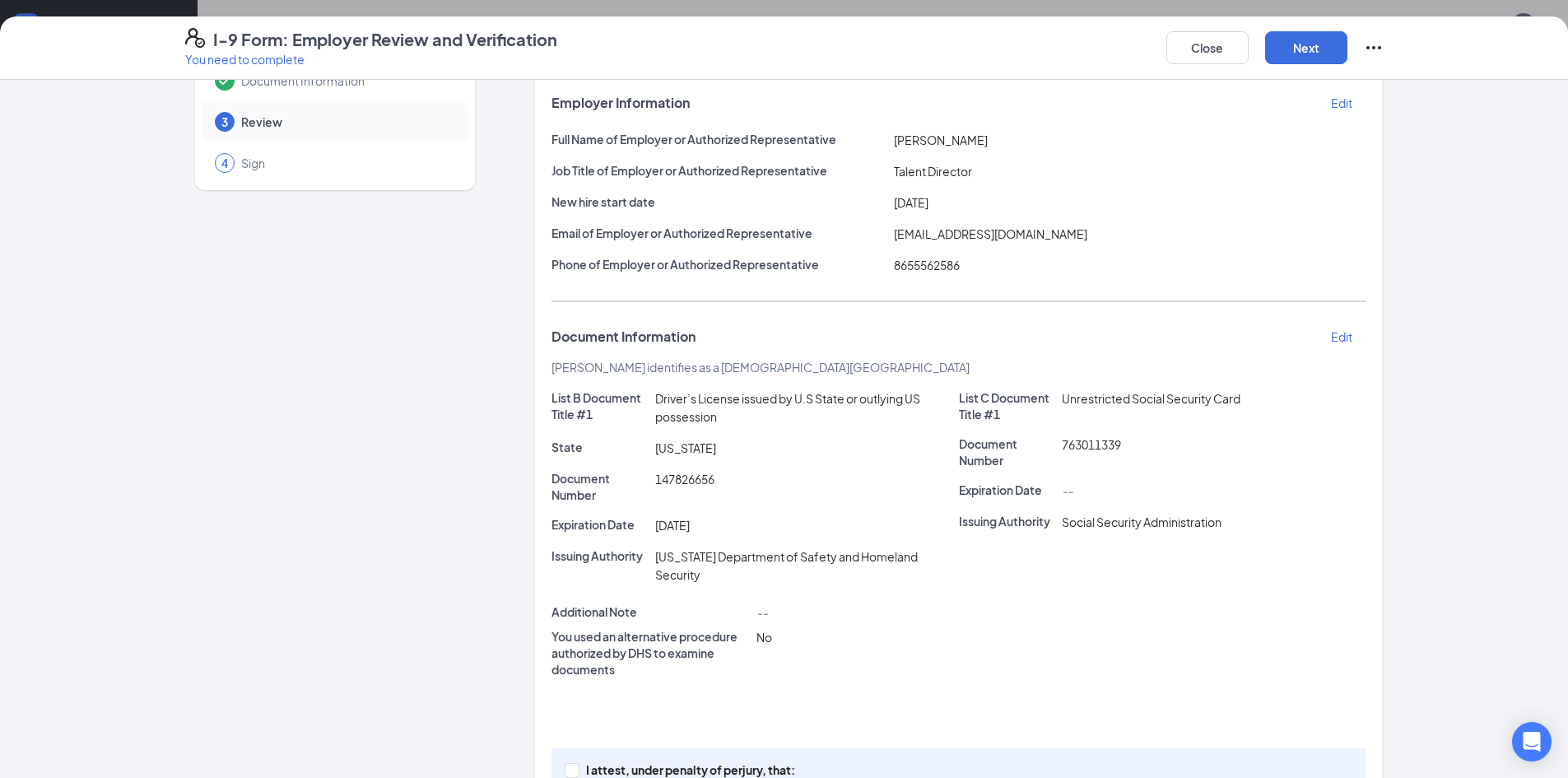
scroll to position [0, 0]
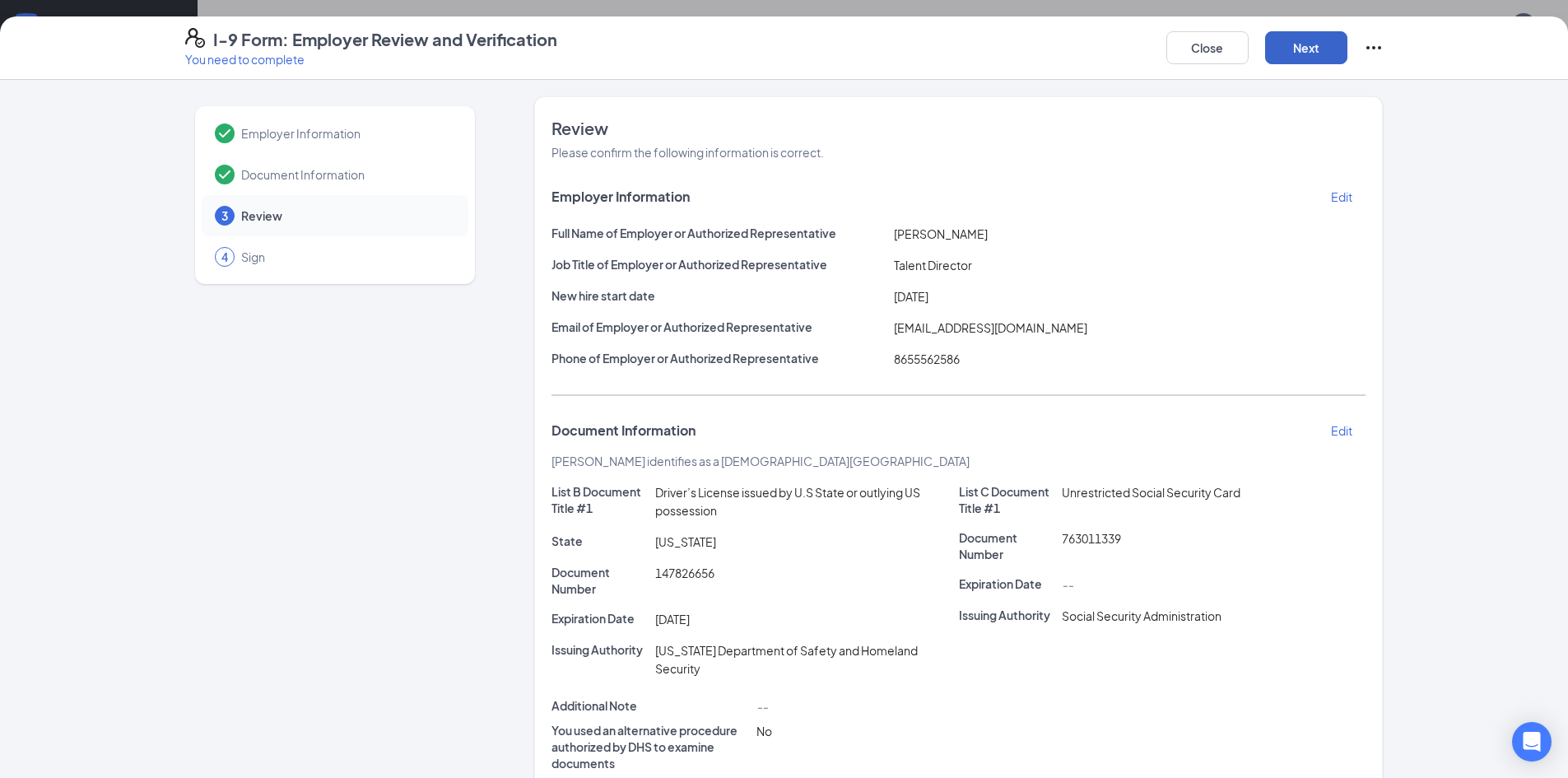
click at [1301, 58] on button "Next" at bounding box center [1307, 48] width 82 height 32
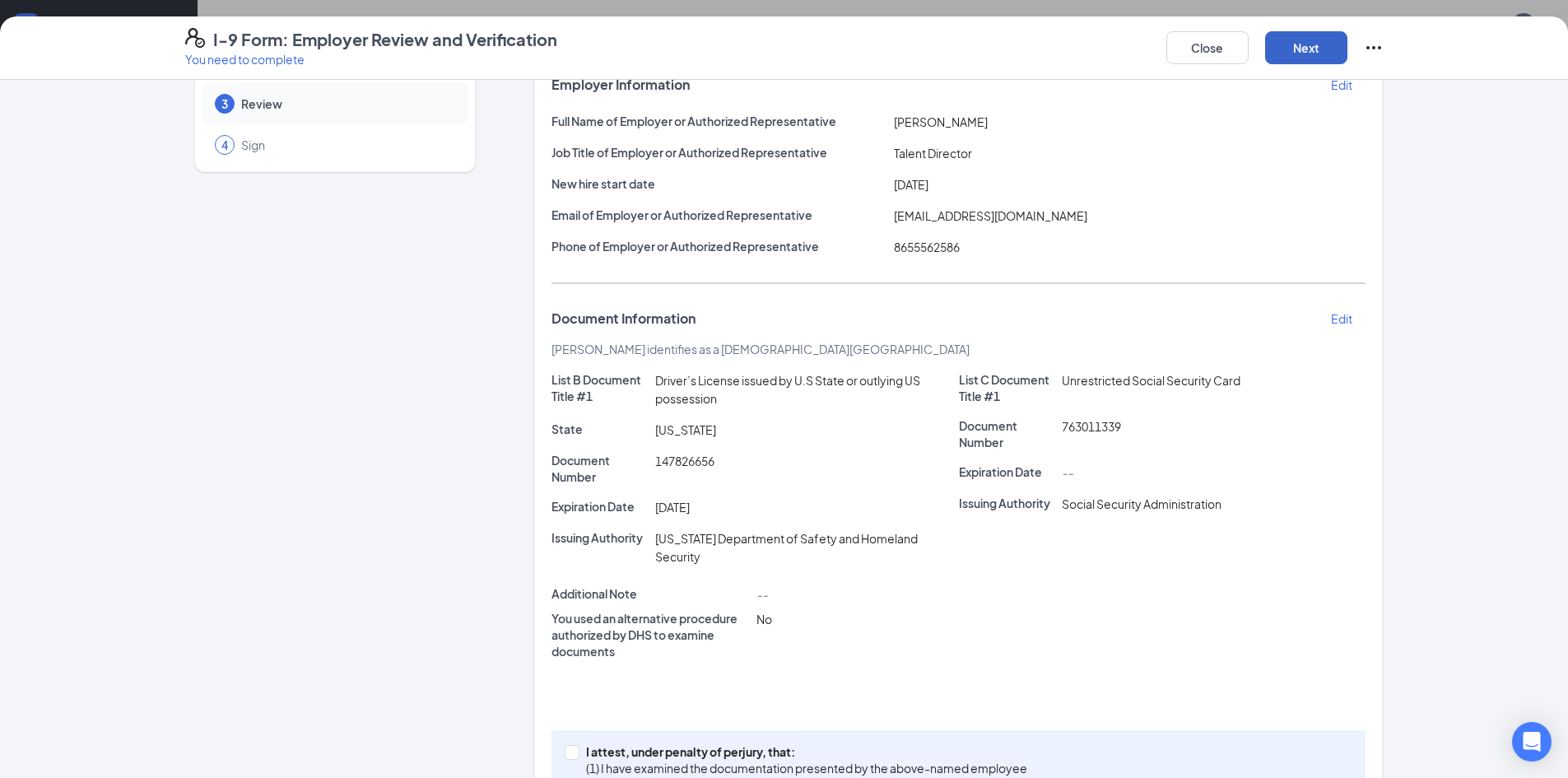
scroll to position [219, 0]
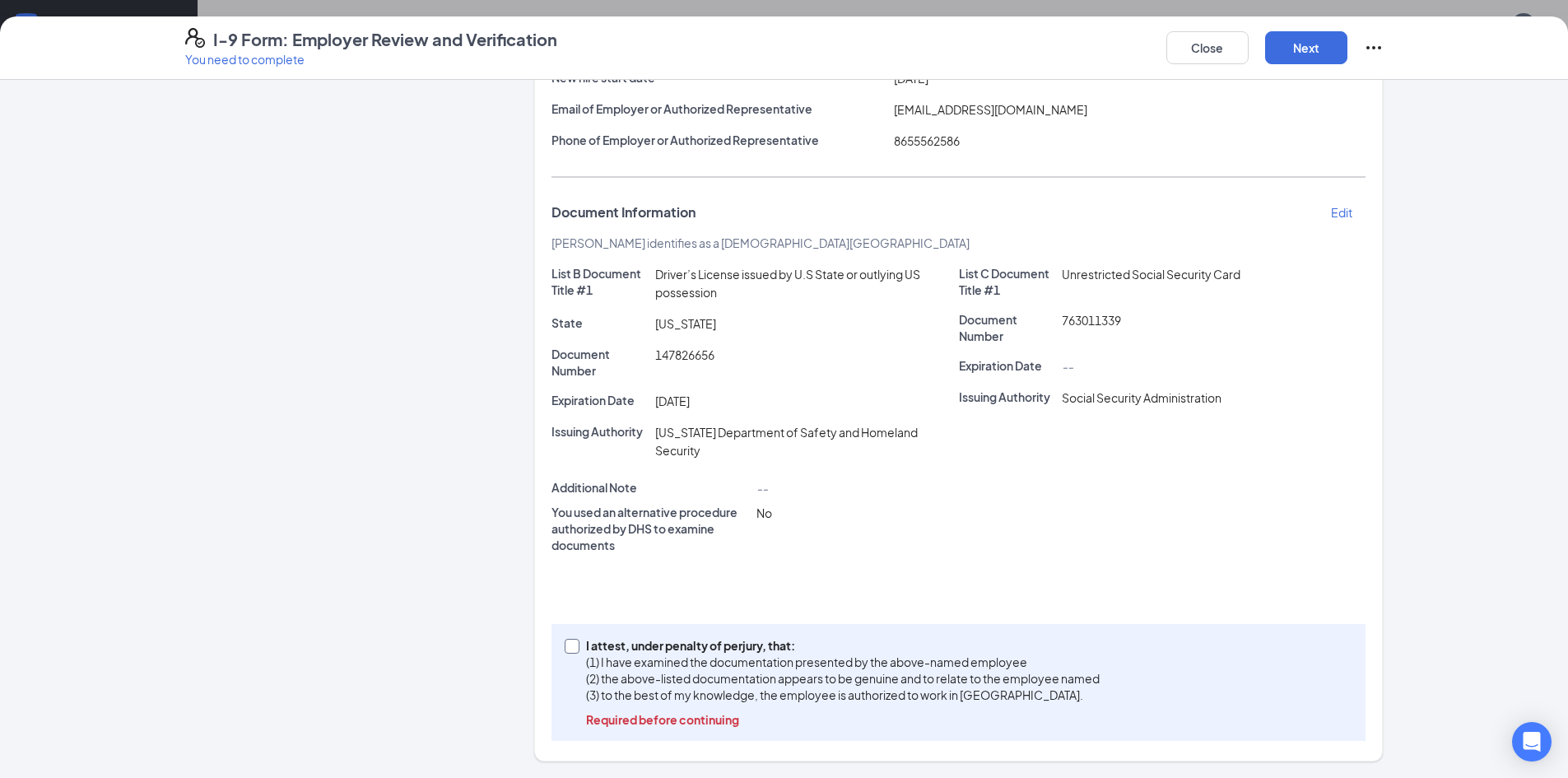
click at [567, 649] on input "I attest, under penalty of [PERSON_NAME], that: (1) I have examined the documen…" at bounding box center [571, 644] width 11 height 11
checkbox input "true"
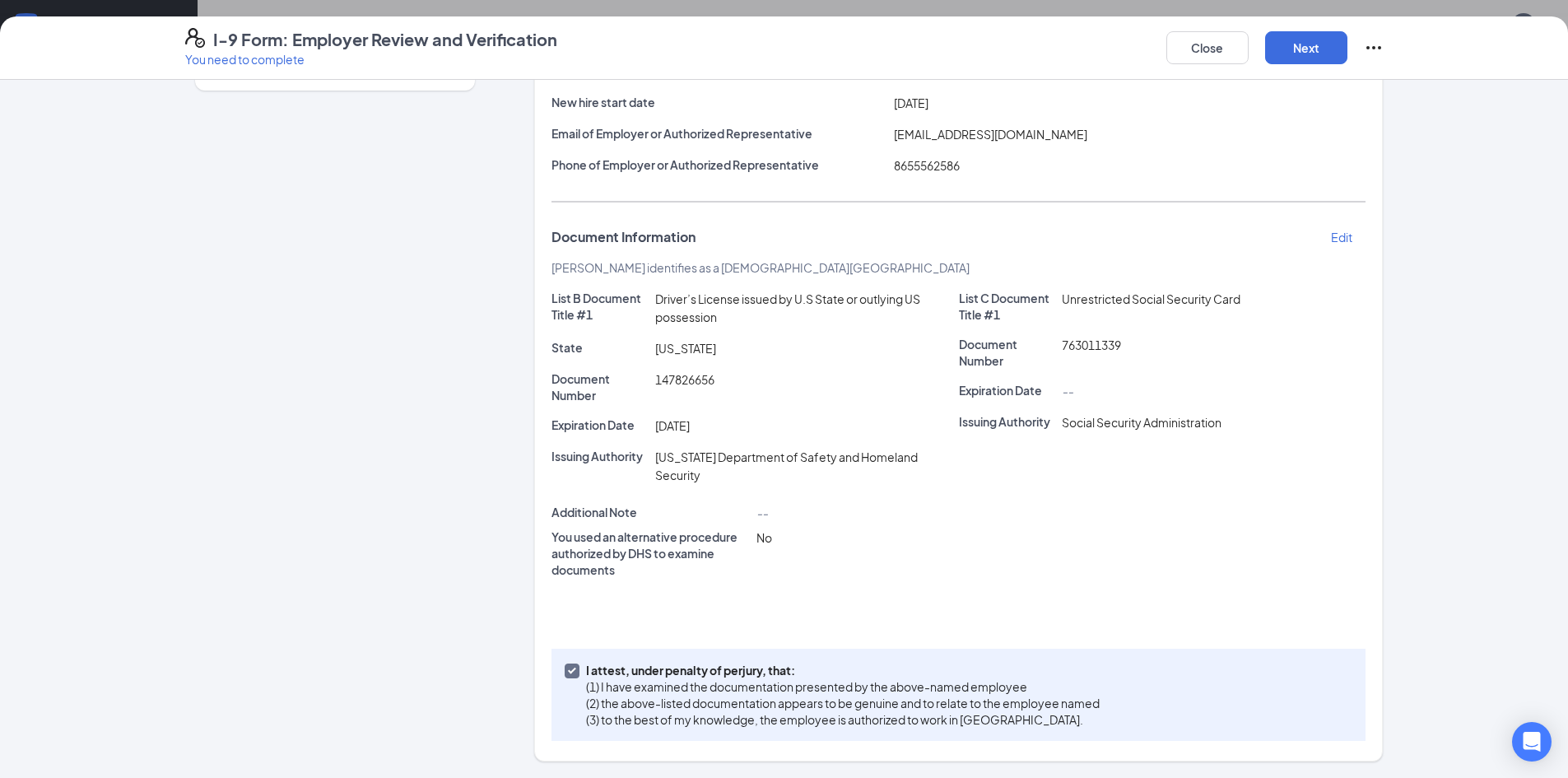
scroll to position [194, 0]
click at [1320, 44] on button "Next" at bounding box center [1307, 48] width 82 height 32
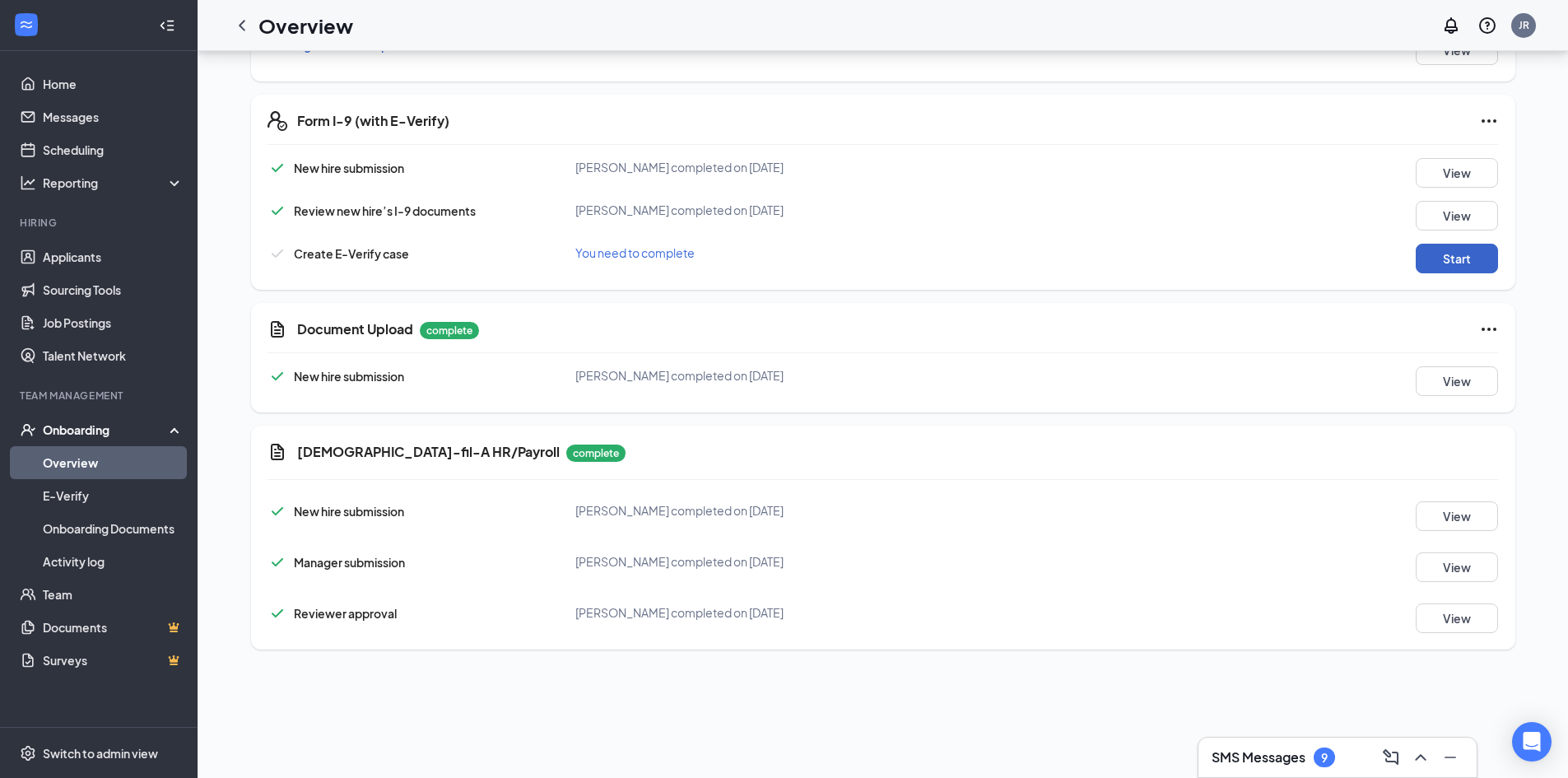
click at [1445, 261] on button "Start" at bounding box center [1456, 258] width 82 height 30
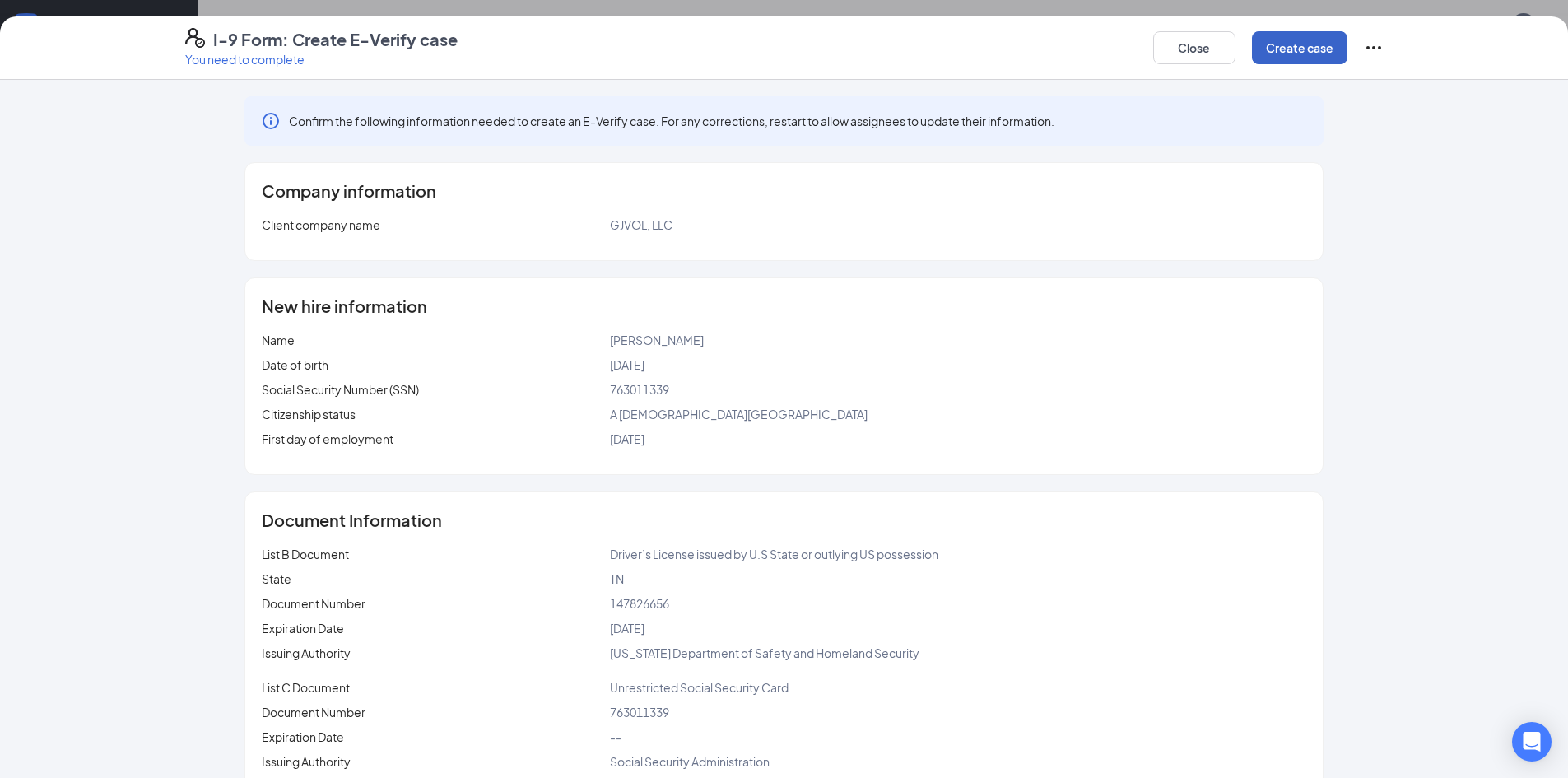
click at [1286, 49] on button "Create case" at bounding box center [1300, 48] width 95 height 32
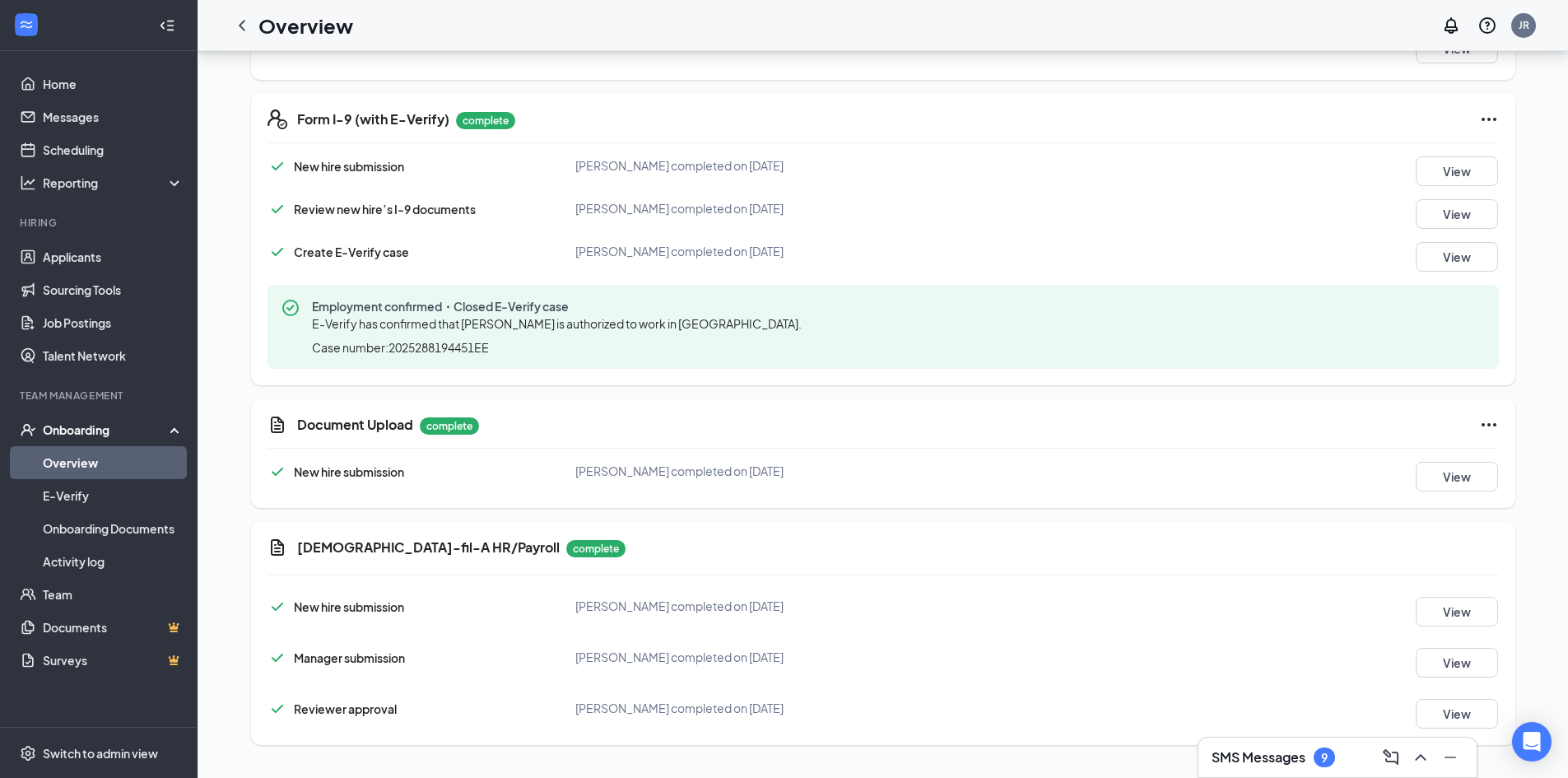
click at [52, 433] on div "Onboarding" at bounding box center [106, 430] width 127 height 16
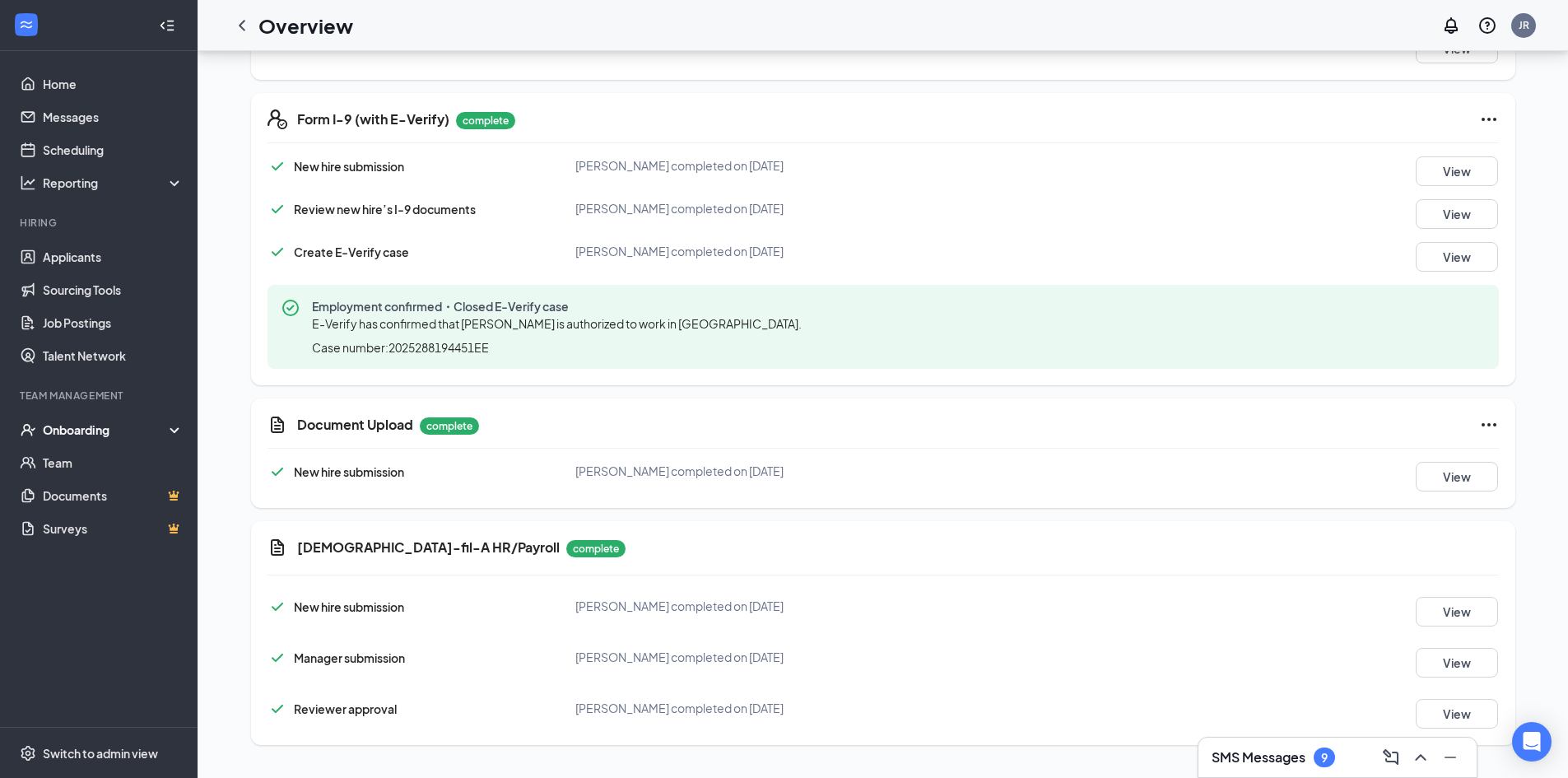
click at [77, 435] on div "Onboarding" at bounding box center [106, 430] width 127 height 16
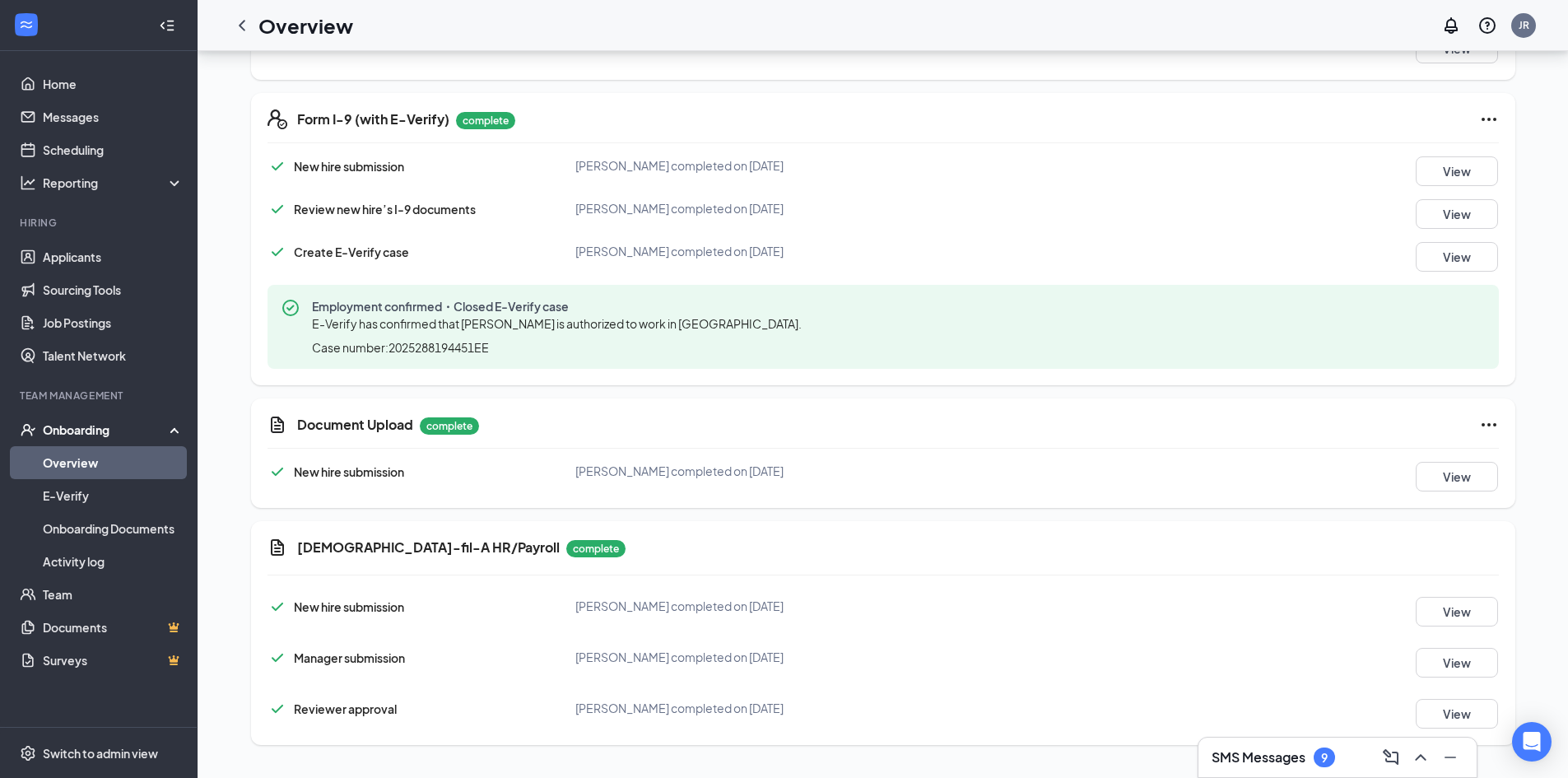
click at [76, 459] on link "Overview" at bounding box center [113, 462] width 140 height 32
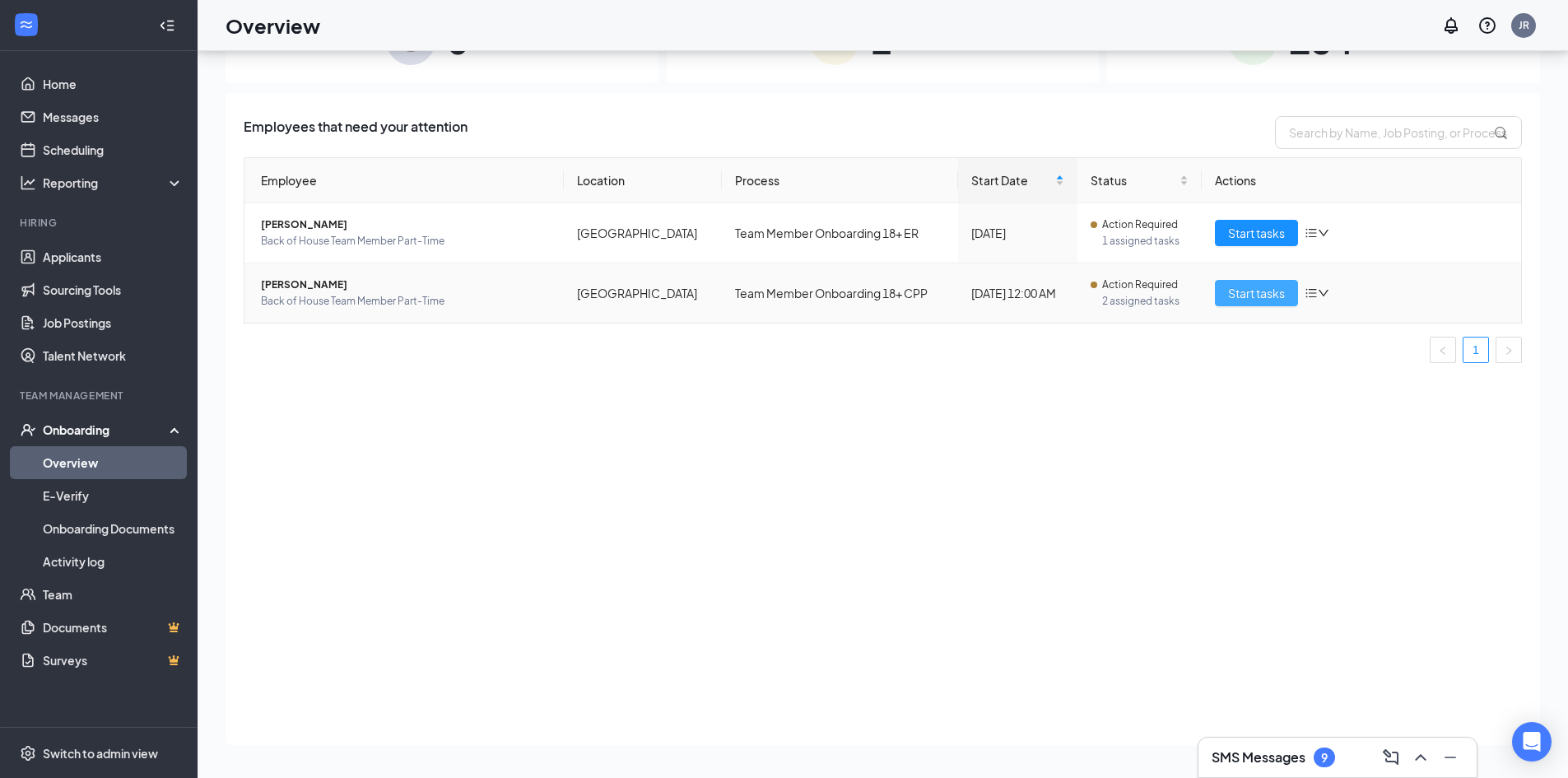
click at [1242, 290] on span "Start tasks" at bounding box center [1257, 293] width 57 height 18
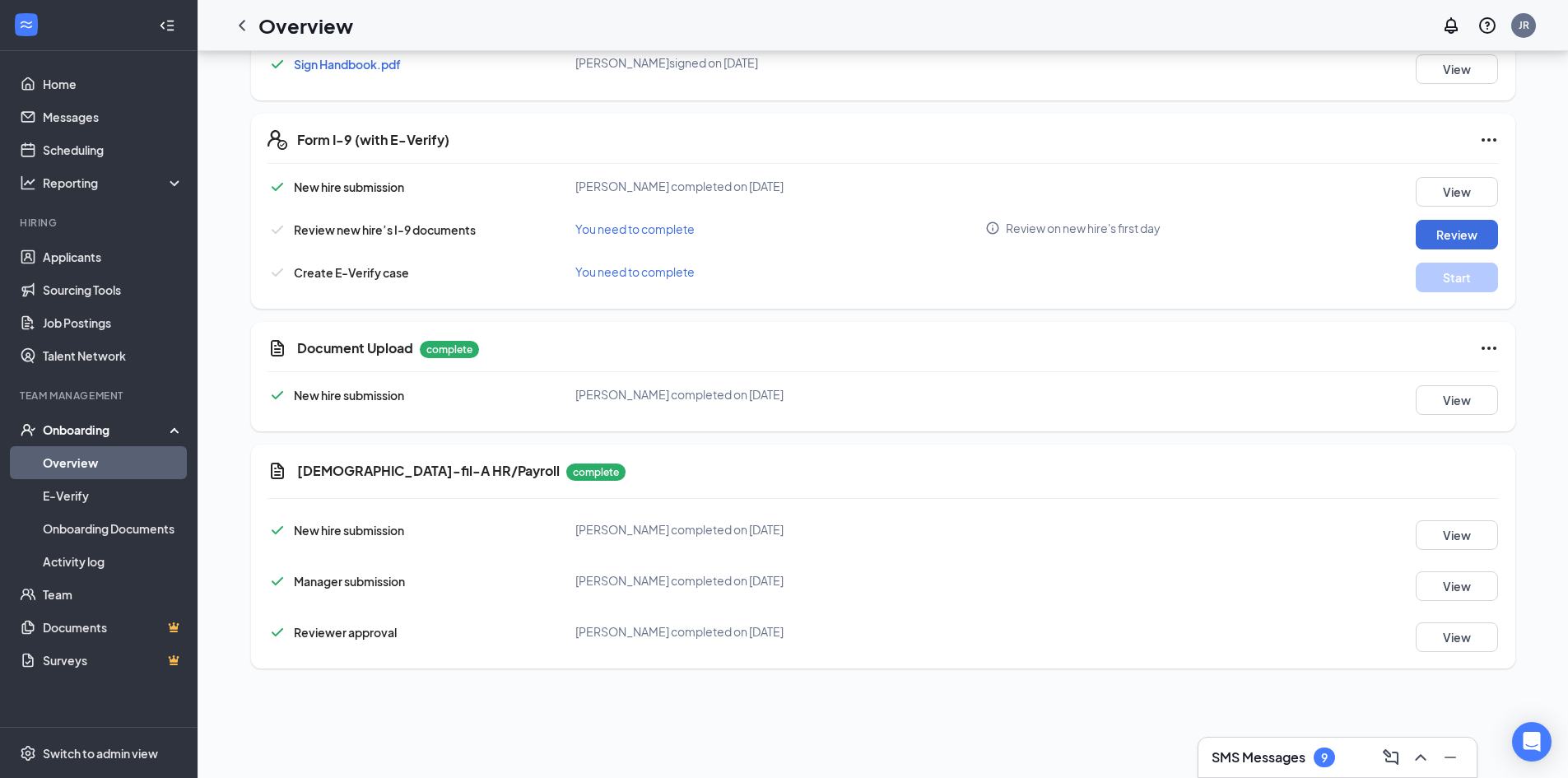
scroll to position [812, 0]
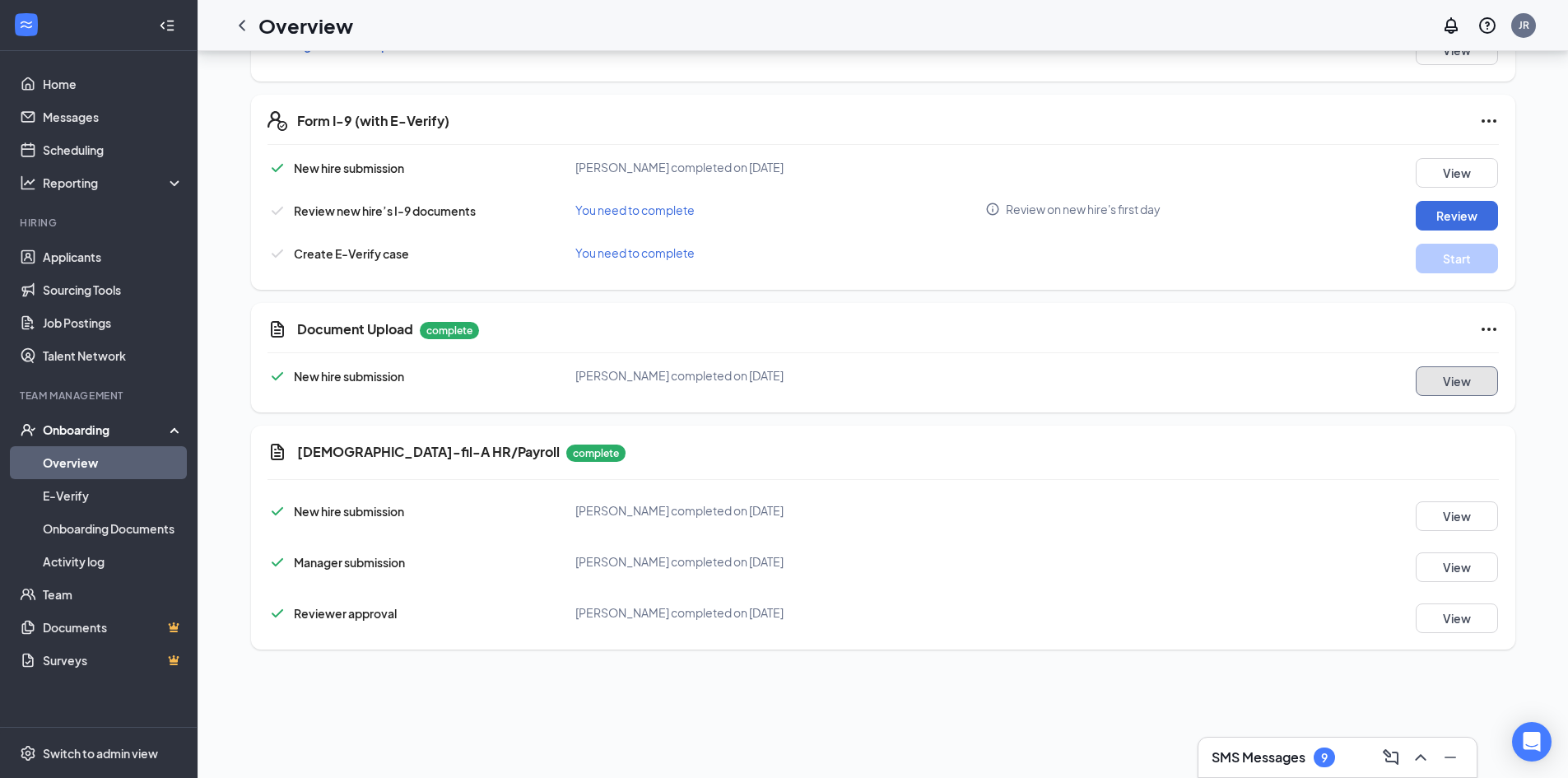
click at [1448, 385] on button "View" at bounding box center [1456, 381] width 82 height 30
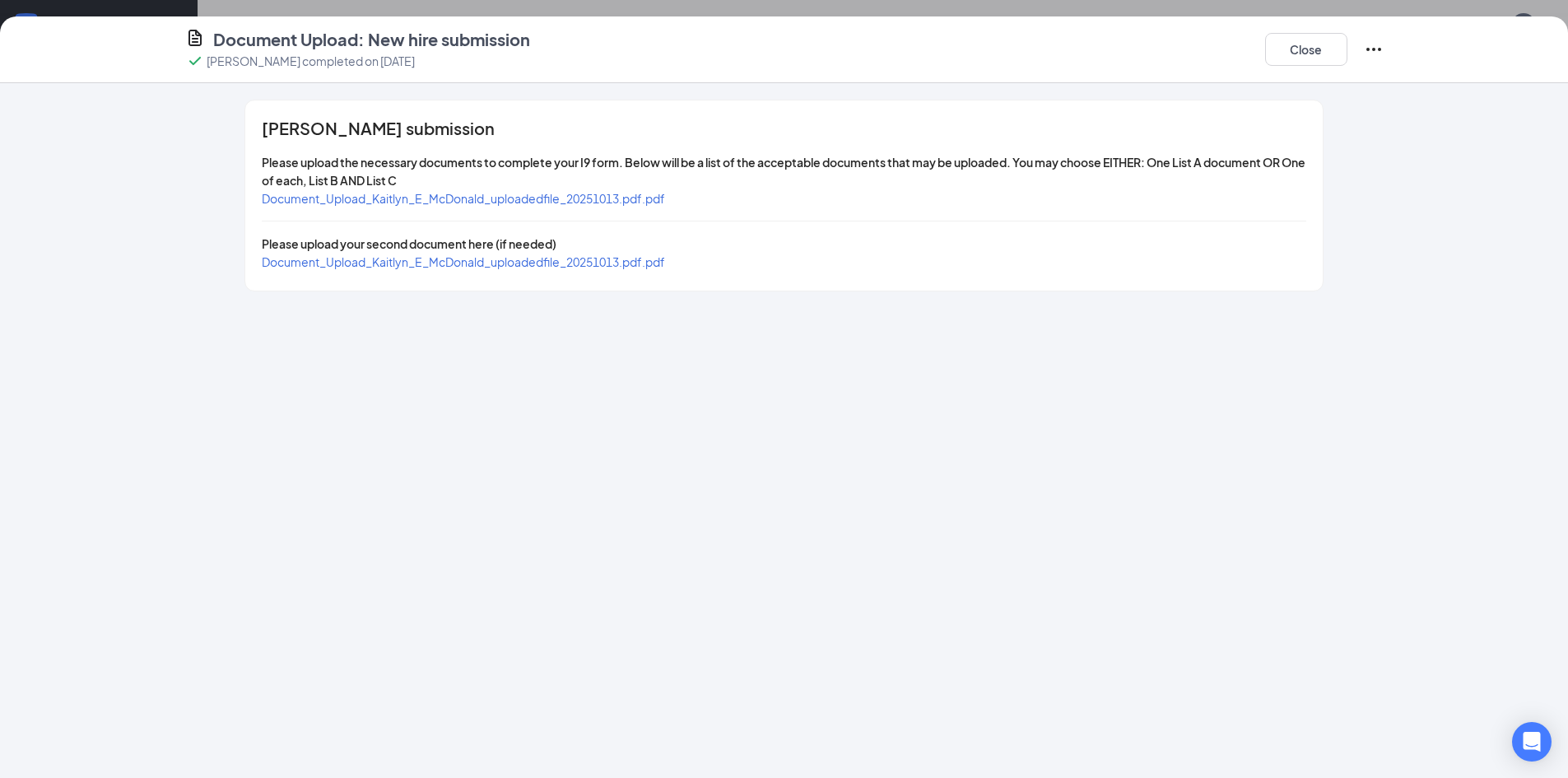
click at [469, 201] on span "Document_Upload_Kaitlyn_E_McDonald_uploadedfile_20251013.pdf.pdf" at bounding box center [463, 199] width 404 height 15
click at [439, 262] on span "Document_Upload_Kaitlyn_E_McDonald_uploadedfile_20251013.pdf.pdf" at bounding box center [463, 262] width 404 height 15
